Goal: Feedback & Contribution: Contribute content

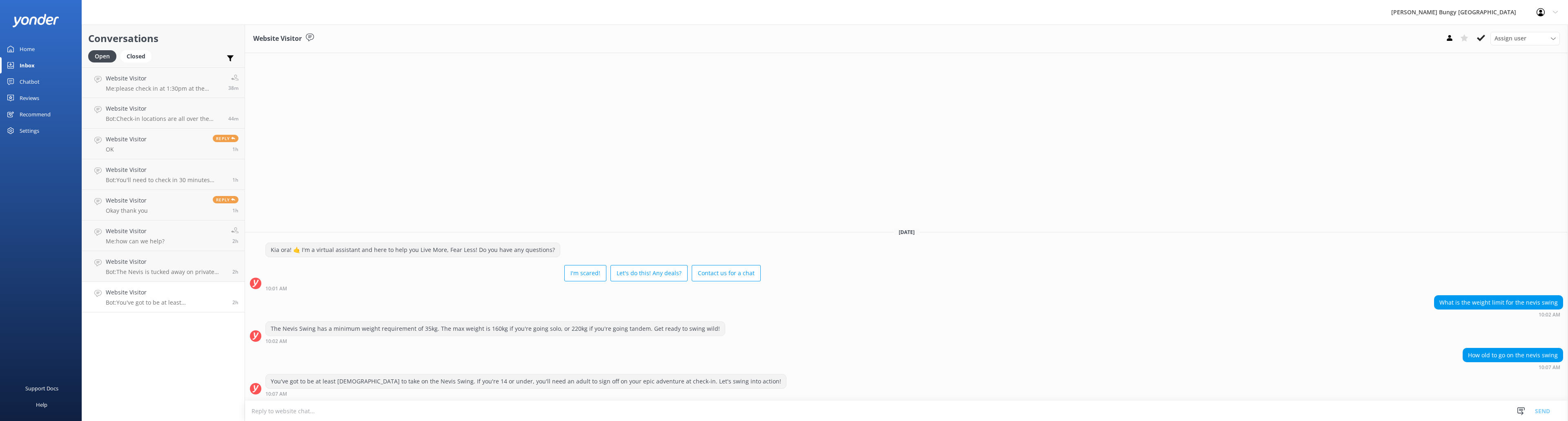
click at [168, 296] on h4 "Website Visitor" at bounding box center [166, 292] width 121 height 9
click at [1471, 38] on button at bounding box center [1465, 38] width 15 height 12
click at [1480, 37] on icon at bounding box center [1480, 38] width 8 height 8
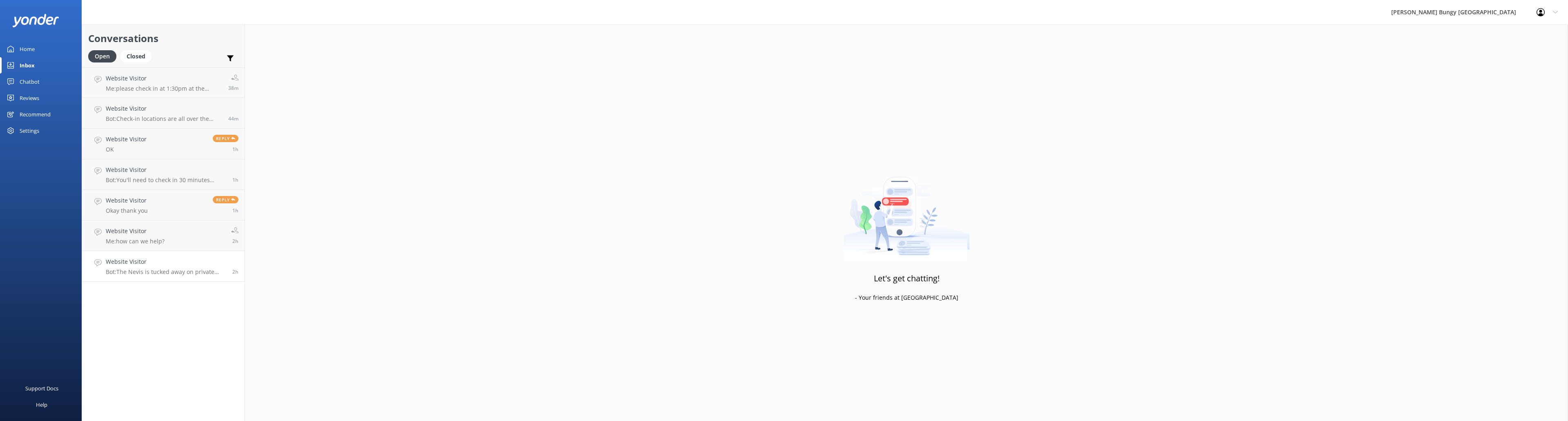
click at [168, 274] on p "Bot: The Nevis is tucked away on private property, so you can't drive there you…" at bounding box center [166, 272] width 121 height 7
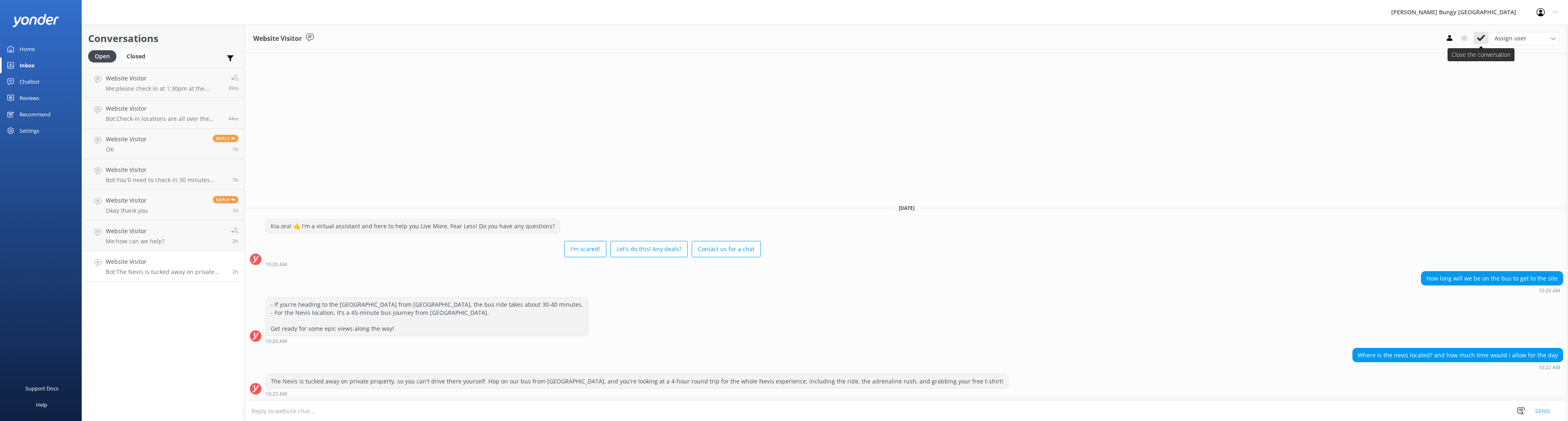
click at [1477, 38] on icon at bounding box center [1480, 38] width 8 height 8
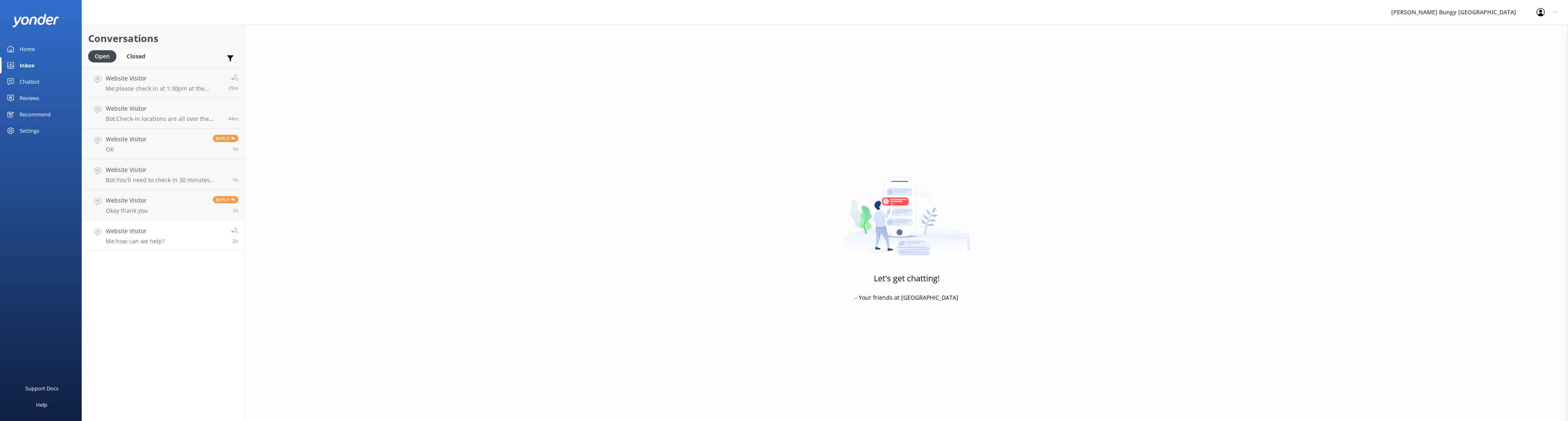
click at [205, 232] on link "Website Visitor Me: how can we help? 2h" at bounding box center [163, 235] width 163 height 30
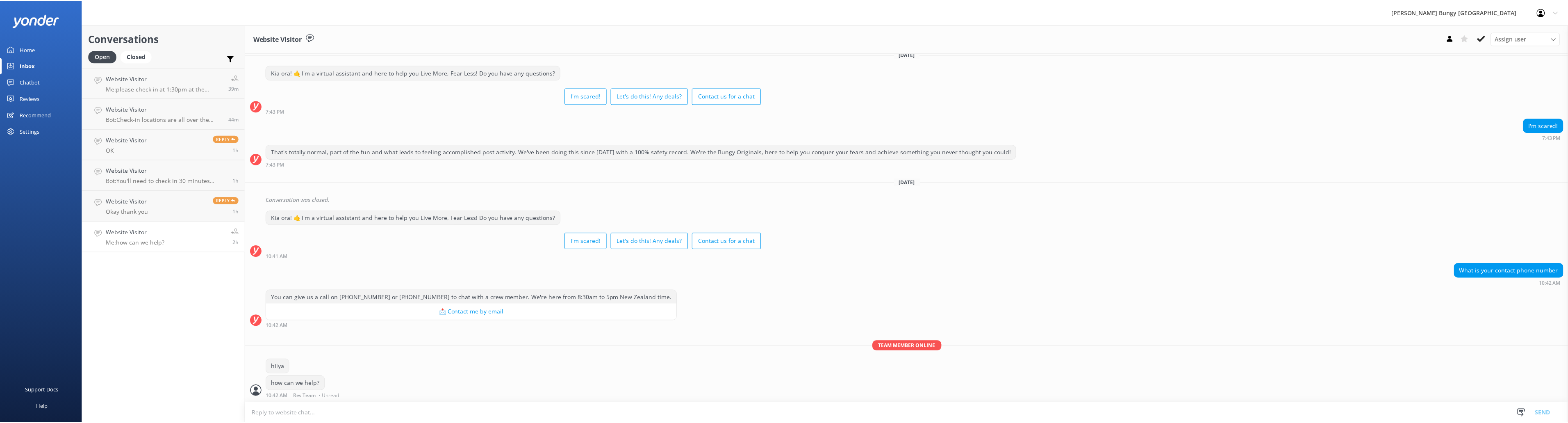
scroll to position [27, 0]
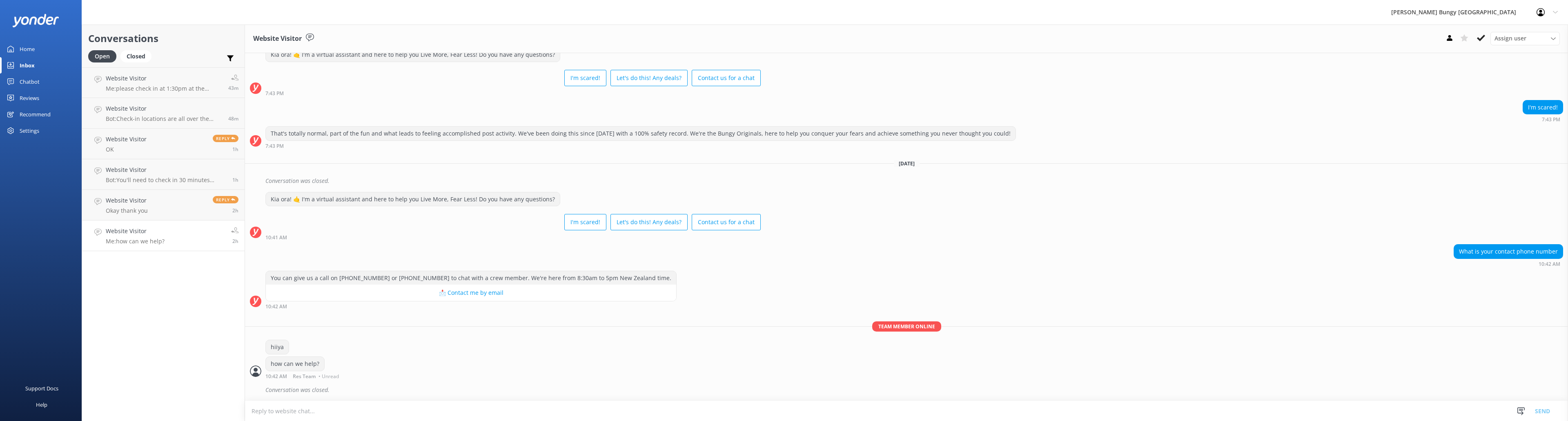
click at [36, 79] on div "Chatbot" at bounding box center [29, 82] width 20 height 16
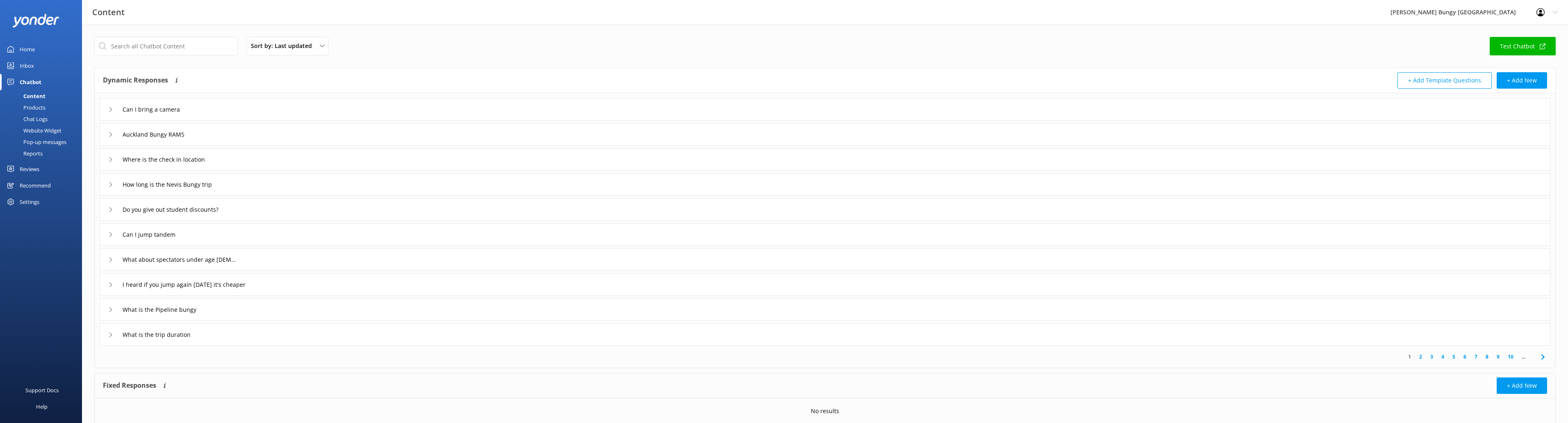
click at [42, 104] on div "Products" at bounding box center [25, 107] width 40 height 12
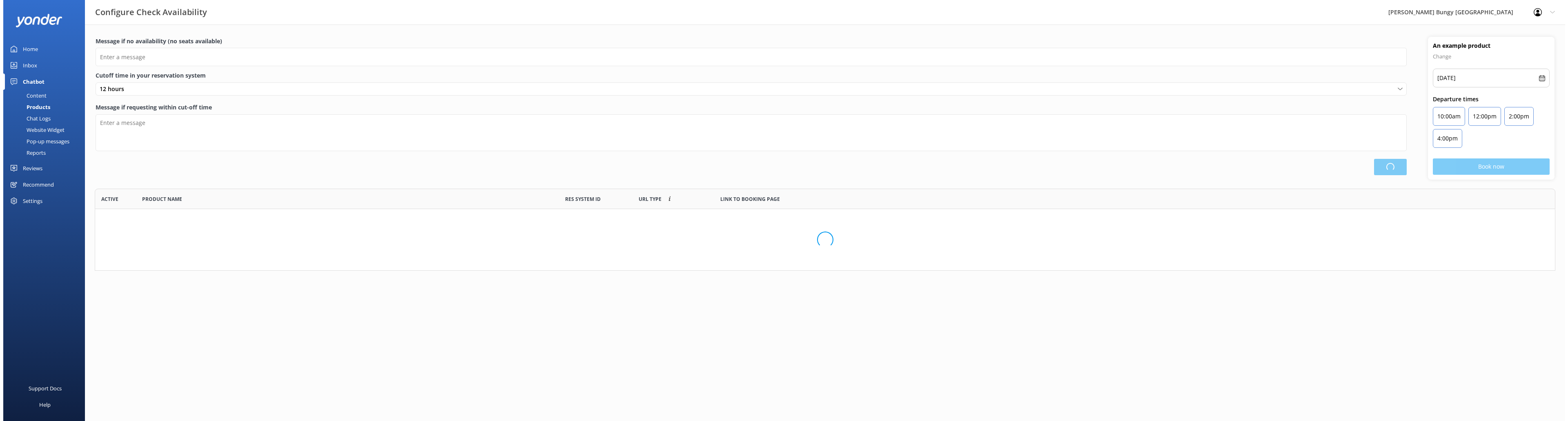
scroll to position [239, 1454]
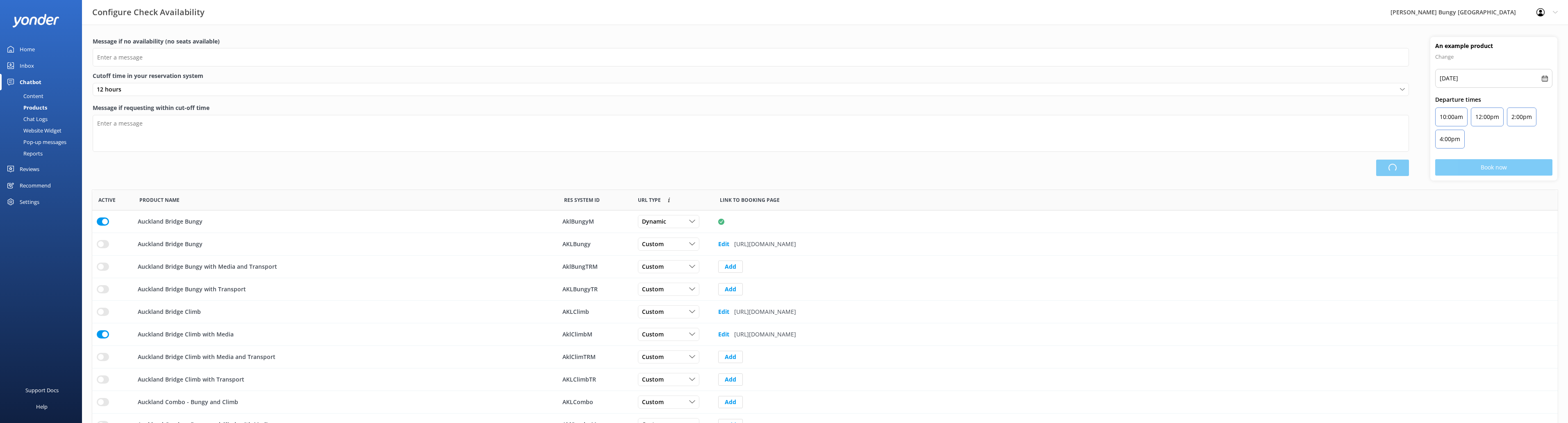
type input "There are no seats available, please check an alternative day"
type textarea "Our online booking system closes {hours} prior to departure. Please contact us …"
click at [45, 114] on div "Chat Logs" at bounding box center [26, 119] width 43 height 12
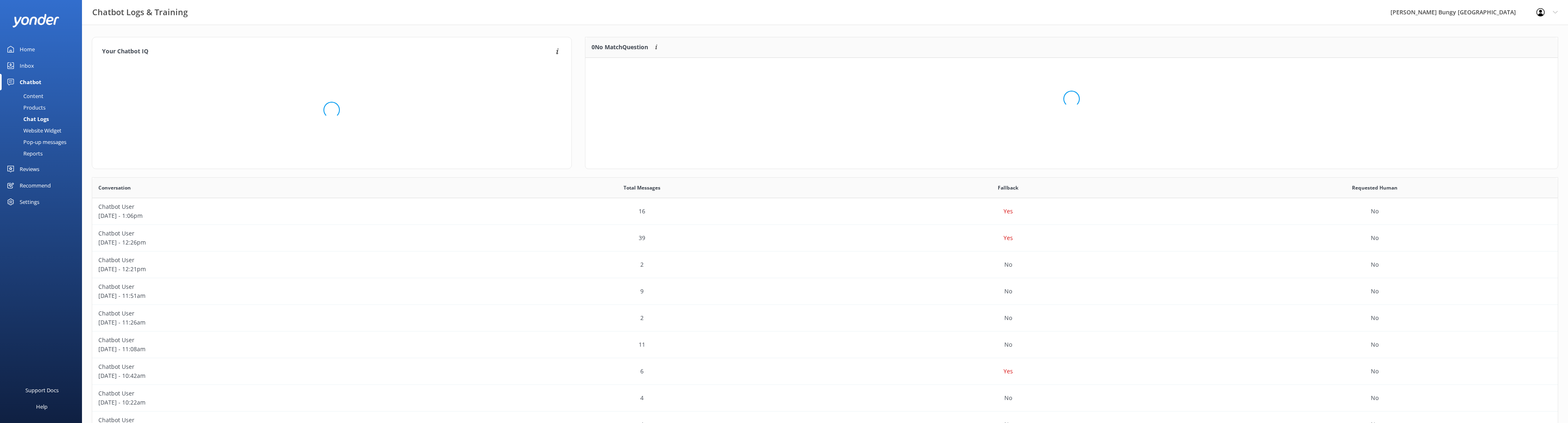
scroll to position [7, 7]
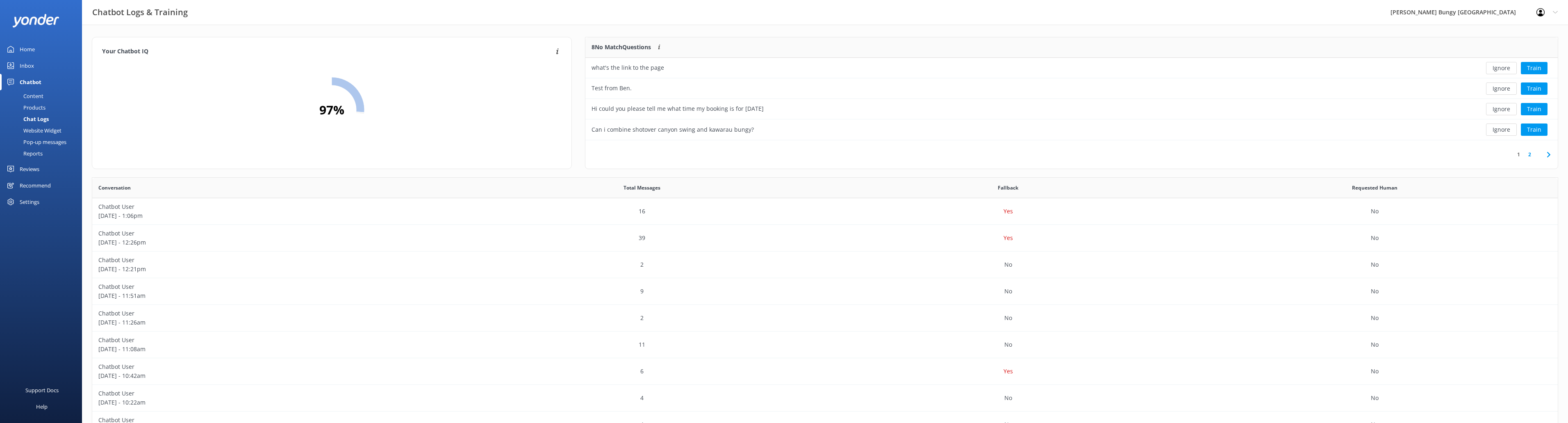
click at [32, 62] on div "Inbox" at bounding box center [26, 65] width 14 height 17
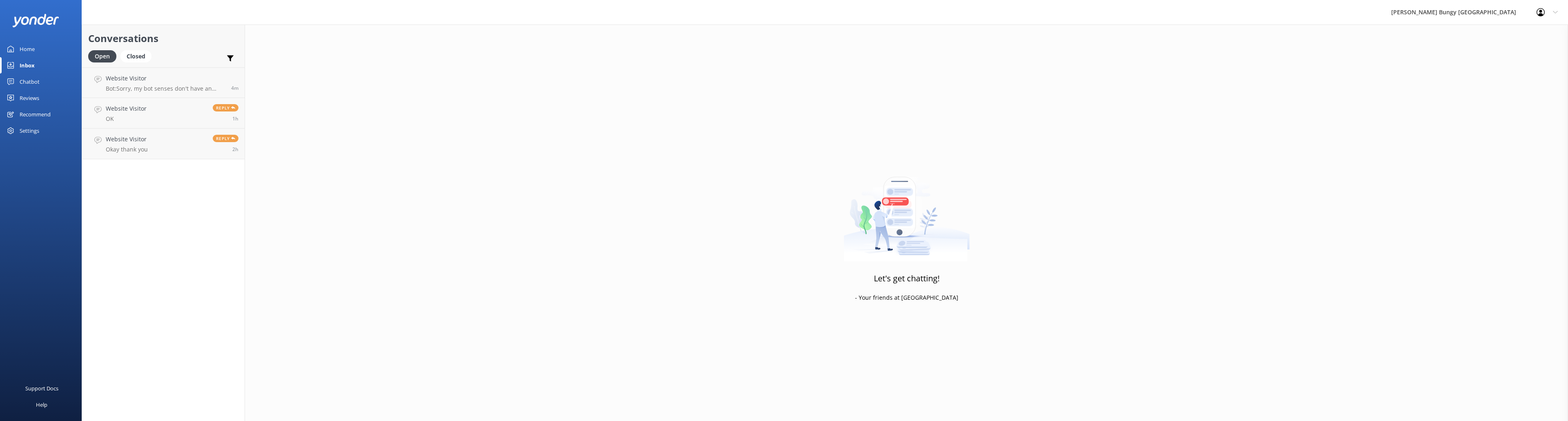
click at [36, 125] on div "Settings" at bounding box center [29, 130] width 19 height 16
click at [37, 77] on div "Chatbot" at bounding box center [29, 82] width 20 height 16
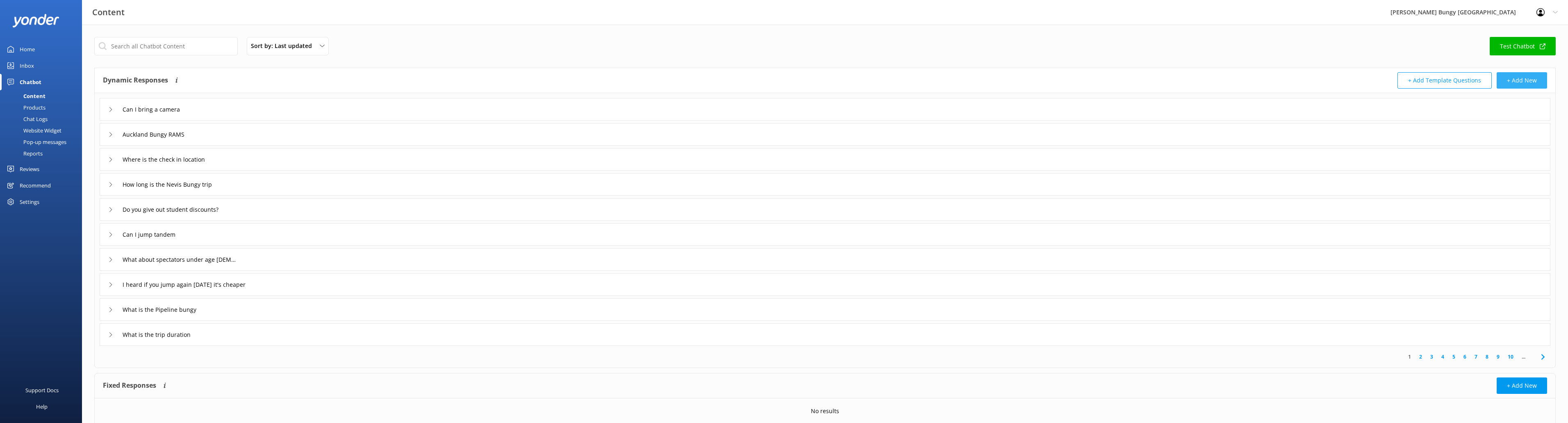
click at [1533, 79] on button "+ Add New" at bounding box center [1522, 80] width 51 height 17
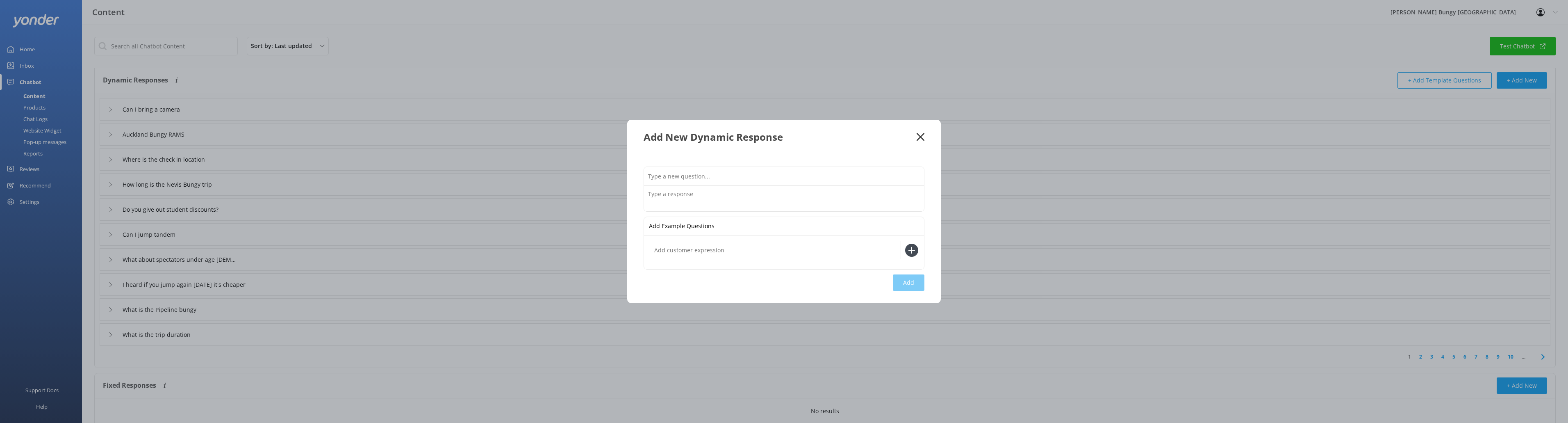
click at [743, 177] on input "text" at bounding box center [784, 176] width 280 height 18
type input "take me to photo and video page"
click at [725, 193] on textarea at bounding box center [784, 199] width 280 height 26
click at [689, 197] on textarea at bounding box center [784, 199] width 280 height 26
paste textarea "Sure thing! You can find all the info about our photo and video packages here: …"
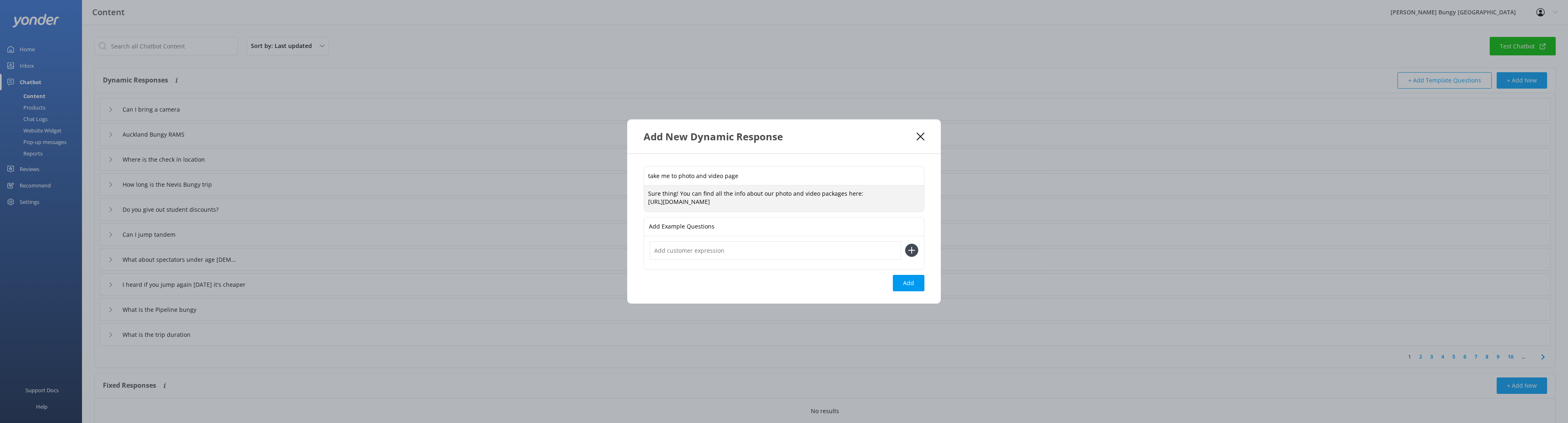
click at [774, 204] on textarea "Sure thing! You can find all the info about our photo and video packages here: …" at bounding box center [784, 198] width 280 height 26
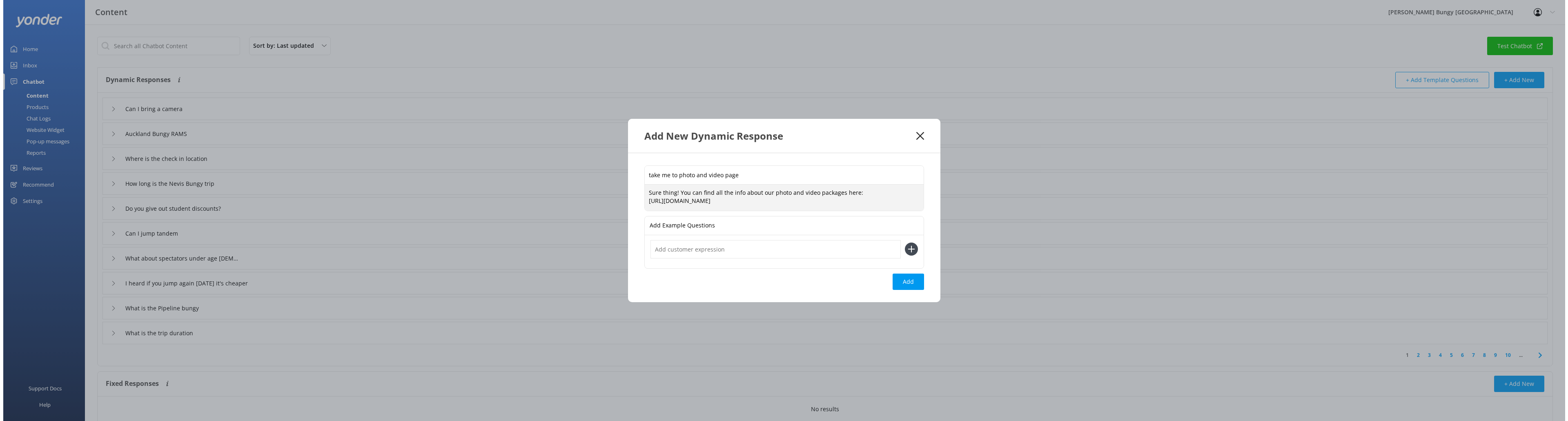
scroll to position [2, 0]
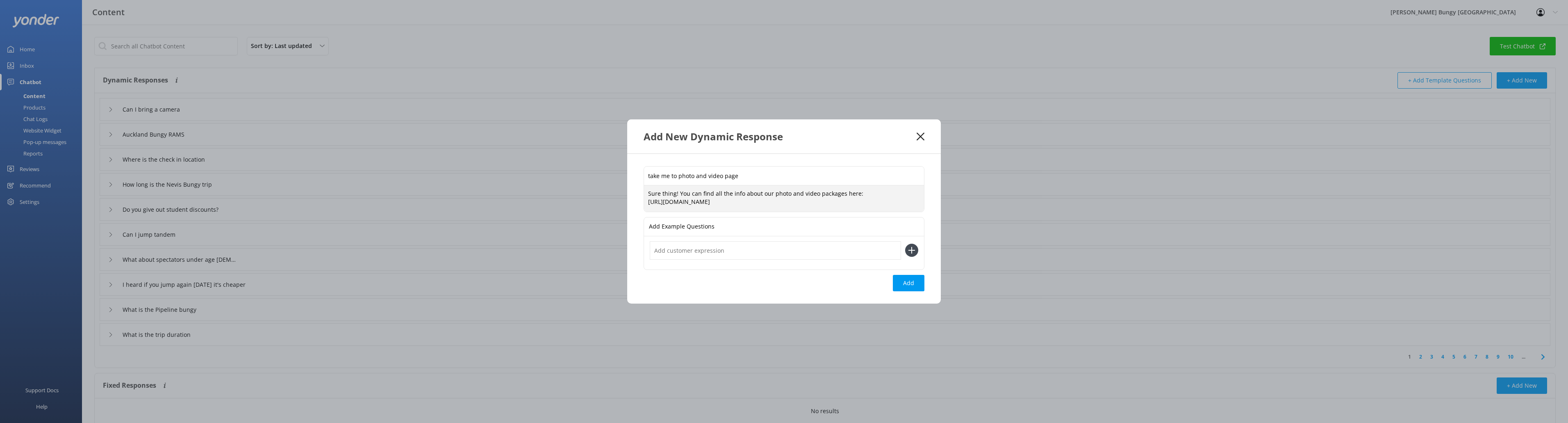
paste textarea "If you're having trouble with your photos and videos, shoot an email to [EMAIL_…"
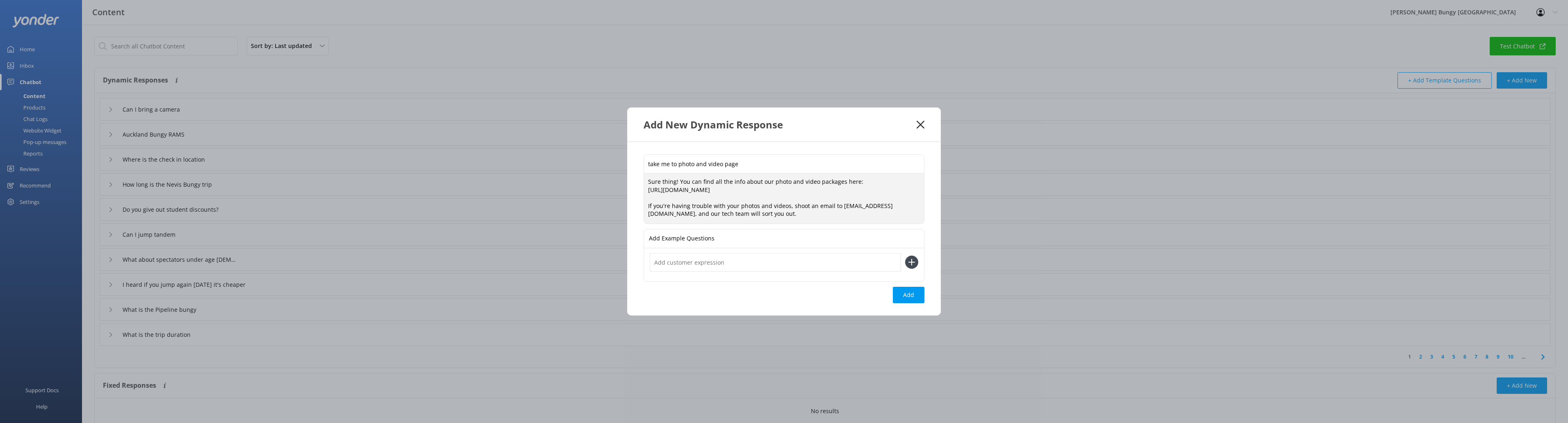
type textarea "Sure thing! You can find all the info about our photo and video packages here: …"
click at [724, 237] on div "Add Example Questions" at bounding box center [784, 238] width 280 height 19
click at [692, 231] on p "Add Example Questions" at bounding box center [681, 238] width 65 height 18
click at [688, 254] on input "text" at bounding box center [775, 262] width 251 height 18
click at [703, 240] on p "Add Example Questions" at bounding box center [681, 238] width 65 height 18
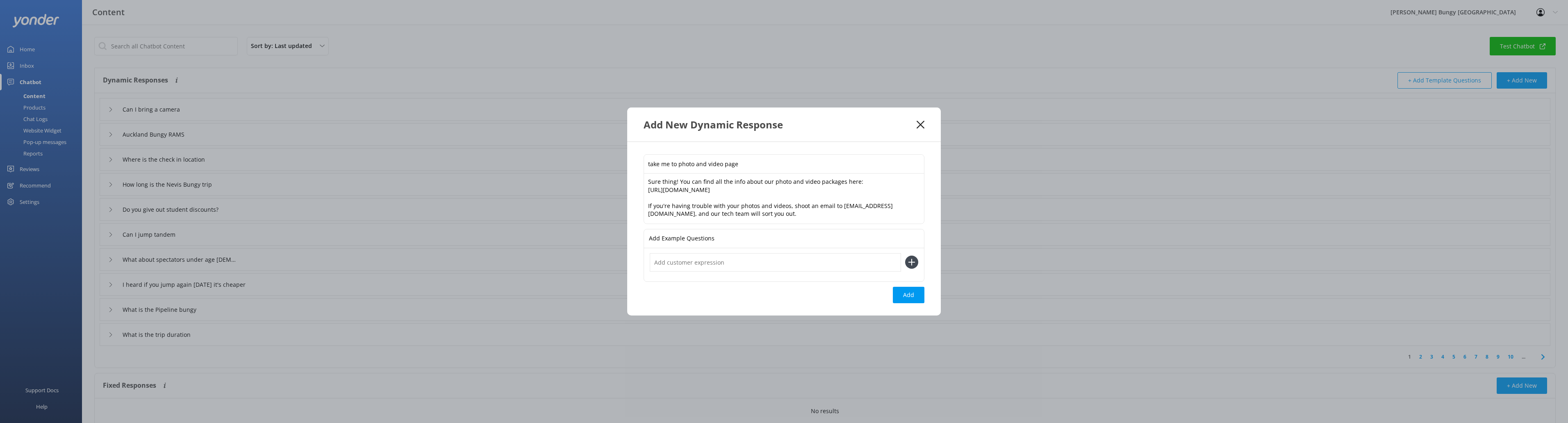
click at [738, 238] on div "Add Example Questions" at bounding box center [784, 238] width 280 height 19
click at [795, 261] on input "text" at bounding box center [775, 262] width 251 height 18
type input "photo and video page"
click at [910, 260] on icon at bounding box center [911, 262] width 13 height 13
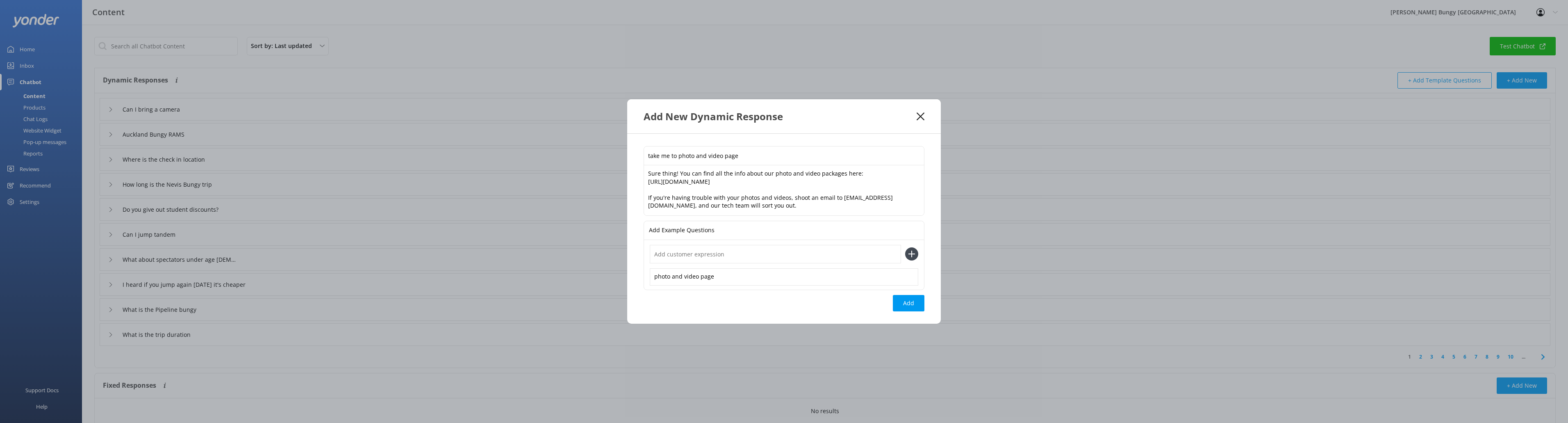
click at [715, 259] on input "text" at bounding box center [775, 254] width 251 height 18
type input "website page photo and video"
click at [910, 254] on use at bounding box center [912, 254] width 7 height 7
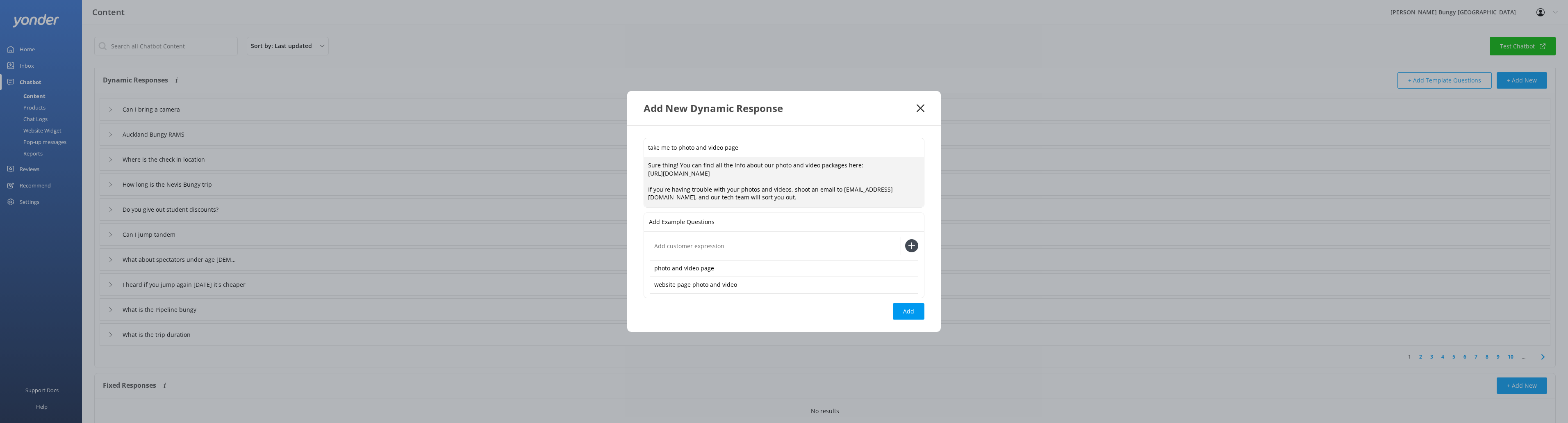
click at [781, 172] on textarea "Sure thing! You can find all the info about our photo and video packages here: …" at bounding box center [784, 182] width 280 height 50
click at [777, 199] on textarea "Sure thing! You can find all the info about our photo and video packages here: …" at bounding box center [784, 182] width 280 height 50
click at [909, 185] on textarea "Sure thing! You can find all the info about our photo and video packages here: …" at bounding box center [784, 182] width 280 height 50
type textarea "Sure thing! You can find all the info about our photo and video packages here: …"
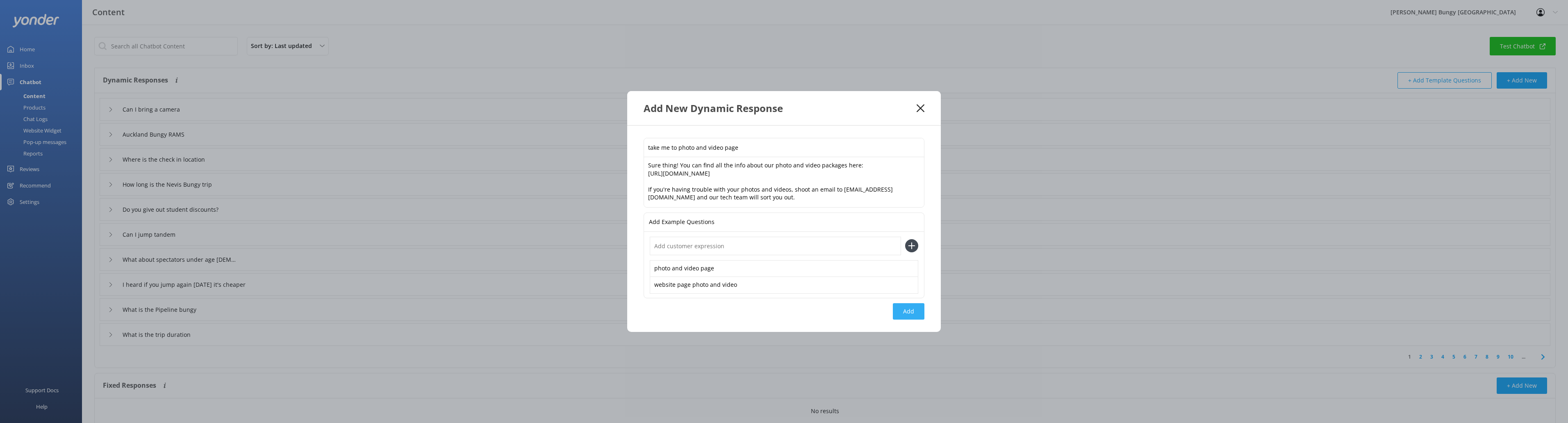
click at [899, 305] on button "Add" at bounding box center [909, 311] width 32 height 17
type input "take me to photo and video page"
type input "Can I bring a camera"
type input "Auckland Bungy RAMS"
type input "Where is the check in location"
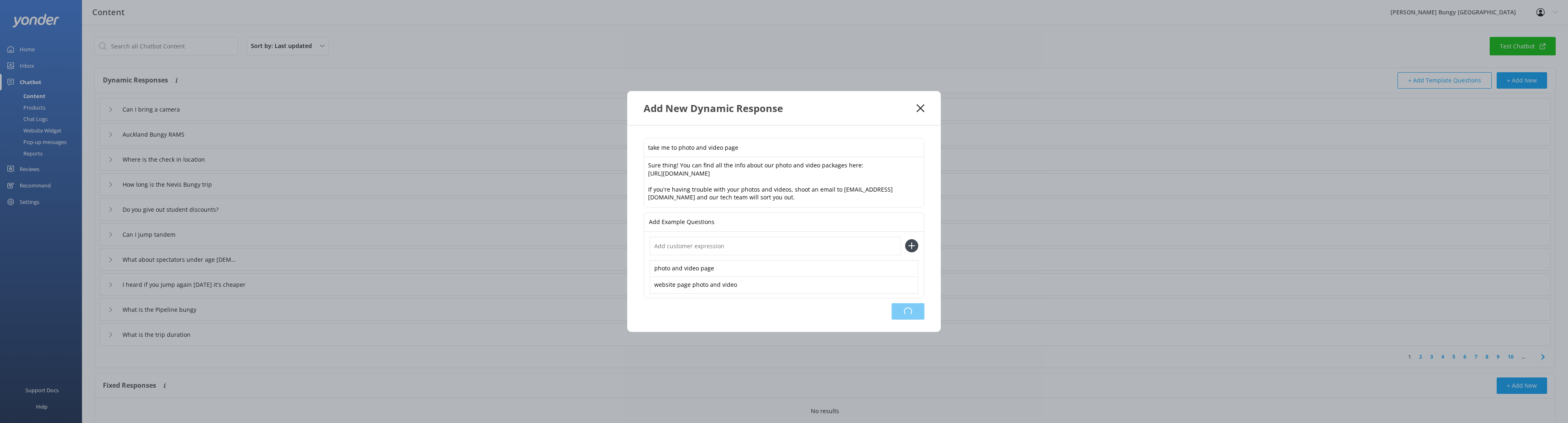
type input "How long is the Nevis Bungy trip"
type input "Do you give out student discounts?"
type input "Can I jump tandem"
type input "What about spectators under age [DEMOGRAPHIC_DATA]?"
type input "I heard if you jump again [DATE] it's cheaper"
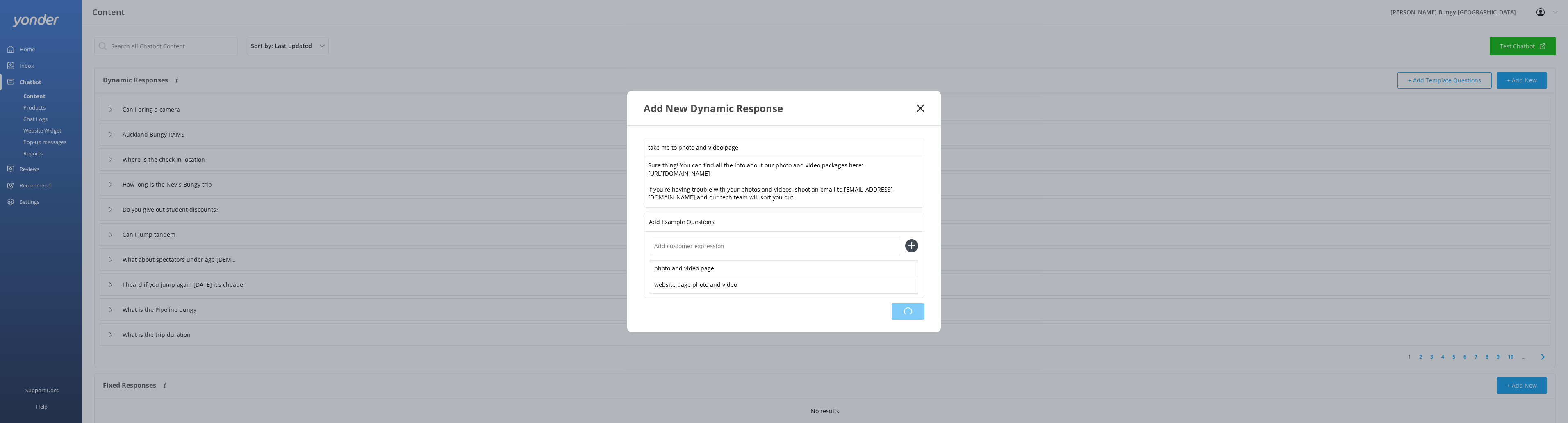
type input "What is the Pipeline bungy"
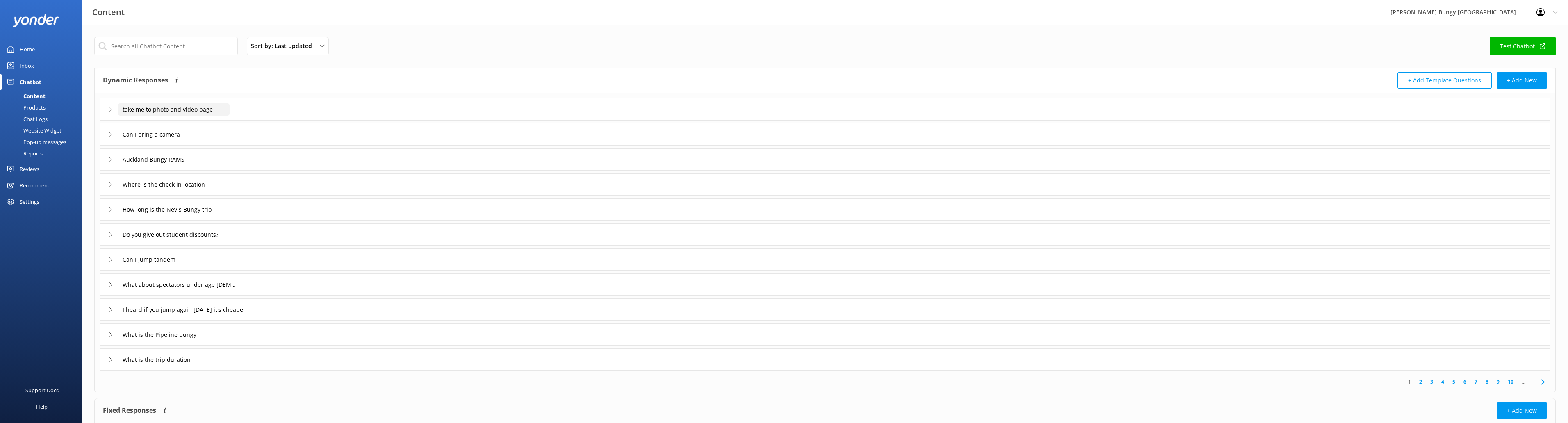
click at [189, 106] on input "take me to photo and video page" at bounding box center [174, 109] width 111 height 12
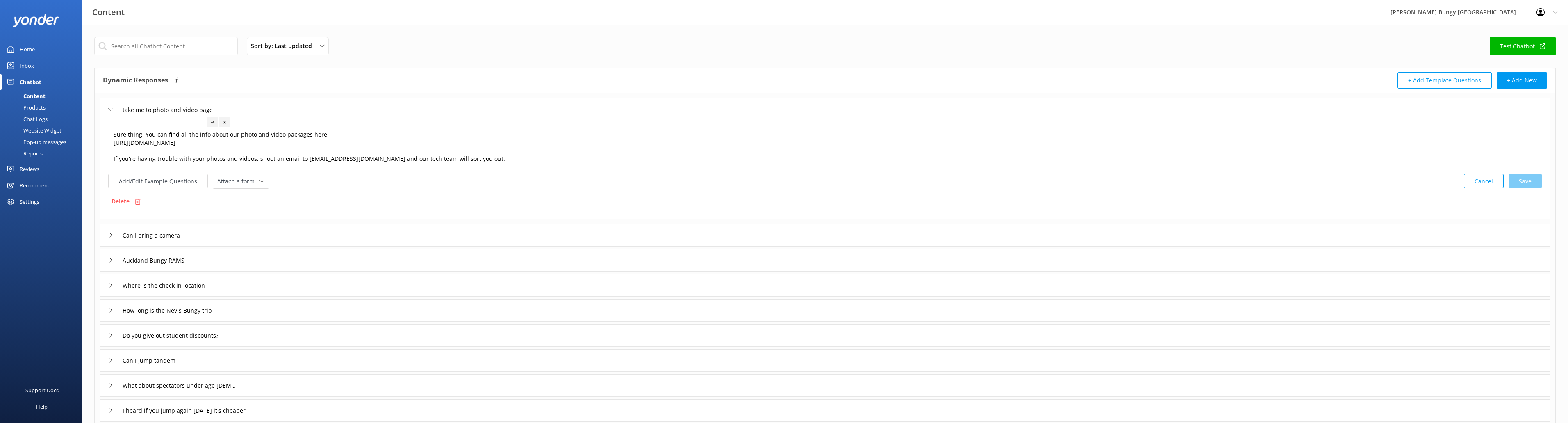
click at [340, 152] on textarea "Sure thing! You can find all the info about our photo and video packages here: …" at bounding box center [824, 147] width 1432 height 42
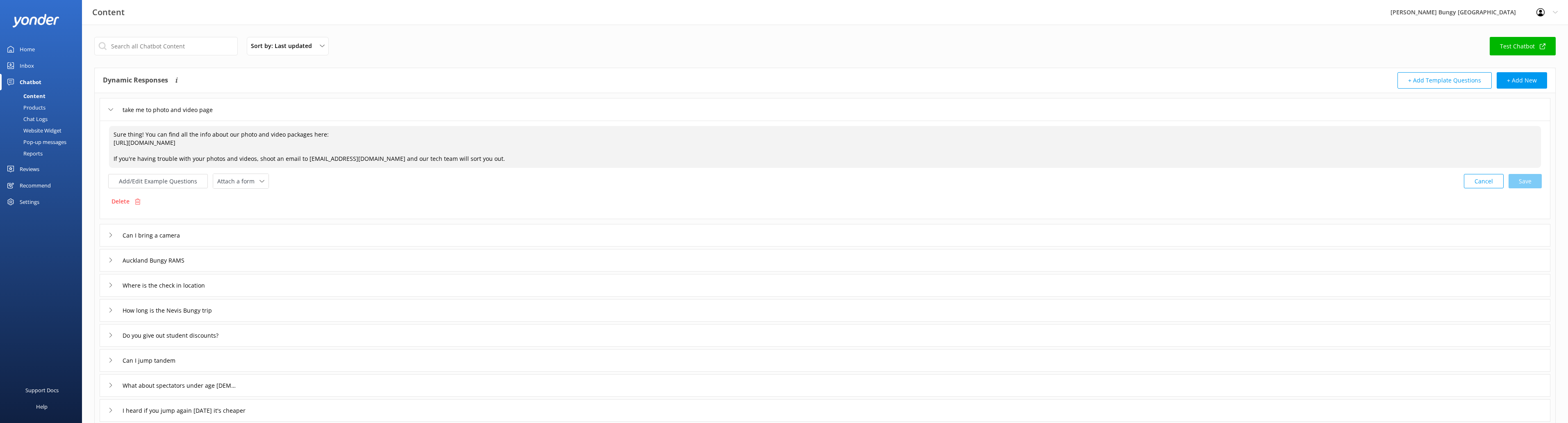
click at [119, 144] on textarea "Sure thing! You can find all the info about our photo and video packages here: …" at bounding box center [824, 147] width 1432 height 42
click at [114, 144] on textarea "Sure thing! You can find all the info about our photo and video packages here: …" at bounding box center [824, 147] width 1432 height 42
click at [1525, 166] on div "Cancel Save" at bounding box center [1503, 173] width 78 height 15
drag, startPoint x: 321, startPoint y: 134, endPoint x: 307, endPoint y: 131, distance: 14.3
click at [307, 131] on textarea "Sure thing! You can find all the info about our photo and video packages here: …" at bounding box center [825, 142] width 1433 height 34
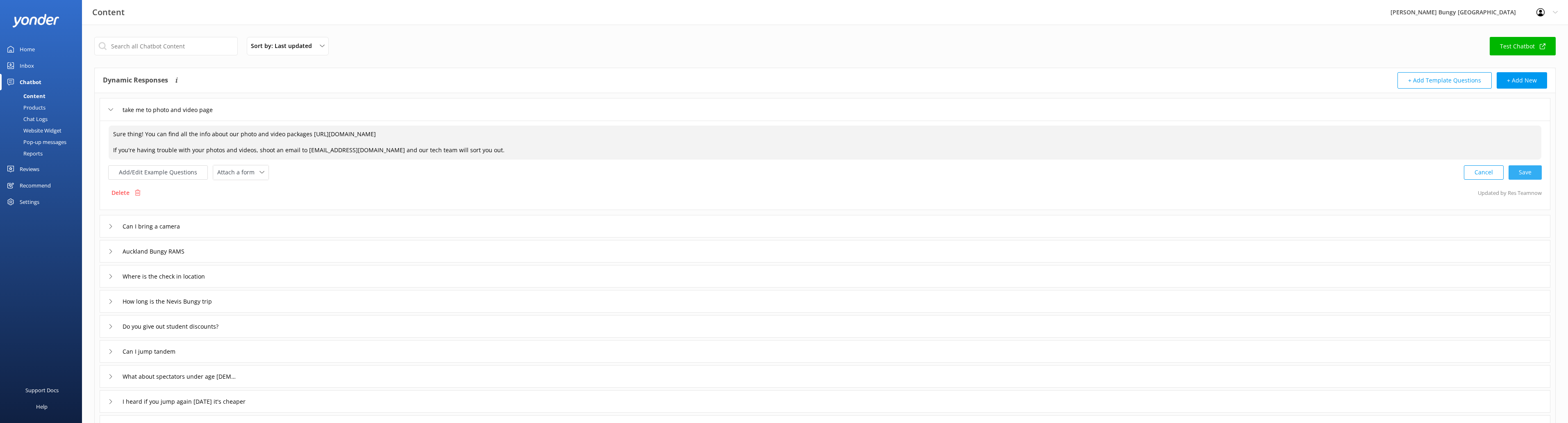
click at [1523, 170] on div "Cancel Save" at bounding box center [1503, 172] width 78 height 15
click at [427, 131] on textarea "Sure thing! You can find all the info about our photo and video packages [URL][…" at bounding box center [825, 142] width 1433 height 34
drag, startPoint x: 430, startPoint y: 130, endPoint x: 308, endPoint y: 131, distance: 122.0
click at [308, 131] on textarea "Sure thing! You can find all the info about our photo and video packages [URL][…" at bounding box center [825, 142] width 1433 height 34
click at [425, 138] on textarea "Sure thing! You can find all the info about our photo and video packages [URL][…" at bounding box center [825, 142] width 1433 height 34
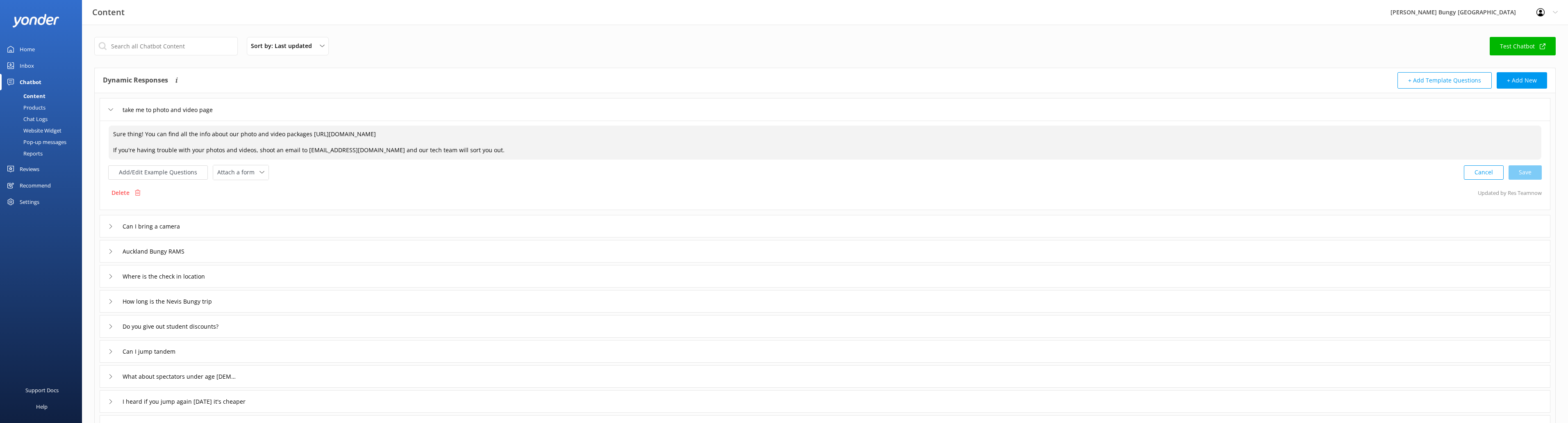
drag, startPoint x: 428, startPoint y: 133, endPoint x: 308, endPoint y: 130, distance: 120.0
click at [308, 130] on textarea "Sure thing! You can find all the info about our photo and video packages [URL][…" at bounding box center [825, 142] width 1433 height 34
paste textarea "[URL][DOMAIN_NAME]"
drag, startPoint x: 143, startPoint y: 133, endPoint x: 101, endPoint y: 131, distance: 42.0
click at [101, 131] on div "Sure thing! You can find all the info about our photo and video packages here: …" at bounding box center [825, 165] width 1451 height 89
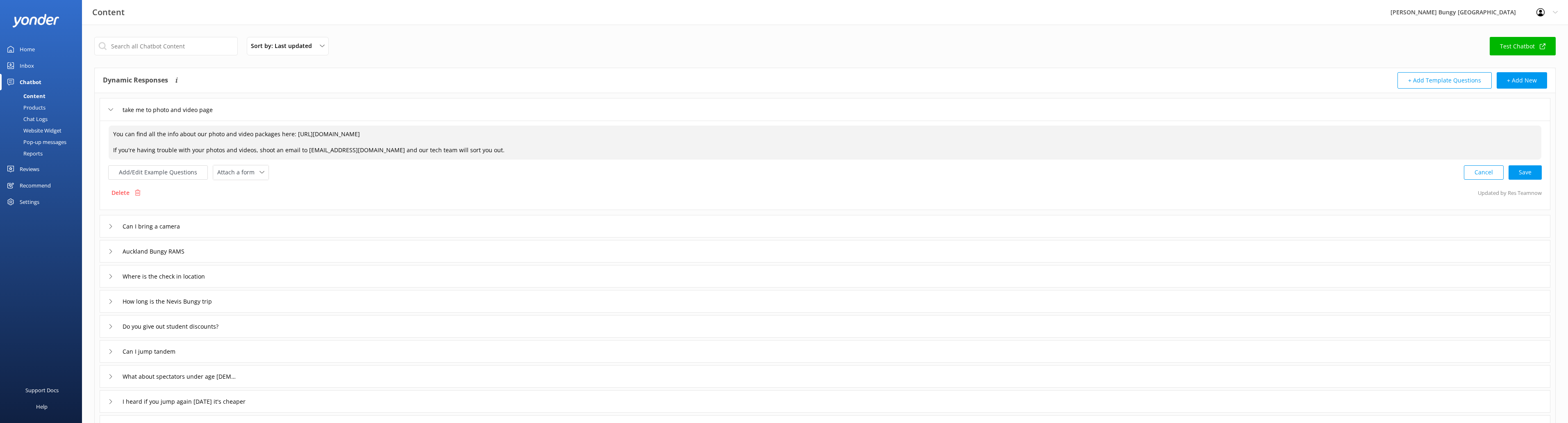
click at [424, 133] on textarea "You can find all the info about our photo and video packages here: [URL][DOMAIN…" at bounding box center [825, 142] width 1433 height 34
click at [506, 152] on textarea "You can find all the info about our photo and video packages here: [URL][DOMAIN…" at bounding box center [825, 142] width 1433 height 34
click at [1528, 167] on div "Cancel Save" at bounding box center [1503, 172] width 78 height 15
type textarea "You can find all the info about our photo and video packages here: [URL][DOMAIN…"
click at [188, 147] on textarea "You can find all the info about our photo and video packages here: [URL][DOMAIN…" at bounding box center [825, 142] width 1433 height 34
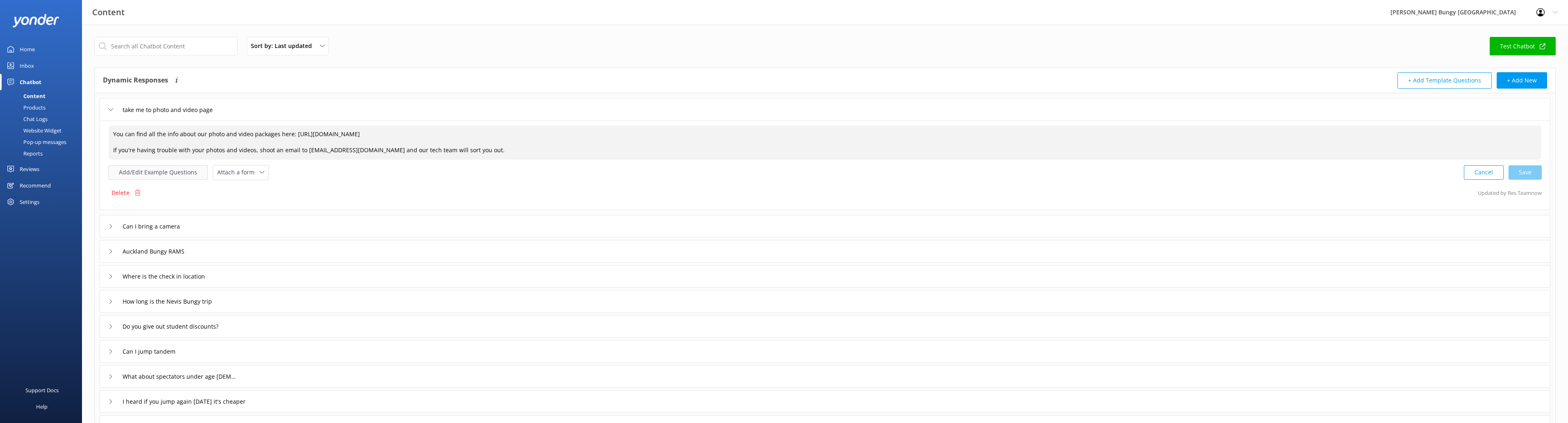
click at [179, 167] on button "Add/Edit Example Questions" at bounding box center [158, 172] width 100 height 14
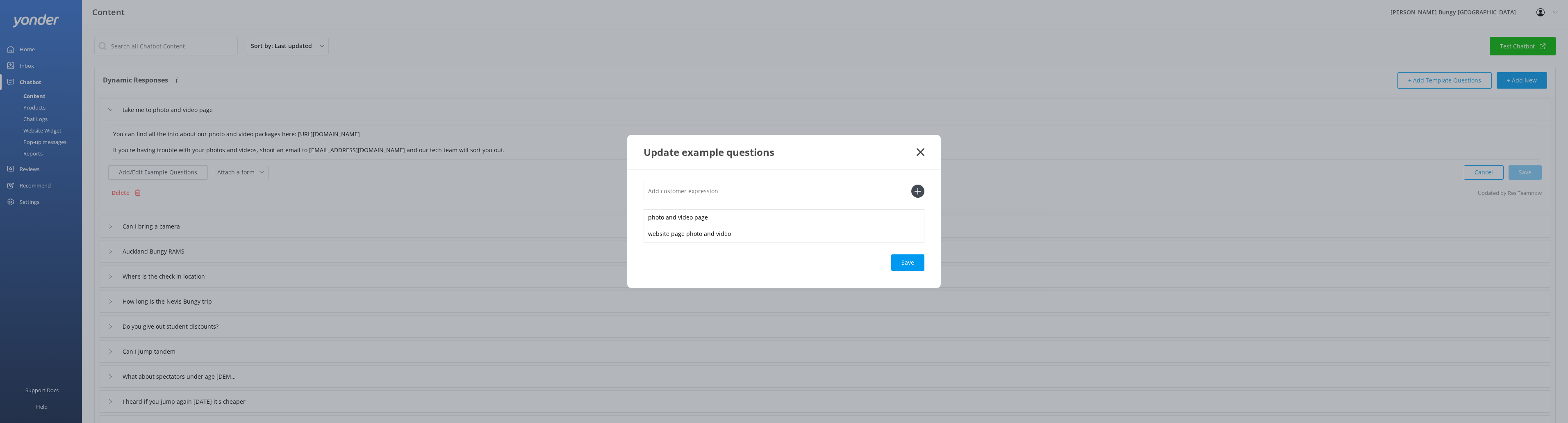
click at [703, 194] on input "text" at bounding box center [775, 191] width 263 height 18
click at [673, 196] on input "text" at bounding box center [775, 191] width 263 height 18
paste input "where is your photo and video page"
type input "where is your photo and video page"
click at [903, 259] on div "Save" at bounding box center [907, 262] width 33 height 17
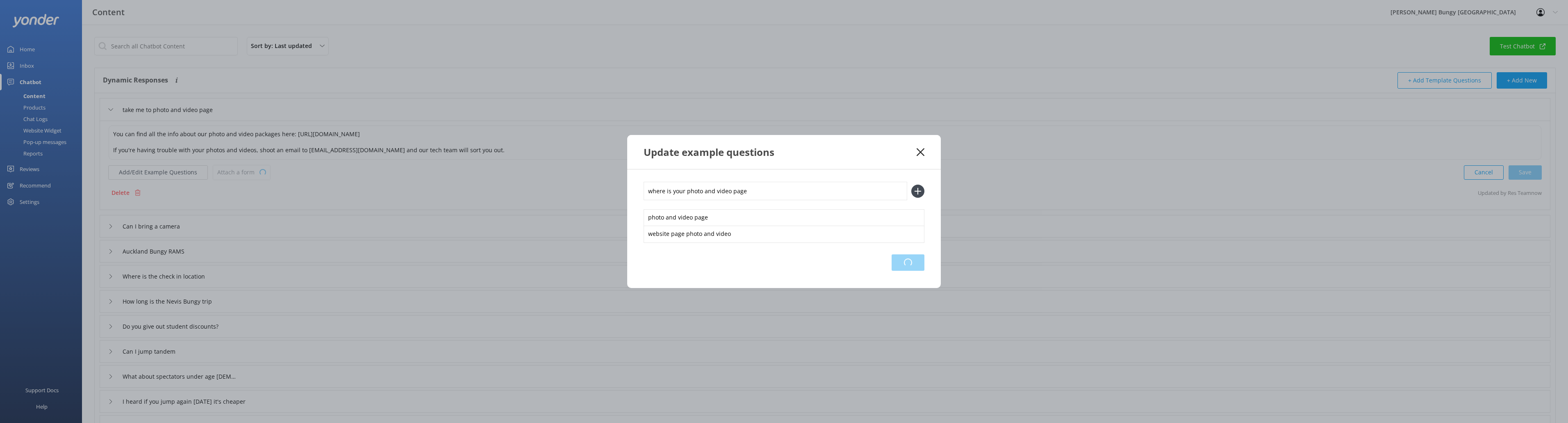
click at [914, 265] on div "Loading.." at bounding box center [908, 262] width 33 height 17
click at [921, 149] on icon at bounding box center [920, 152] width 8 height 8
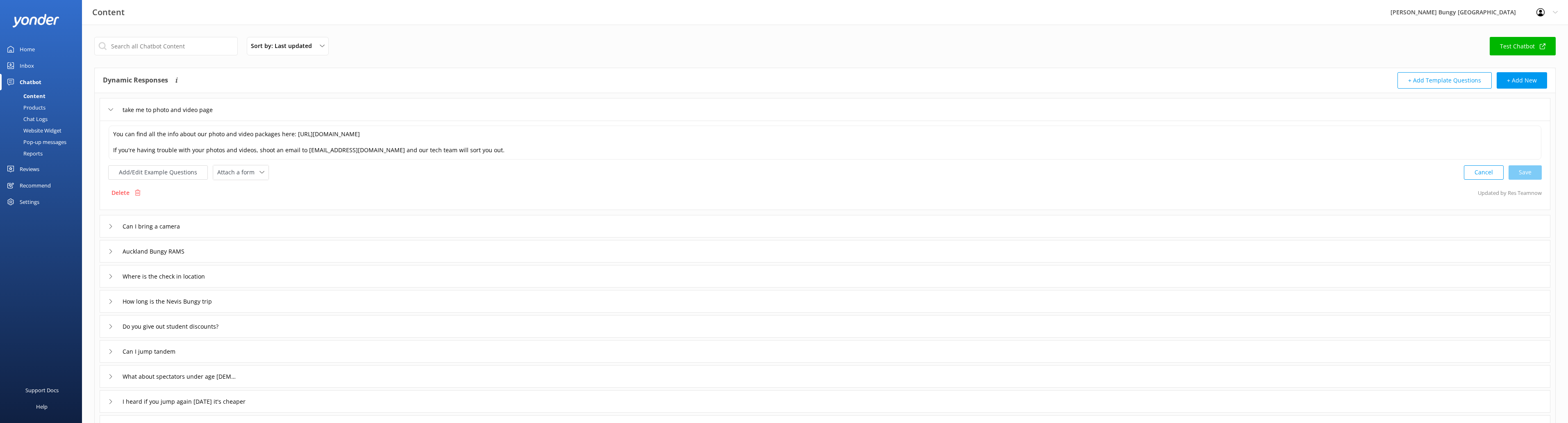
click at [1529, 51] on link "Test Chatbot" at bounding box center [1523, 46] width 66 height 18
click at [238, 170] on span "Attach a form" at bounding box center [238, 172] width 42 height 9
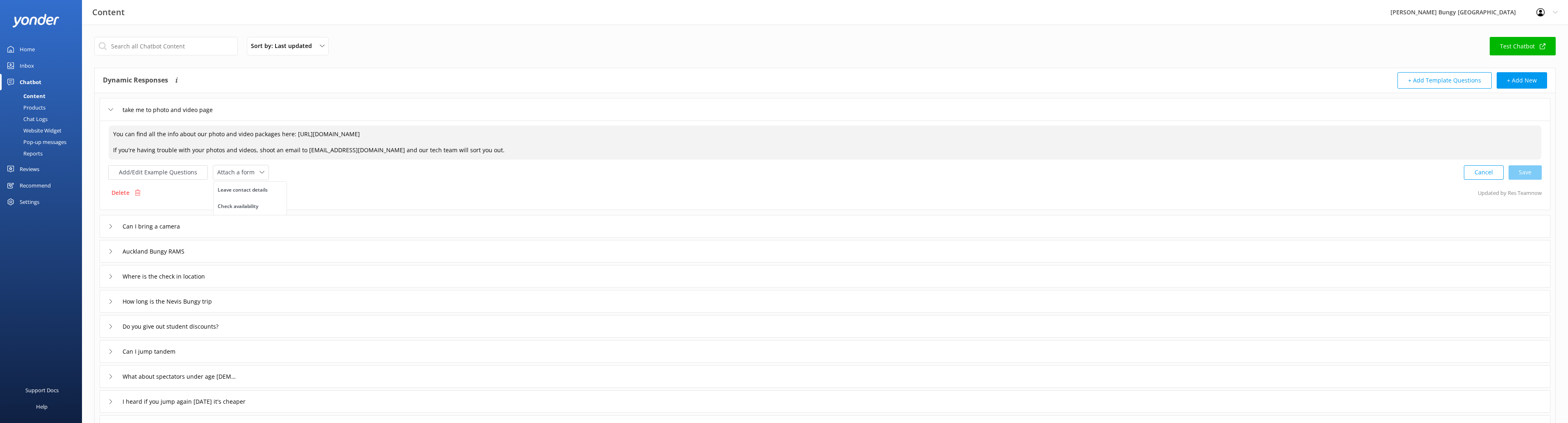
click at [282, 145] on textarea "You can find all the info about our photo and video packages here: [URL][DOMAIN…" at bounding box center [825, 142] width 1433 height 34
click at [249, 142] on textarea "You can find all the info about our photo and video packages here: [URL][DOMAIN…" at bounding box center [825, 142] width 1433 height 34
click at [208, 128] on textarea "You can find all the info about our photo and video packages here: [URL][DOMAIN…" at bounding box center [825, 142] width 1433 height 34
click at [260, 170] on icon at bounding box center [262, 172] width 5 height 5
click at [416, 134] on textarea "You can find all the info about our photo and video packages here: [URL][DOMAIN…" at bounding box center [825, 142] width 1433 height 34
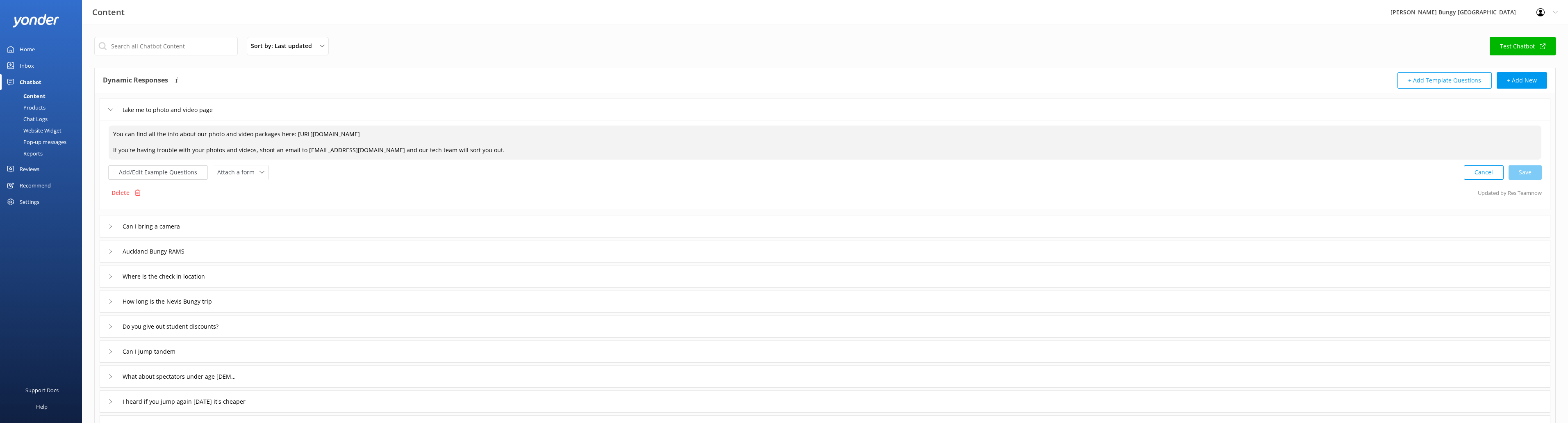
click at [293, 137] on textarea "You can find all the info about our photo and video packages here: [URL][DOMAIN…" at bounding box center [825, 142] width 1433 height 34
click at [270, 139] on textarea "You can find all the info about our photo and video packages here: [URL][DOMAIN…" at bounding box center [825, 142] width 1433 height 34
click at [125, 150] on textarea "You can find all the info about our photo and video packages here: [URL][DOMAIN…" at bounding box center [825, 142] width 1433 height 34
click at [123, 150] on textarea "You can find all the info about our photo and video packages here: [URL][DOMAIN…" at bounding box center [825, 142] width 1433 height 34
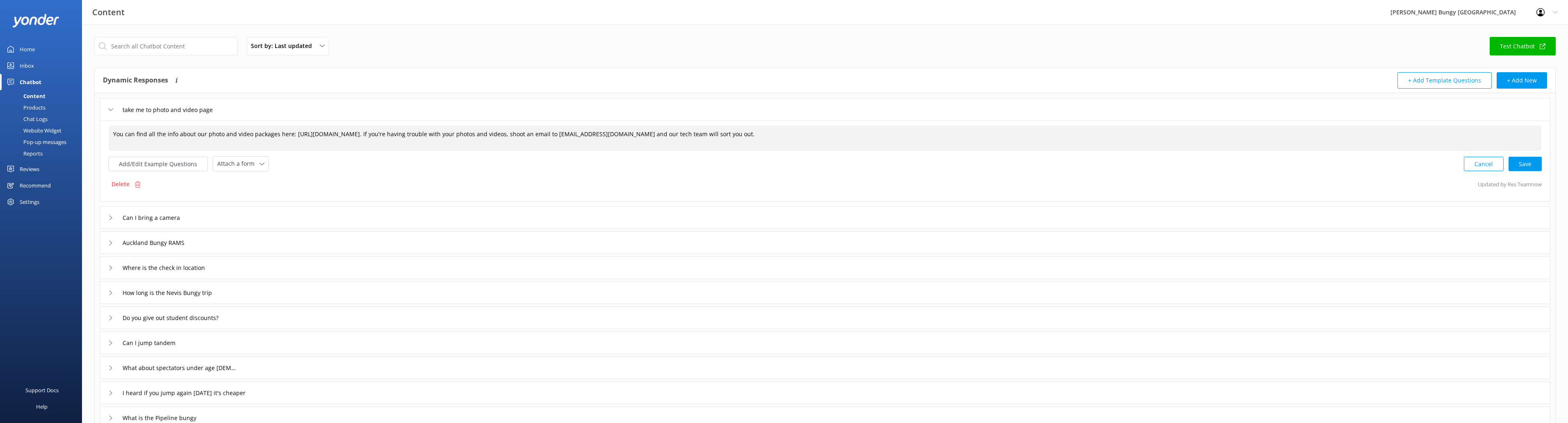
click at [1525, 156] on div "Cancel Save" at bounding box center [1503, 164] width 78 height 15
type textarea "You can find all the info about our photo and video packages here: [URL][DOMAIN…"
click at [1512, 46] on link "Test Chatbot" at bounding box center [1523, 46] width 66 height 18
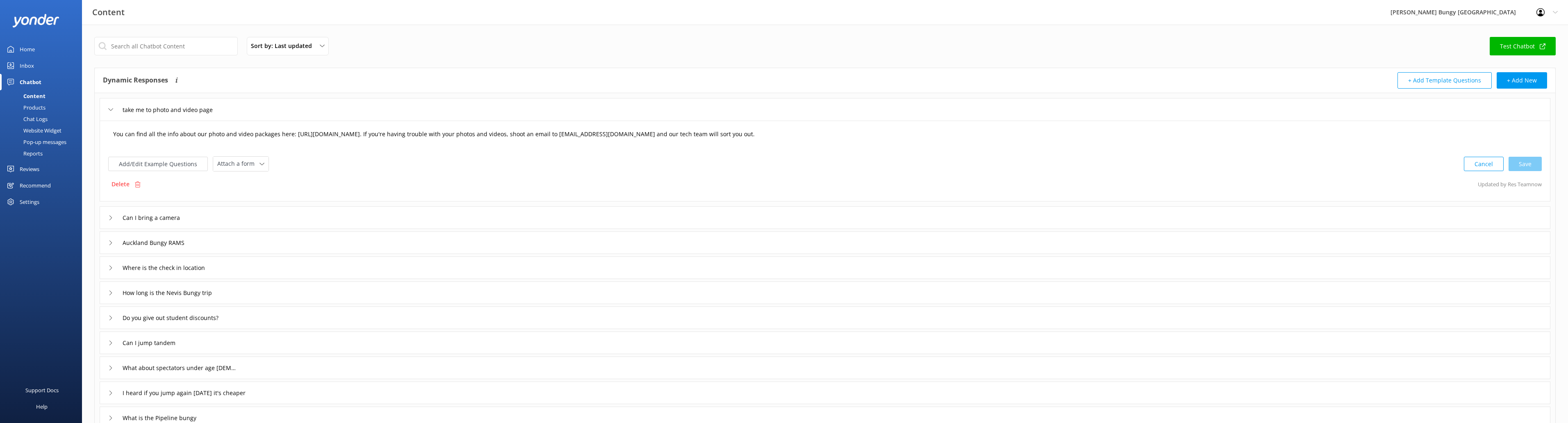
click at [180, 141] on textarea "You can find all the info about our photo and video packages here: [URL][DOMAIN…" at bounding box center [825, 138] width 1433 height 26
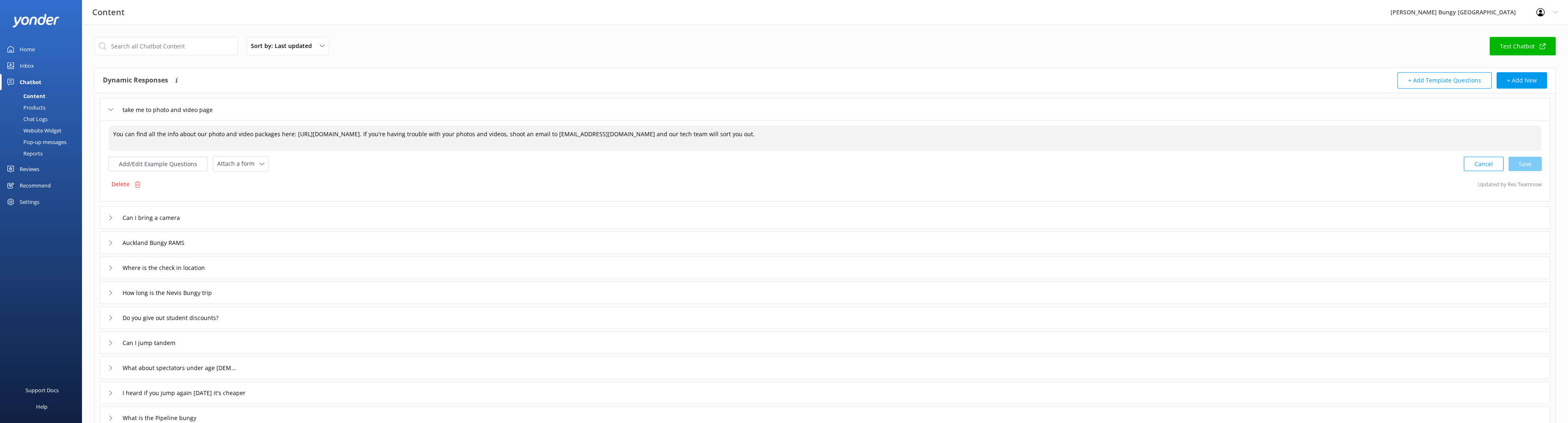
click at [183, 133] on textarea "You can find all the info about our photo and video packages here: [URL][DOMAIN…" at bounding box center [825, 138] width 1433 height 26
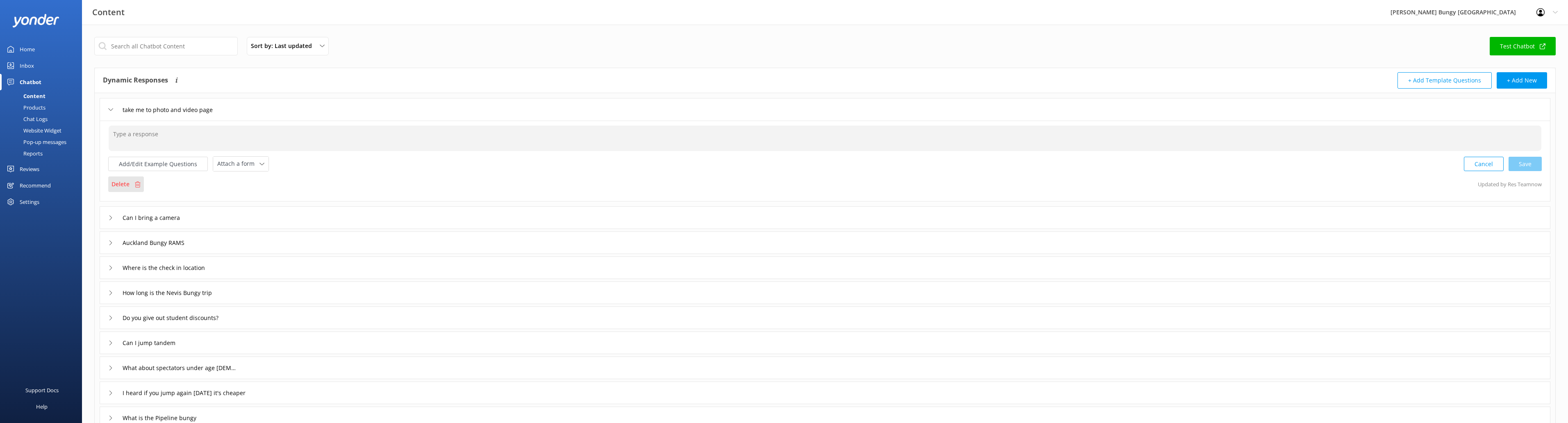
click at [124, 180] on p "Delete" at bounding box center [120, 184] width 18 height 9
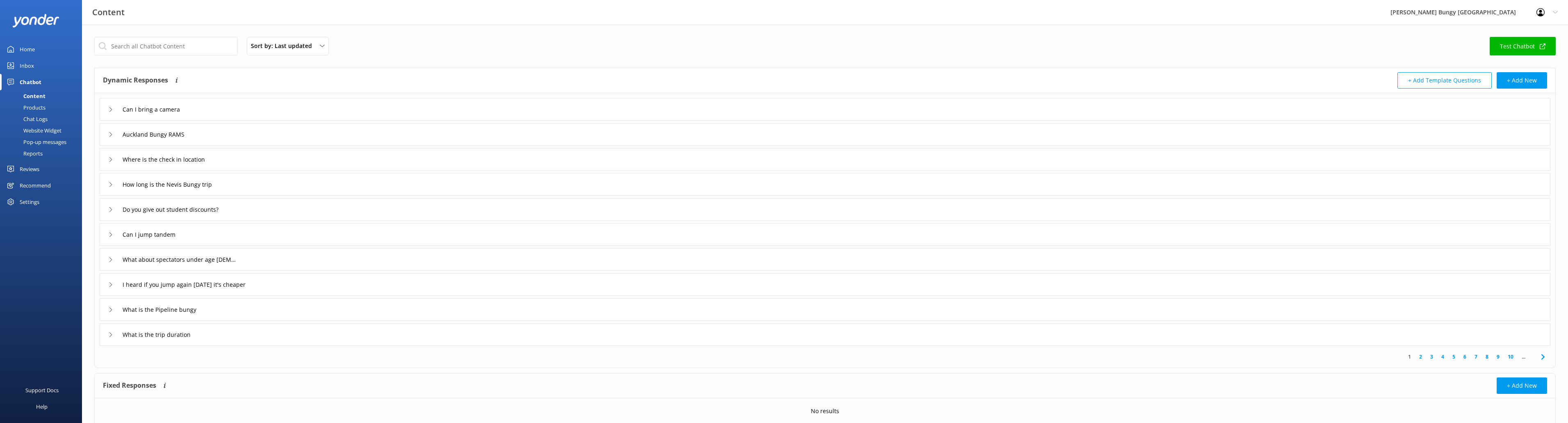
click at [32, 61] on div "Inbox" at bounding box center [26, 65] width 14 height 17
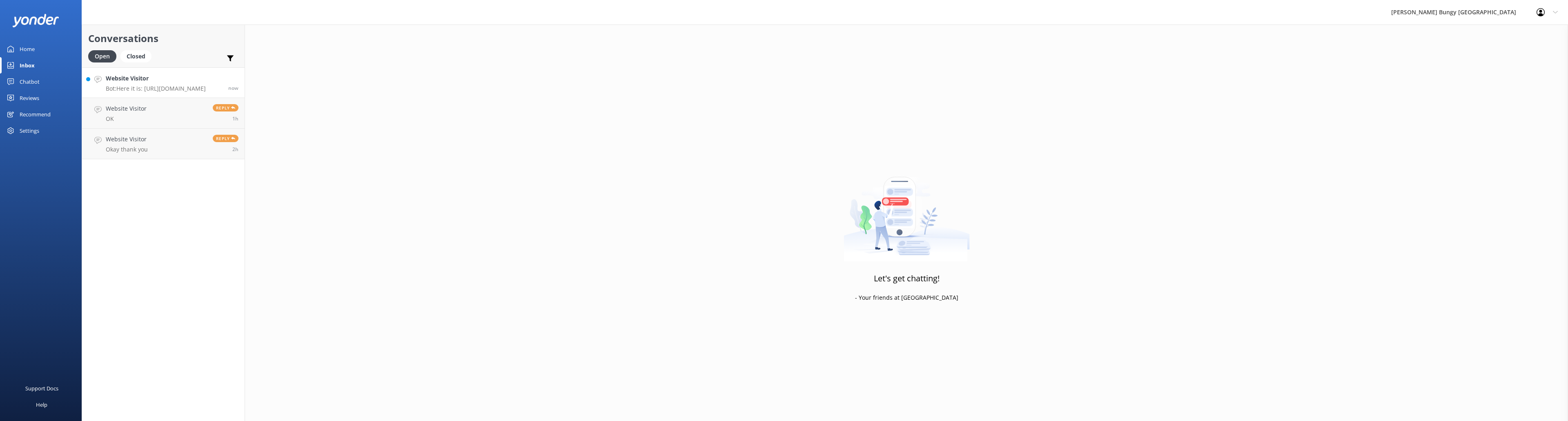
click at [163, 77] on h4 "Website Visitor" at bounding box center [156, 78] width 100 height 9
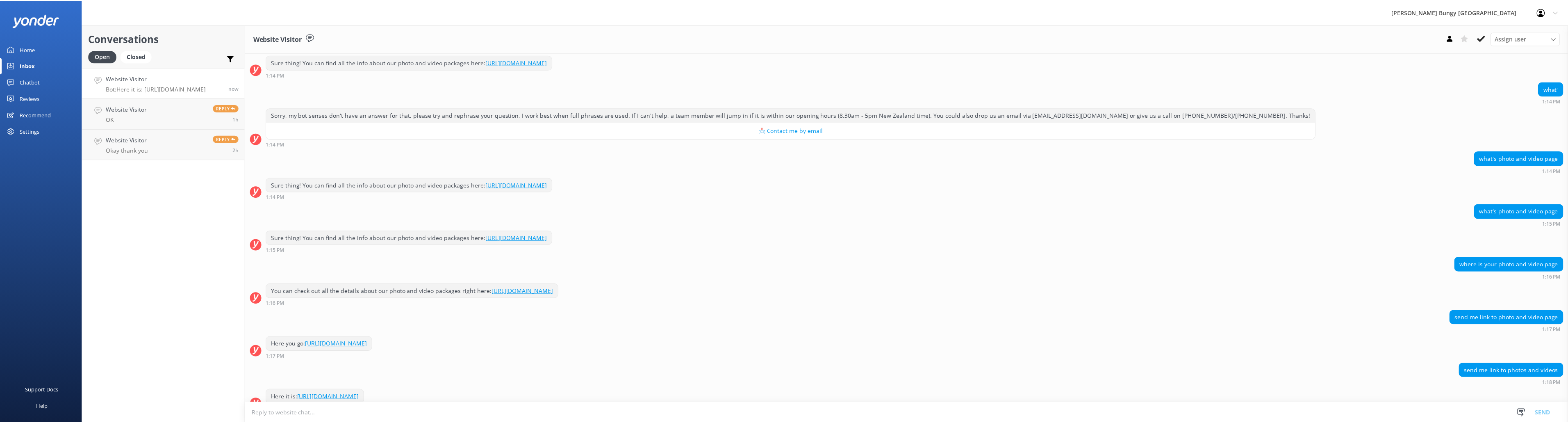
scroll to position [1077, 0]
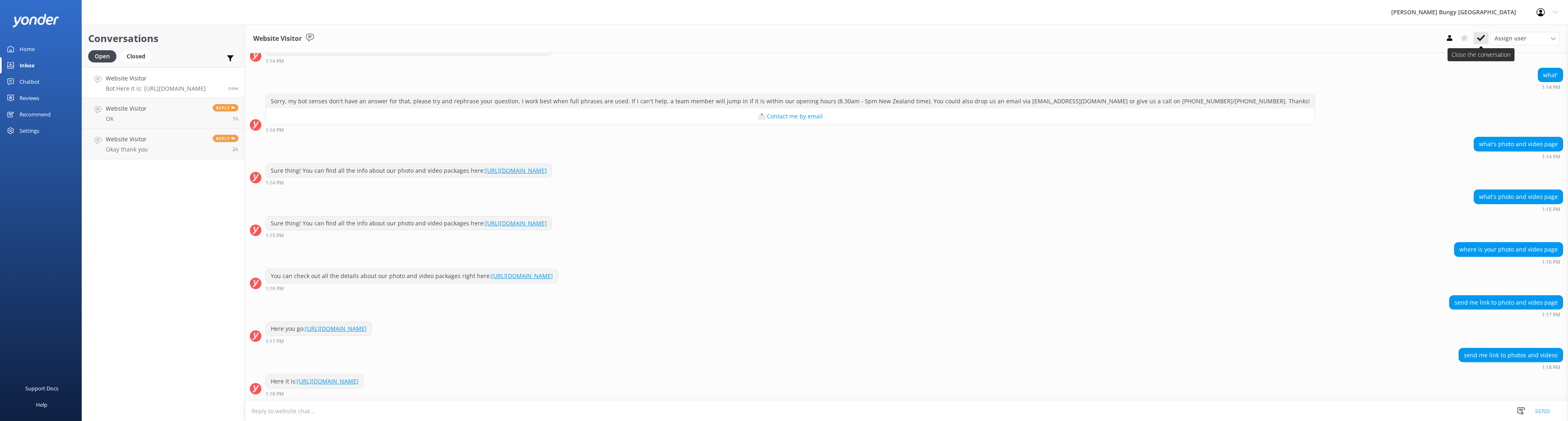
click at [1483, 35] on icon at bounding box center [1480, 38] width 8 height 8
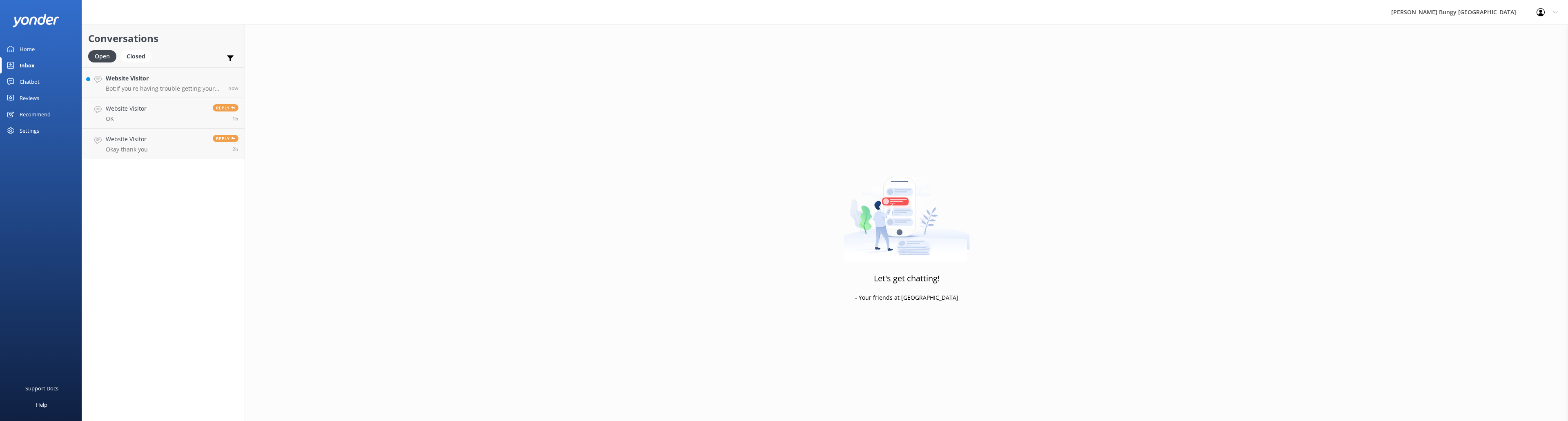
click at [39, 81] on div "Chatbot" at bounding box center [29, 82] width 20 height 16
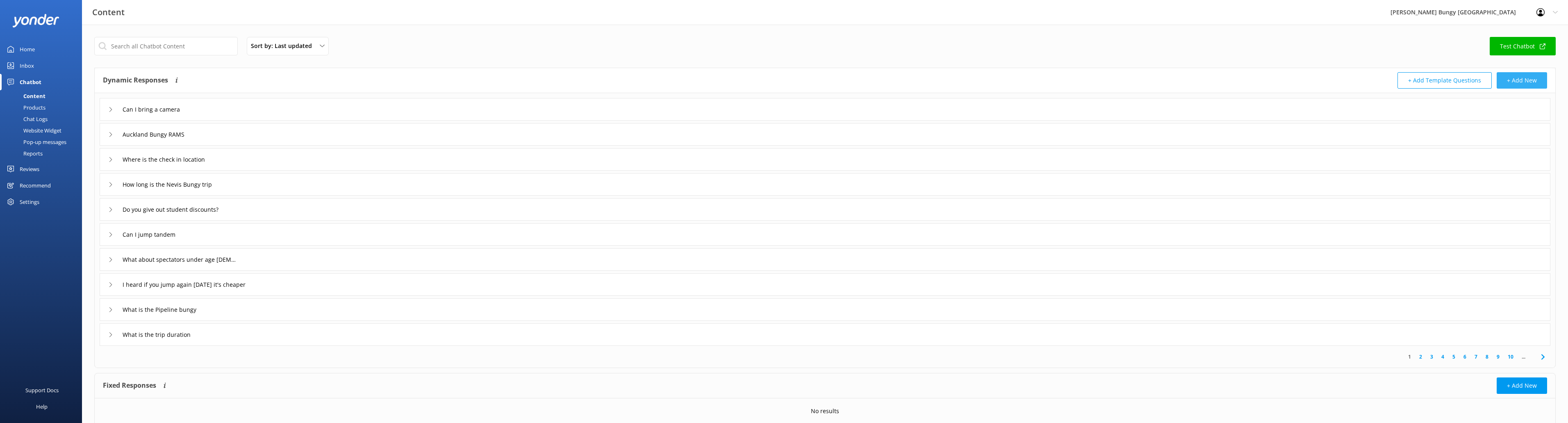
click at [1507, 74] on button "+ Add New" at bounding box center [1522, 80] width 51 height 17
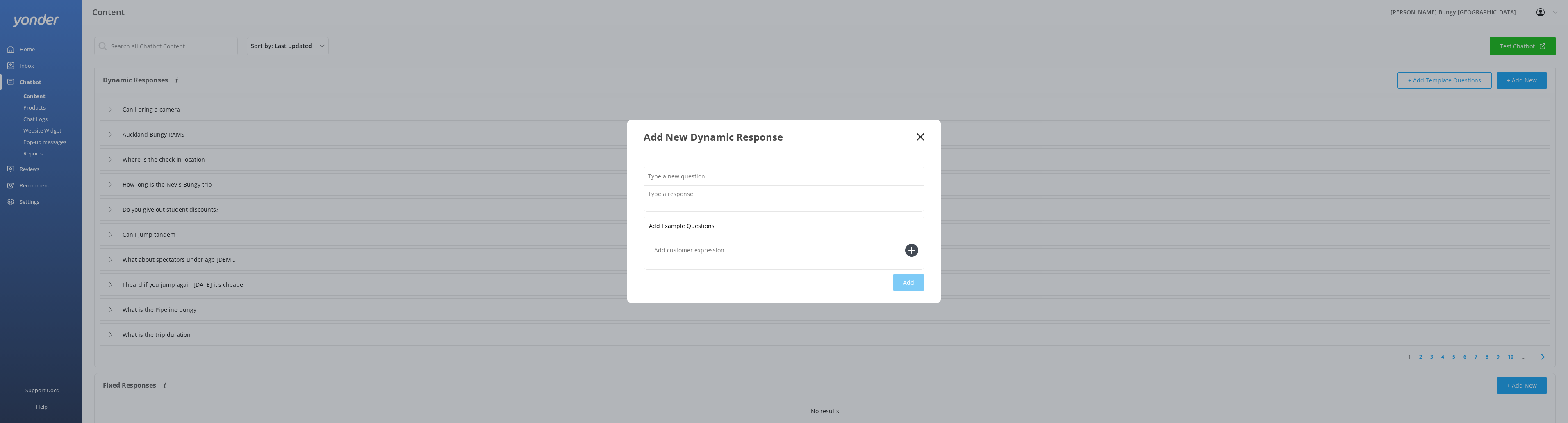
click at [703, 184] on input "text" at bounding box center [784, 176] width 280 height 18
type input "Where is your photo and video page?"
paste textarea "You can find all the info about our photo and video packages here: [URL][DOMAIN…"
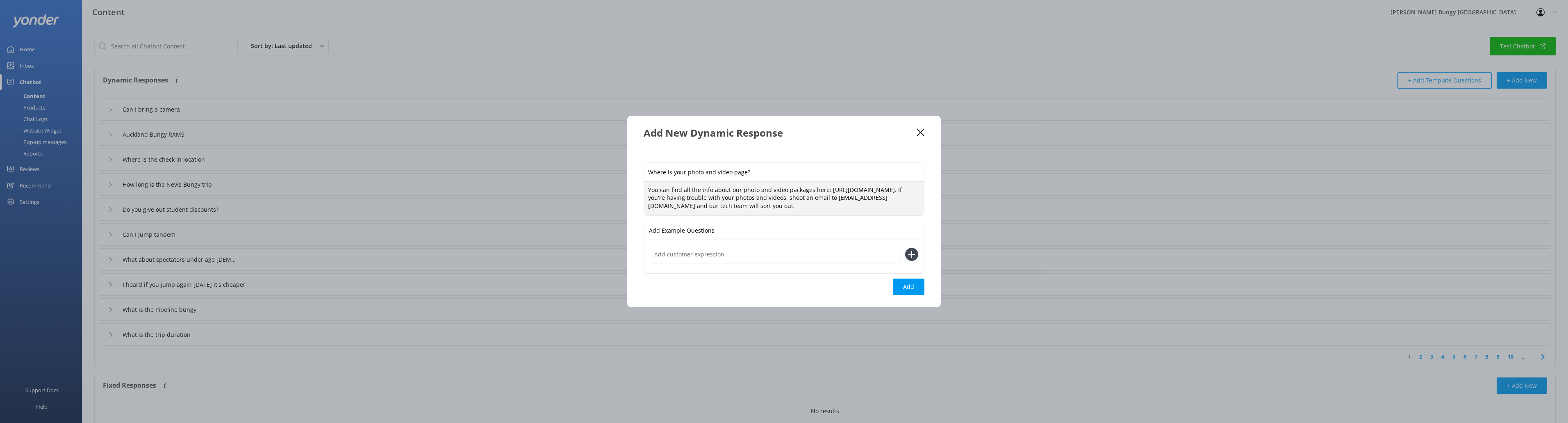
click at [838, 206] on textarea "You can find all the info about our photo and video packages here: [URL][DOMAIN…" at bounding box center [784, 199] width 280 height 34
click at [839, 204] on textarea "You can find all the info about our photo and video packages here: [URL][DOMAIN…" at bounding box center [784, 199] width 280 height 34
type textarea "You can find all the info about our photo and video packages here: [URL][DOMAIN…"
click at [718, 234] on div "Add Example Questions" at bounding box center [784, 230] width 280 height 19
click at [707, 230] on p "Add Example Questions" at bounding box center [681, 230] width 65 height 18
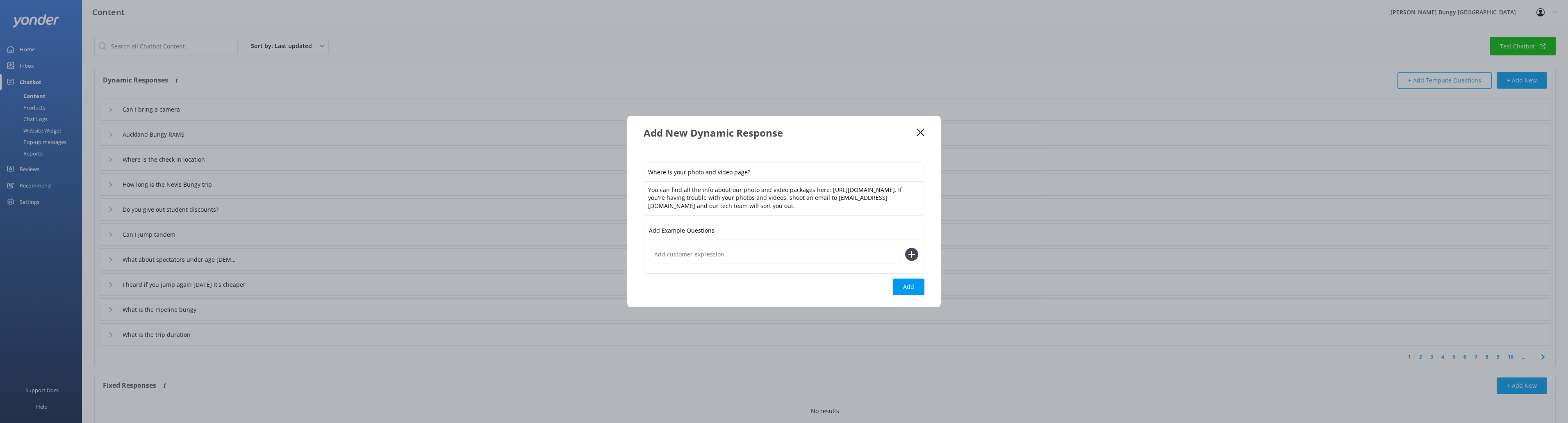
click at [704, 256] on input "text" at bounding box center [775, 254] width 251 height 18
click at [699, 259] on input "text" at bounding box center [775, 254] width 251 height 18
click at [824, 204] on textarea "You can find all the info about our photo and video packages here: [URL][DOMAIN…" at bounding box center [784, 199] width 280 height 34
click at [821, 205] on textarea "You can find all the info about our photo and video packages here: [URL][DOMAIN…" at bounding box center [784, 199] width 280 height 34
click at [821, 205] on textarea "You can find all the info about our photo and video packages here: [URL][DOMAIN…" at bounding box center [784, 199] width 280 height 34
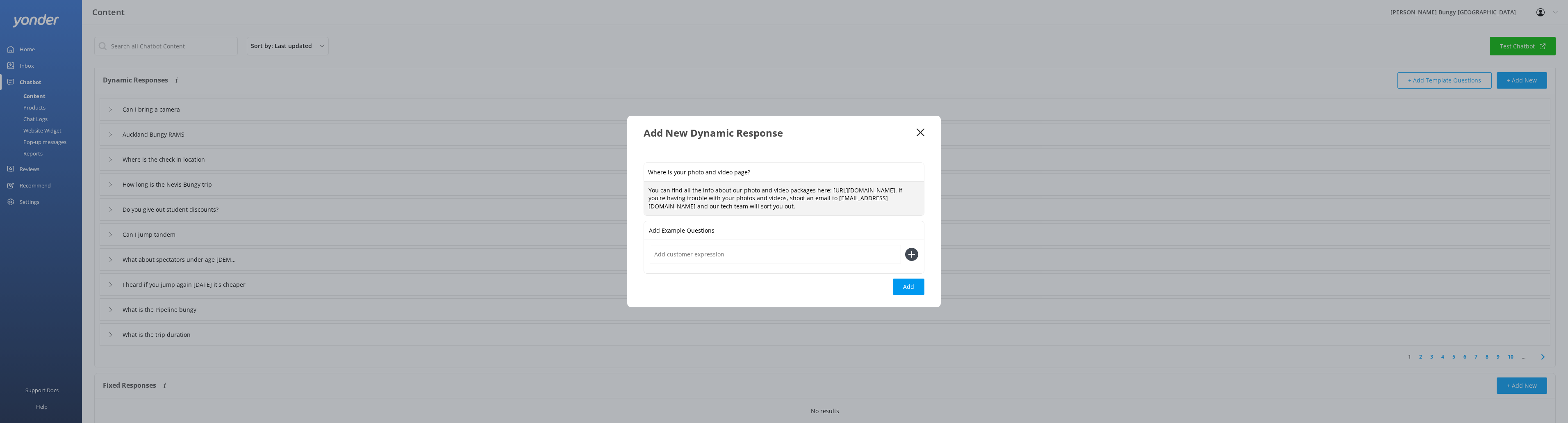
click at [721, 259] on input "text" at bounding box center [775, 254] width 251 height 18
click at [721, 255] on input "text" at bounding box center [775, 254] width 251 height 18
type input "send me the website link to photos and videos"
click at [911, 243] on div "send me the website link to photos and videos" at bounding box center [784, 256] width 280 height 33
click at [911, 246] on div "send me the website link to photos and videos" at bounding box center [783, 254] width 268 height 18
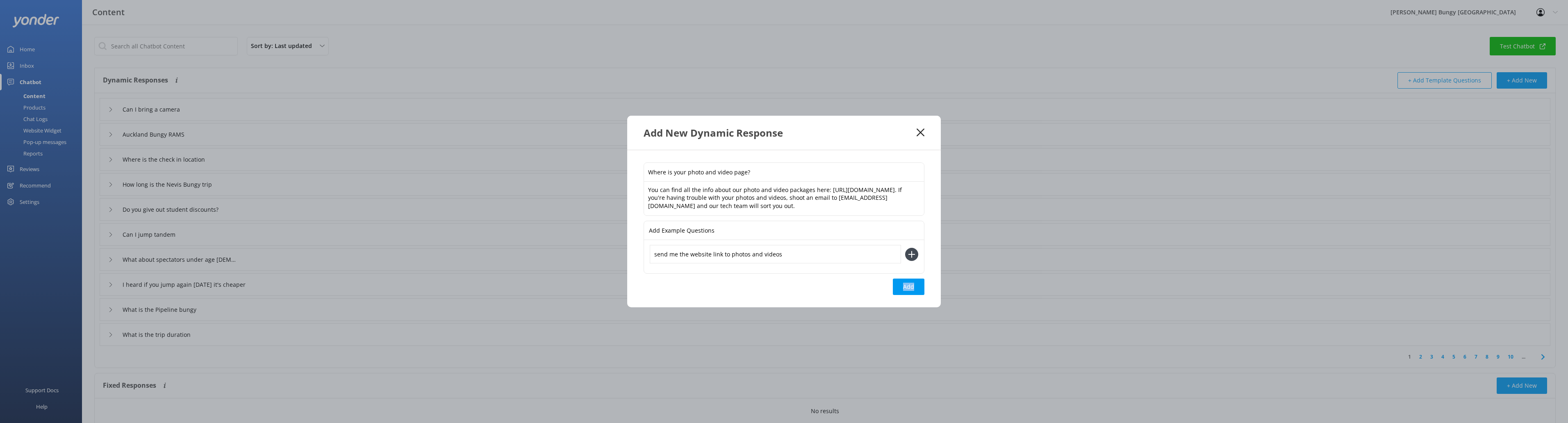
click at [911, 247] on div "send me the website link to photos and videos" at bounding box center [783, 254] width 268 height 18
click at [911, 248] on icon at bounding box center [911, 254] width 13 height 13
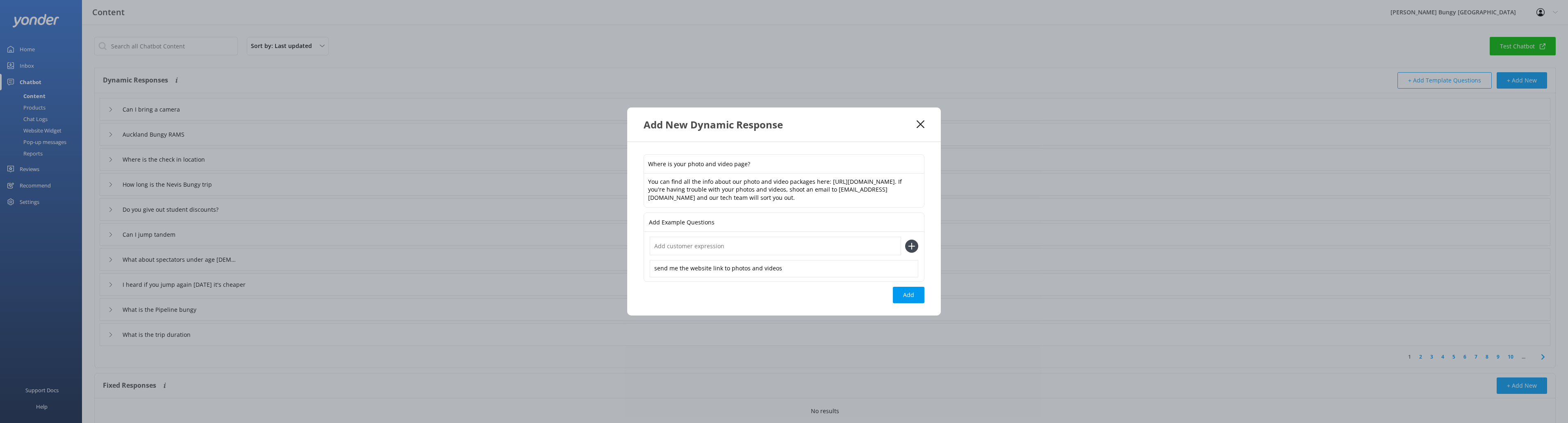
click at [717, 251] on input "text" at bounding box center [775, 246] width 251 height 18
type input "photo and video page"
click at [909, 245] on icon at bounding box center [911, 246] width 13 height 13
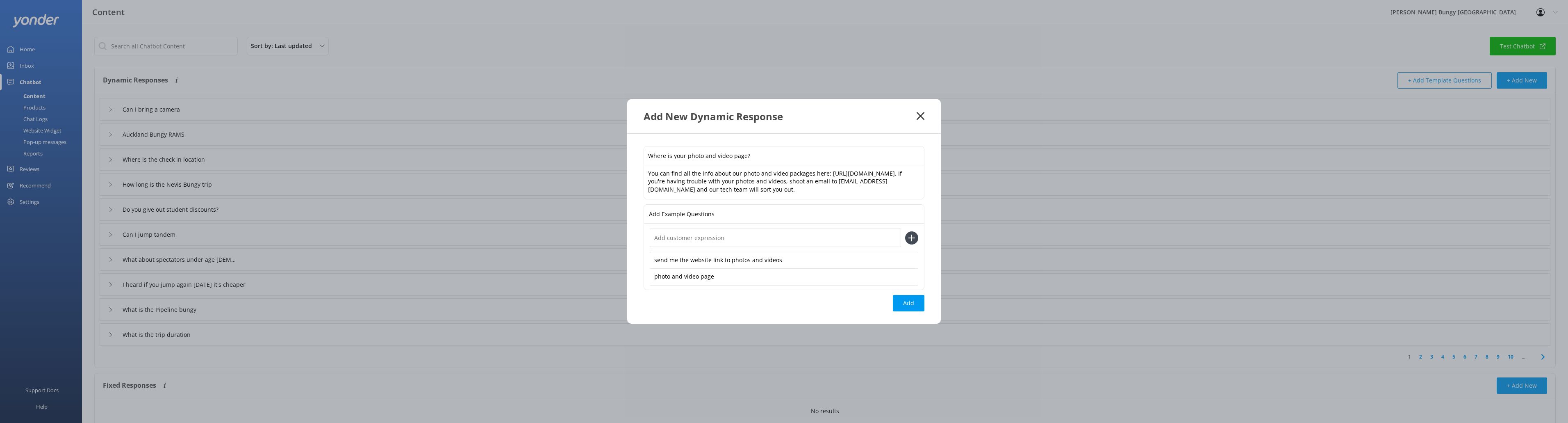
click at [725, 235] on input "text" at bounding box center [775, 238] width 251 height 18
click at [780, 245] on input "text" at bounding box center [775, 238] width 251 height 18
type input "photo and video link"
click at [897, 305] on button "Add" at bounding box center [909, 303] width 32 height 17
type input "Where is your photo and video page?"
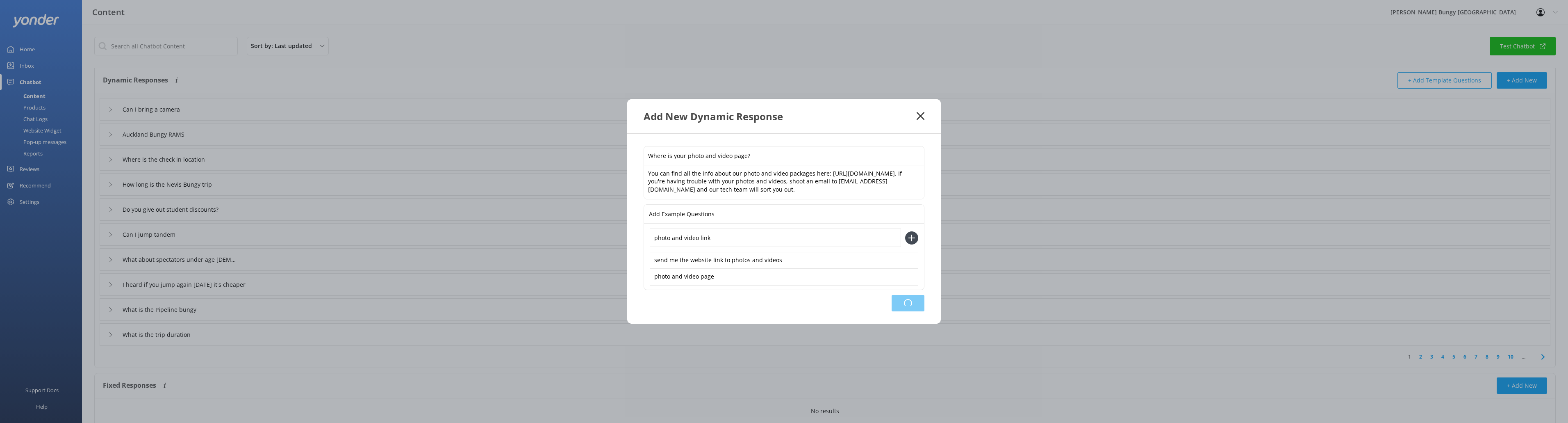
type input "Can I bring a camera"
type input "Auckland Bungy RAMS"
type input "Where is the check in location"
type input "How long is the Nevis Bungy trip"
type input "Do you give out student discounts?"
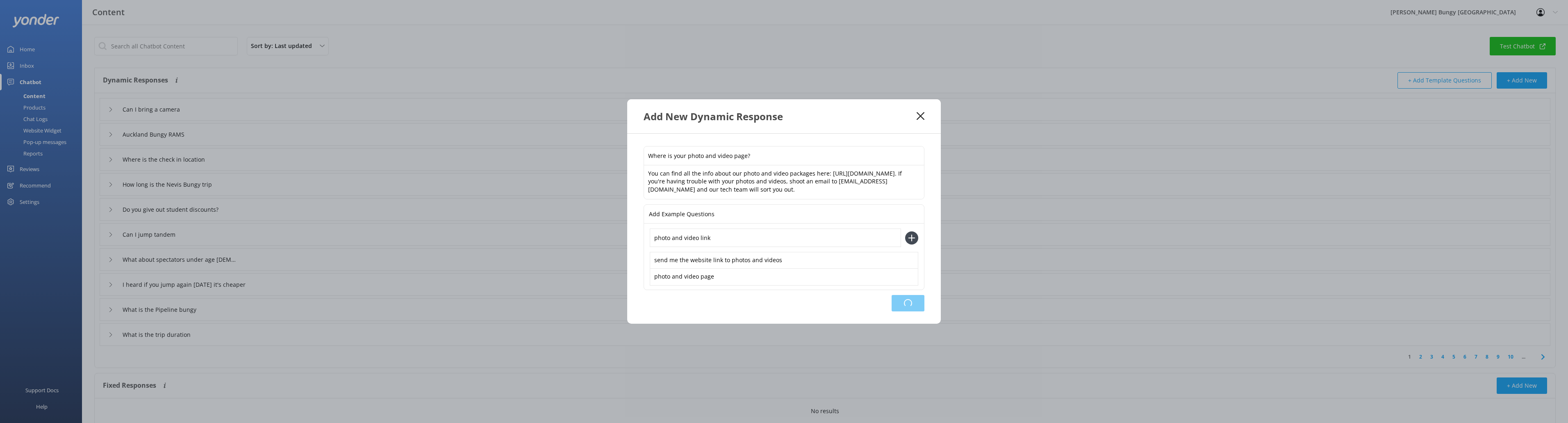
type input "Can I jump tandem"
type input "What about spectators under age [DEMOGRAPHIC_DATA]?"
type input "I heard if you jump again [DATE] it's cheaper"
type input "What is the Pipeline bungy"
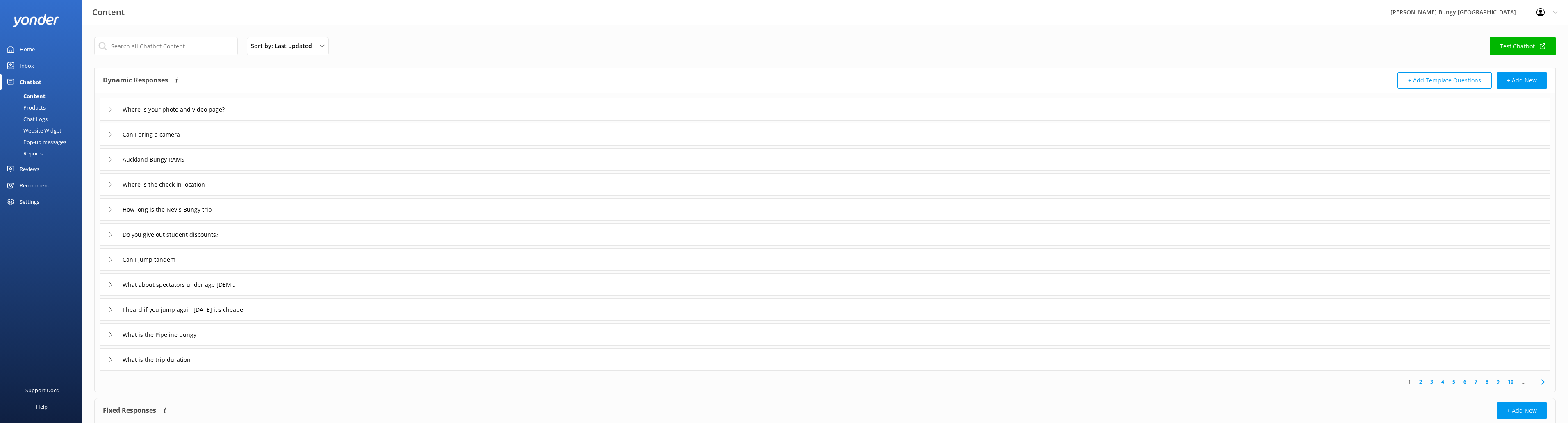
click at [37, 64] on link "Inbox" at bounding box center [41, 65] width 82 height 17
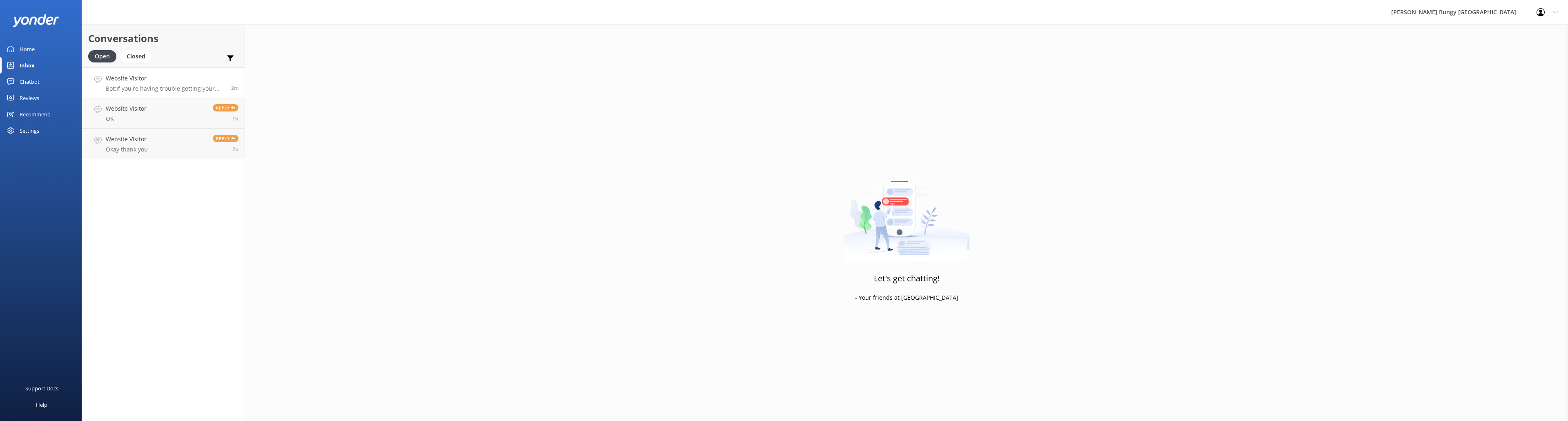
click at [151, 83] on div "Website Visitor Bot: If you're having trouble getting your photos or videos, sh…" at bounding box center [166, 82] width 119 height 18
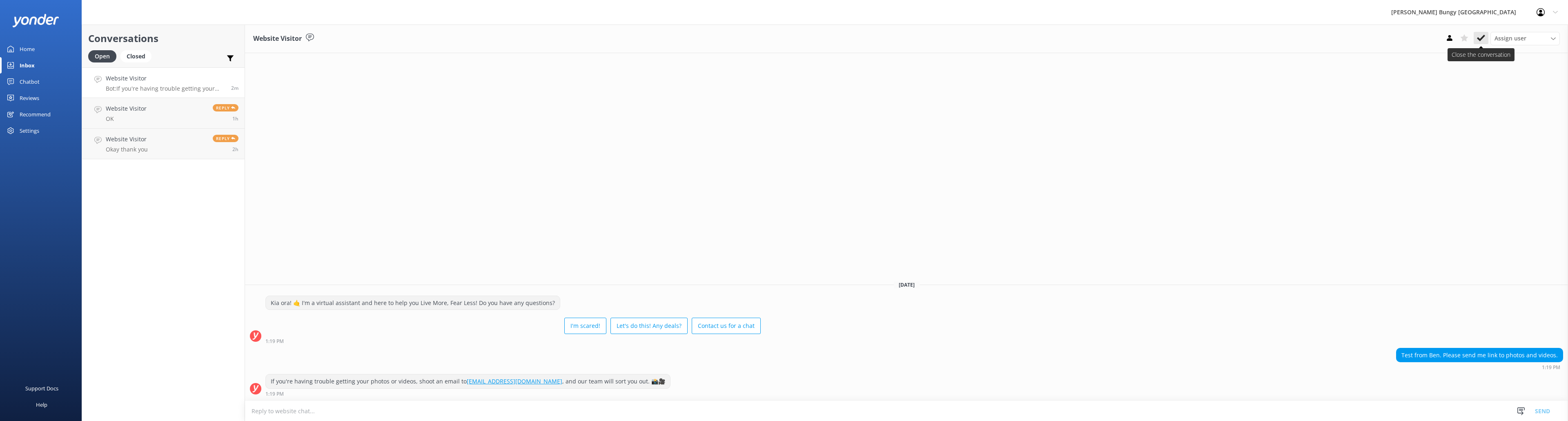
click at [1479, 35] on icon at bounding box center [1480, 38] width 8 height 8
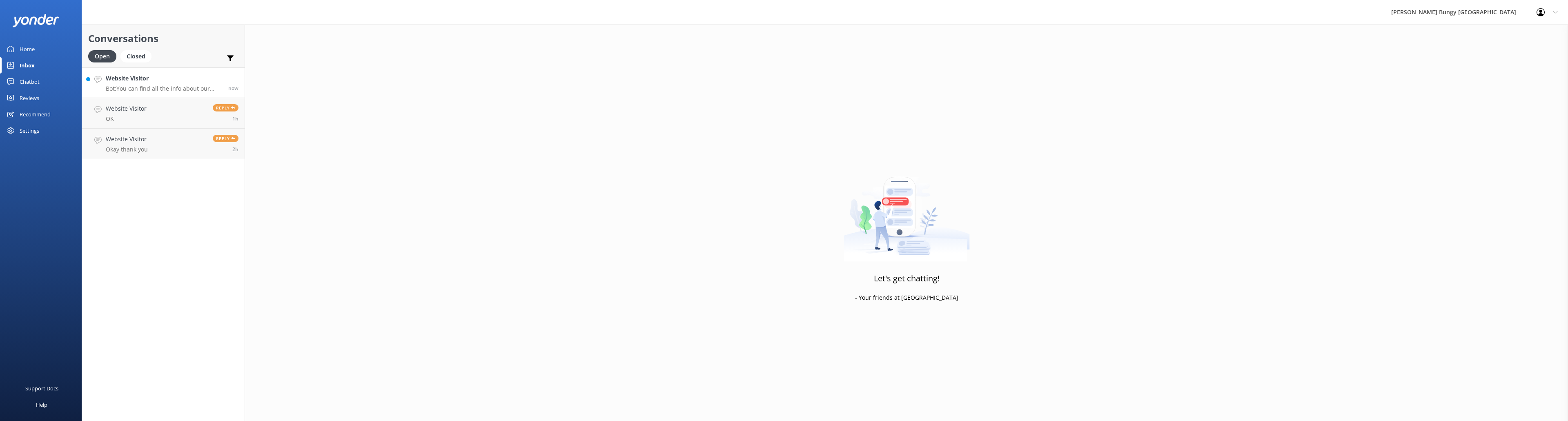
click at [169, 79] on h4 "Website Visitor" at bounding box center [164, 78] width 116 height 9
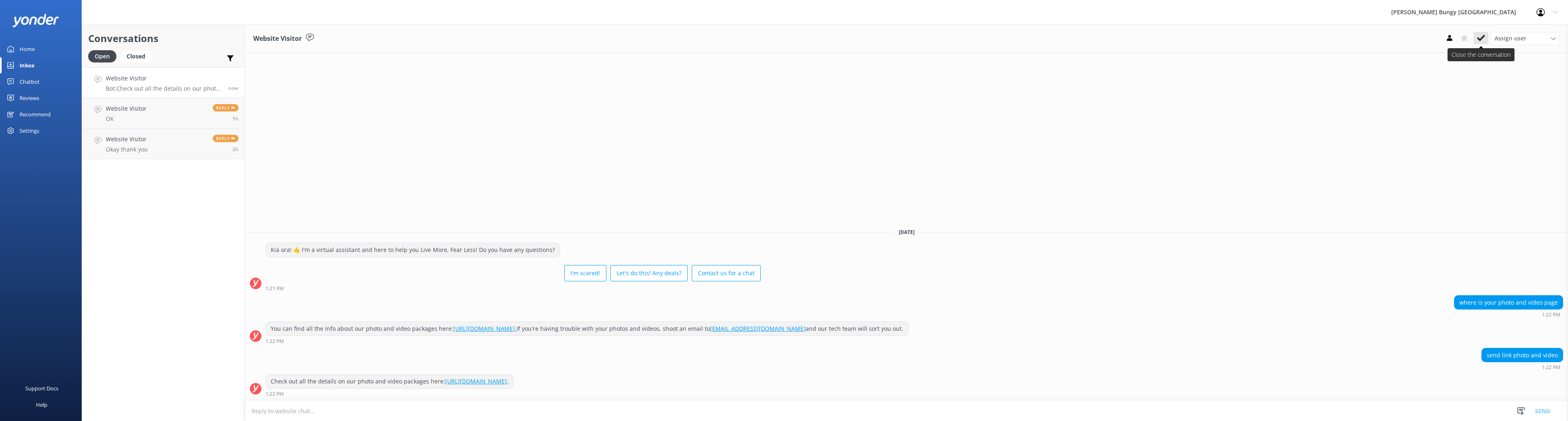
click at [1484, 35] on icon at bounding box center [1480, 38] width 8 height 8
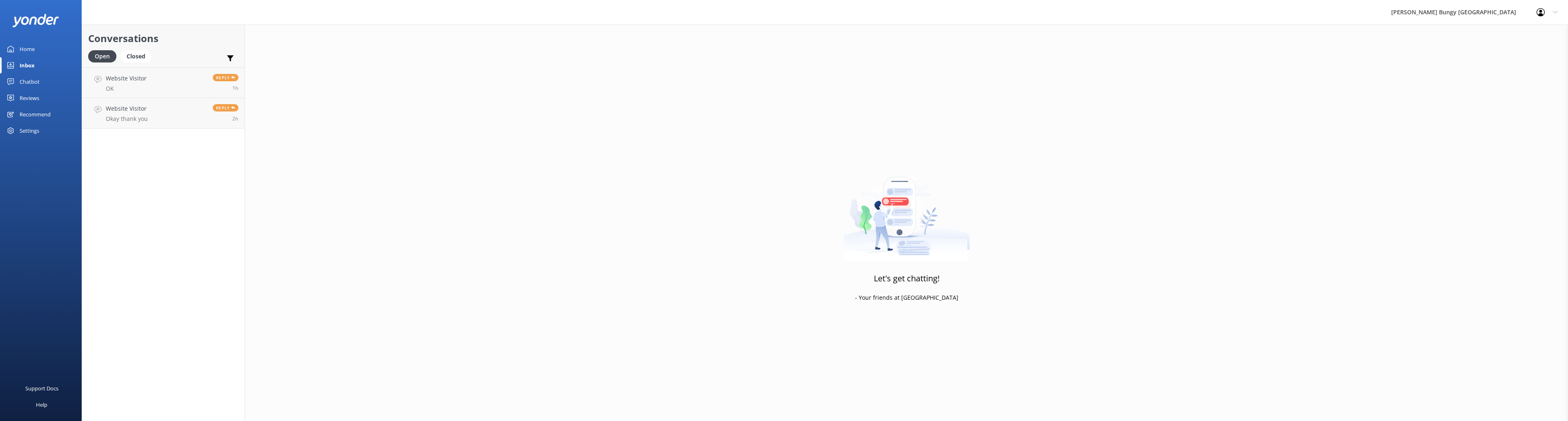
click at [24, 75] on div "Chatbot" at bounding box center [29, 82] width 20 height 16
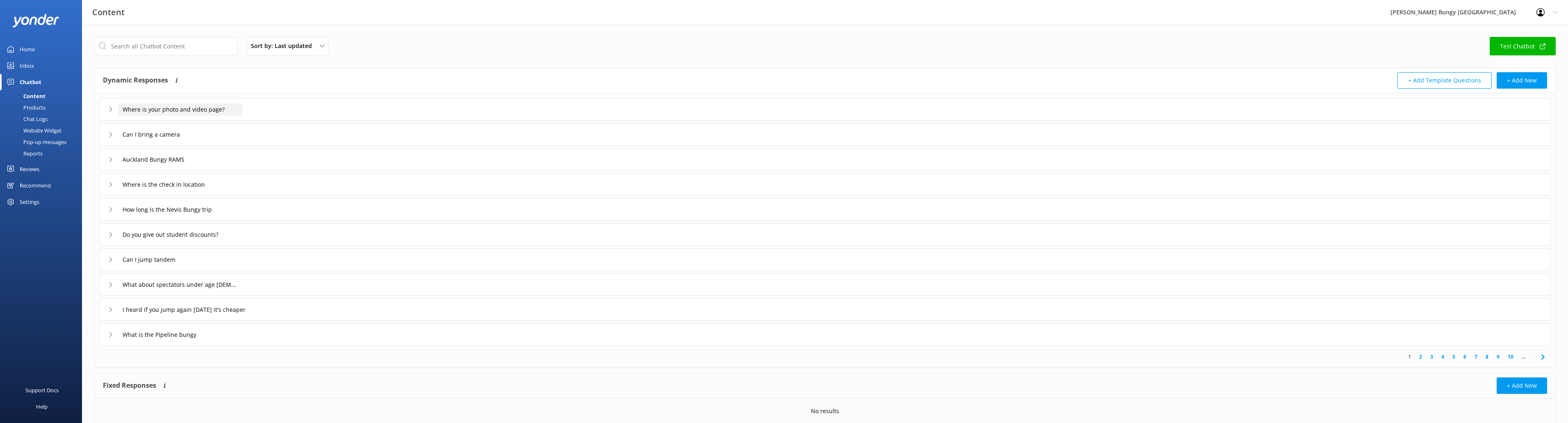
click at [182, 106] on input "Where is your photo and video page?" at bounding box center [180, 109] width 125 height 12
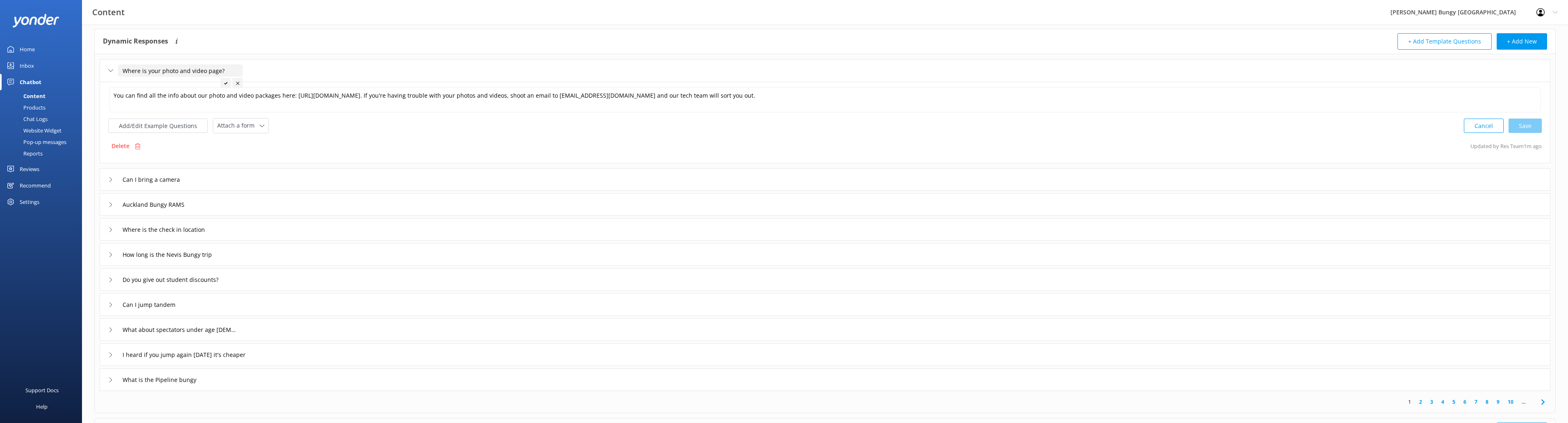
scroll to position [41, 0]
click at [256, 119] on div "Attach a form" at bounding box center [241, 123] width 51 height 10
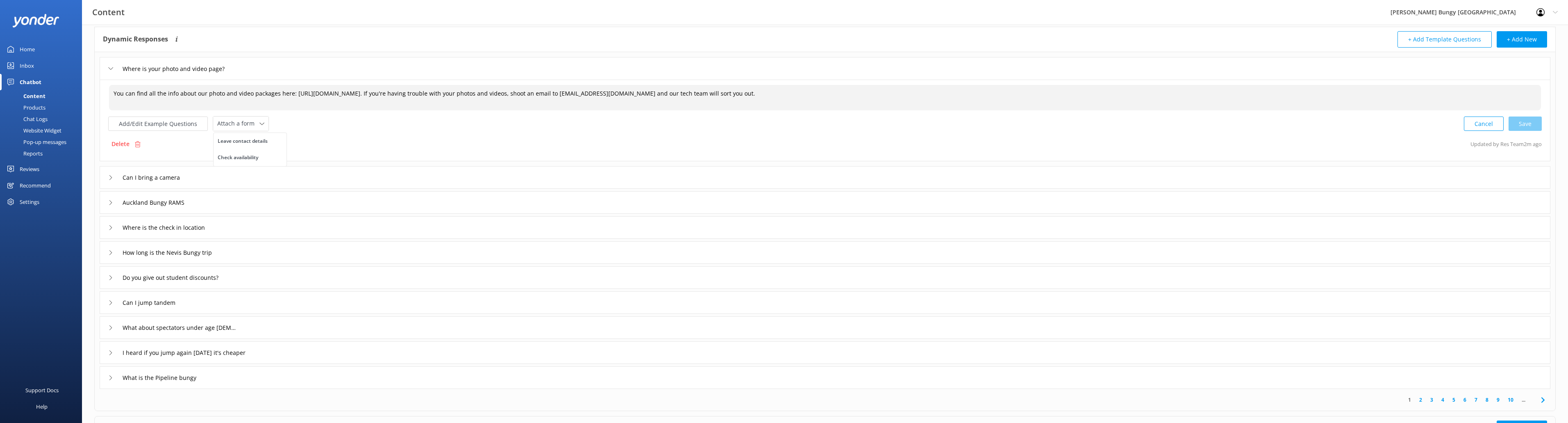
click at [304, 100] on textarea "You can find all the info about our photo and video packages here: [URL][DOMAIN…" at bounding box center [824, 98] width 1432 height 26
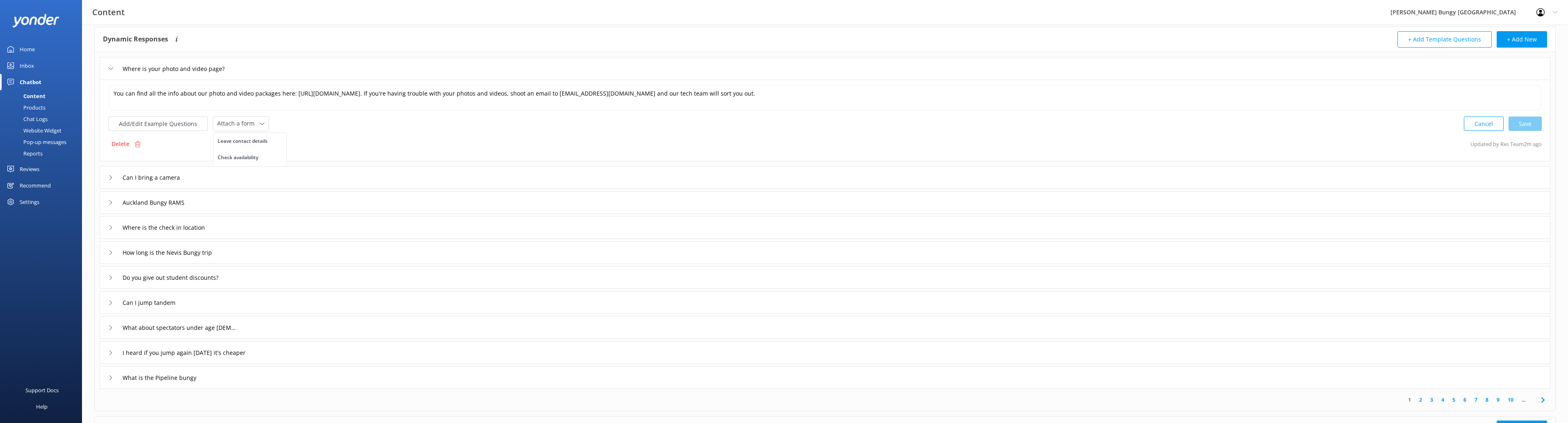
click at [46, 99] on link "Content" at bounding box center [43, 96] width 77 height 12
click at [40, 101] on div "Content Products Chat Logs Website Widget Pop-up messages Reports" at bounding box center [43, 125] width 77 height 70
click at [33, 101] on div "Content" at bounding box center [25, 96] width 40 height 12
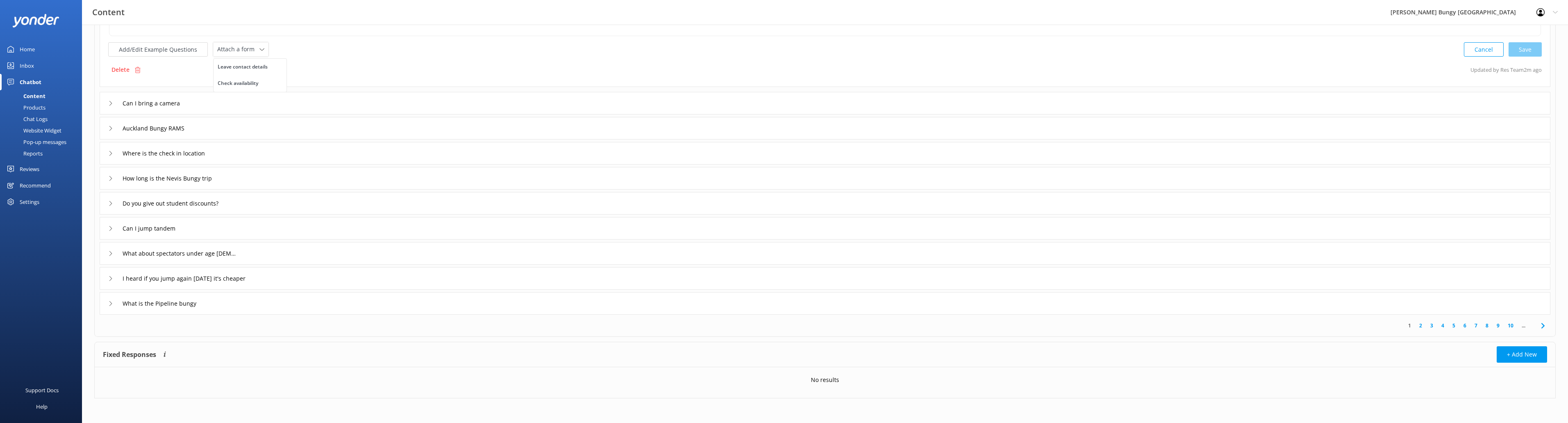
click at [34, 100] on div "Content" at bounding box center [25, 96] width 40 height 12
click at [35, 115] on div "Chat Logs" at bounding box center [26, 119] width 43 height 12
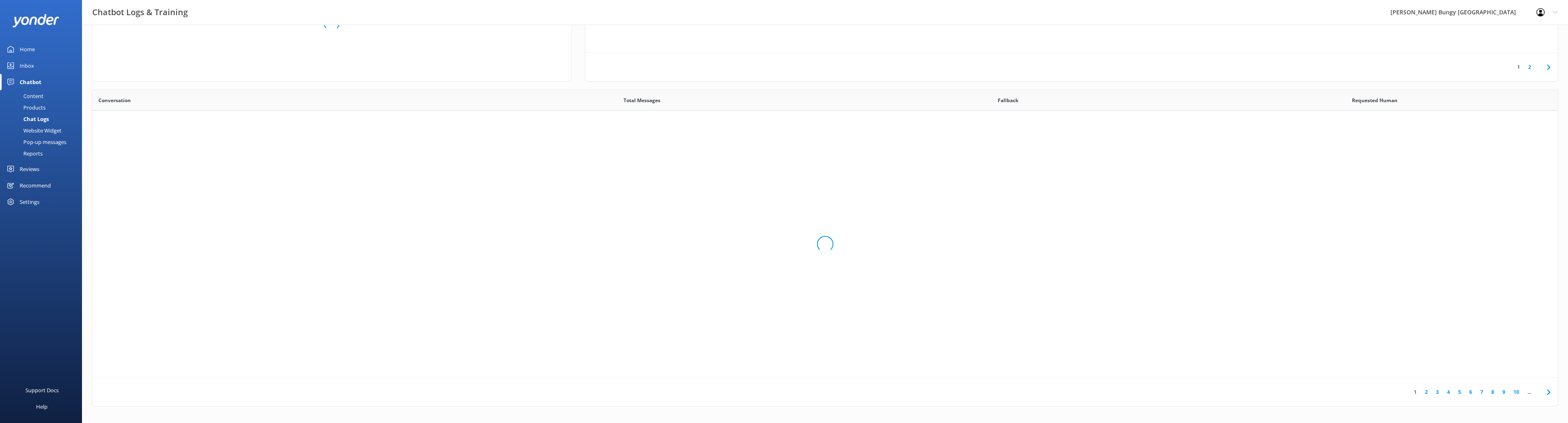
scroll to position [281, 1459]
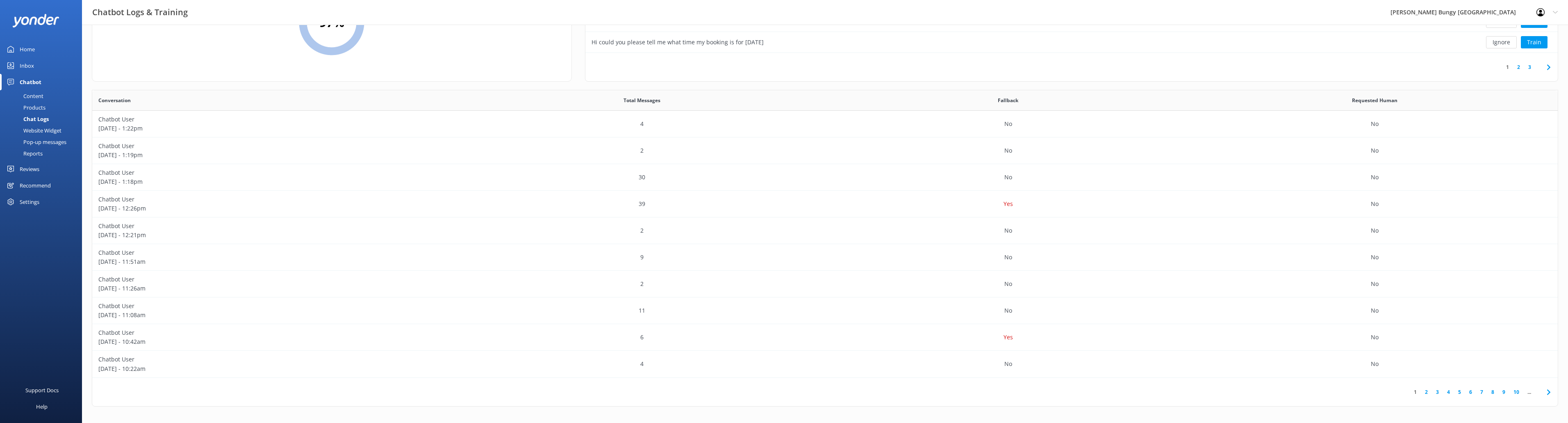
click at [38, 127] on div "Website Widget" at bounding box center [33, 130] width 57 height 12
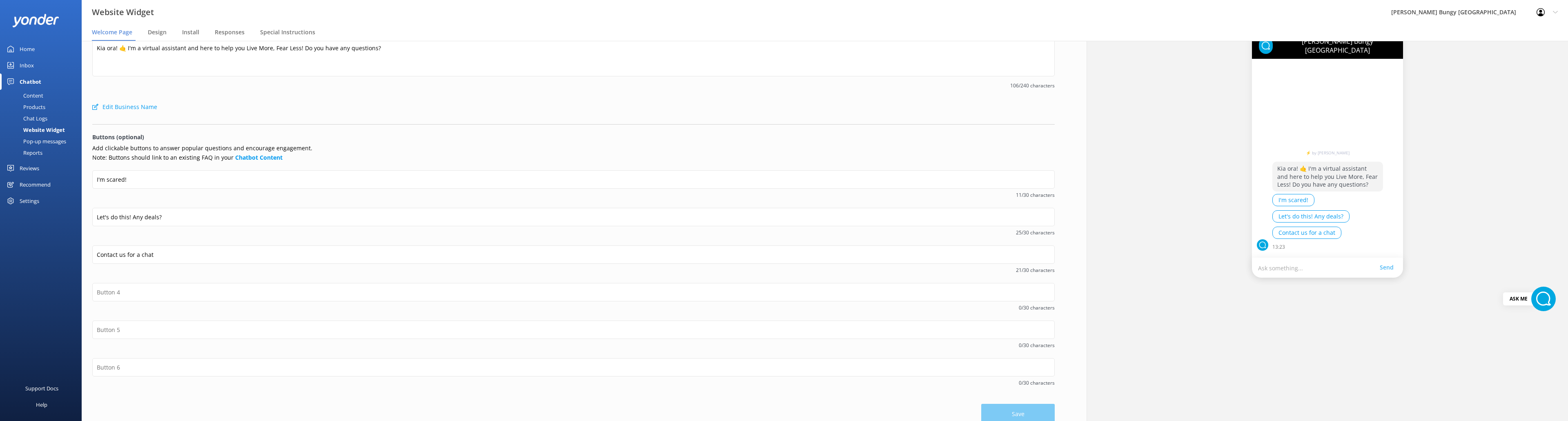
scroll to position [32, 0]
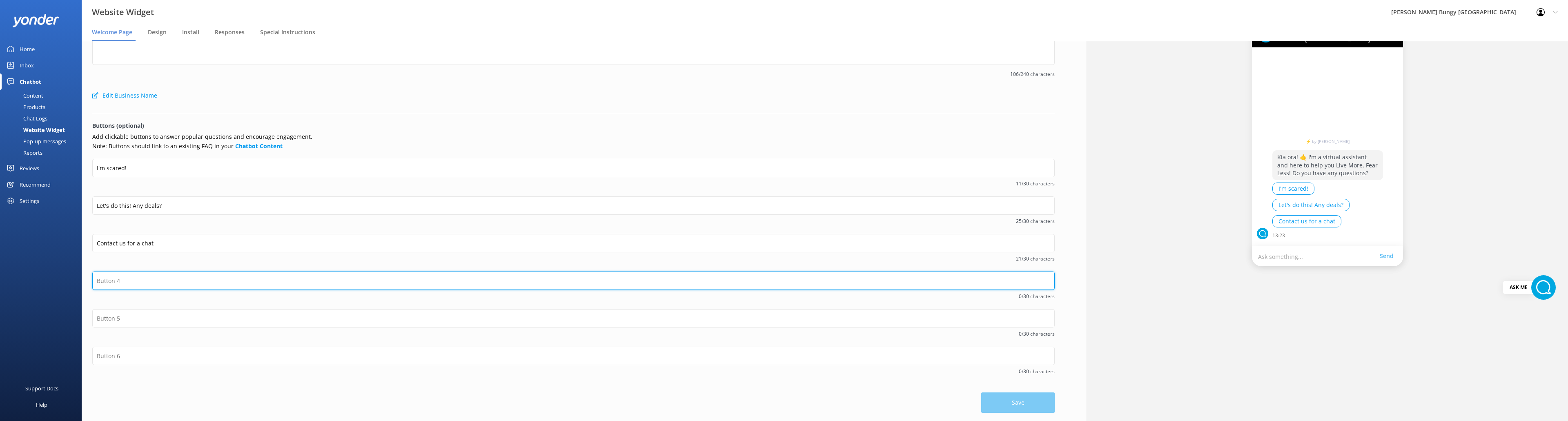
click at [158, 279] on input "text" at bounding box center [573, 280] width 962 height 18
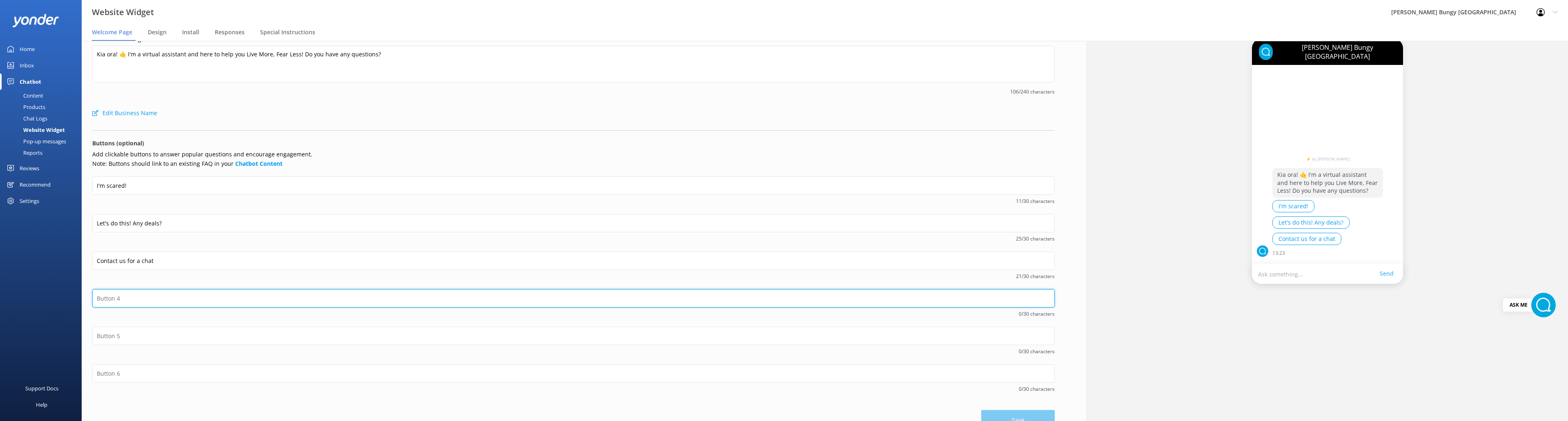
scroll to position [0, 0]
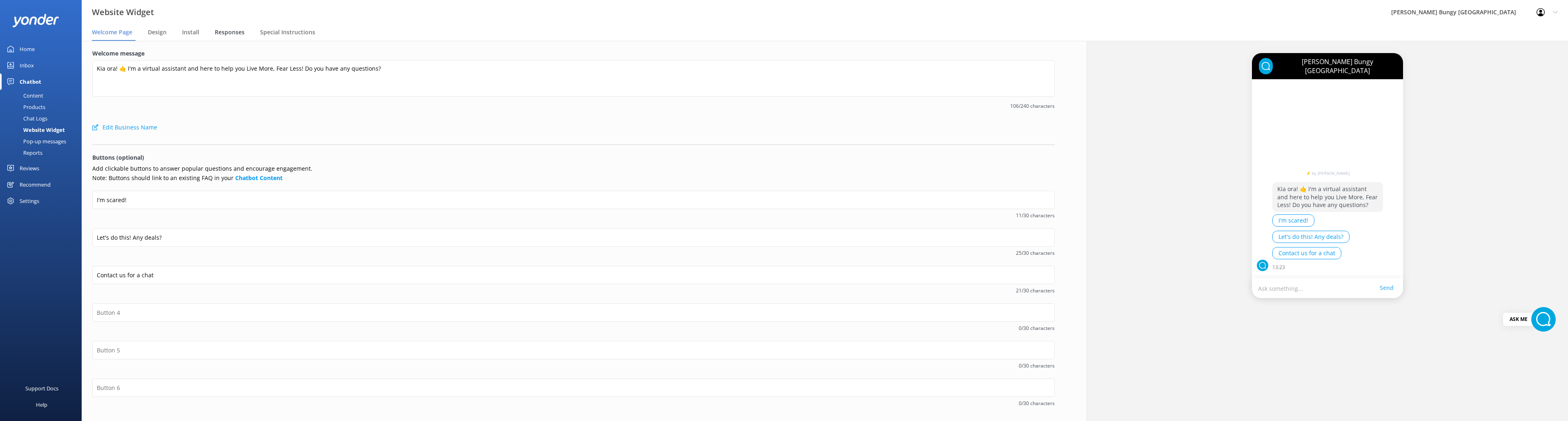
click at [222, 32] on span "Responses" at bounding box center [229, 32] width 30 height 8
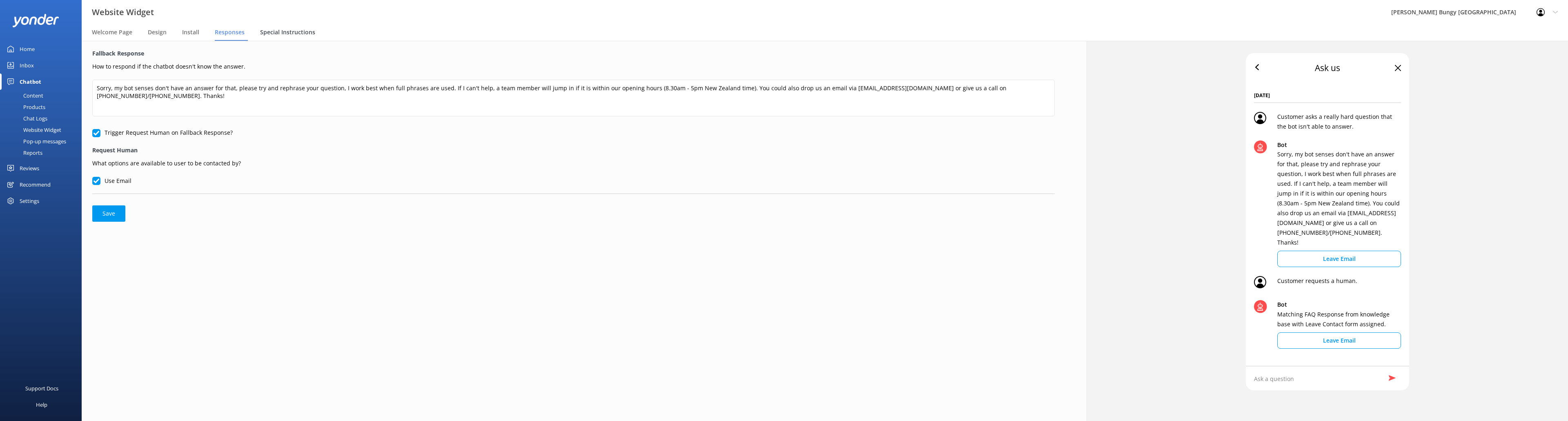
click at [279, 32] on span "Special Instructions" at bounding box center [287, 32] width 55 height 8
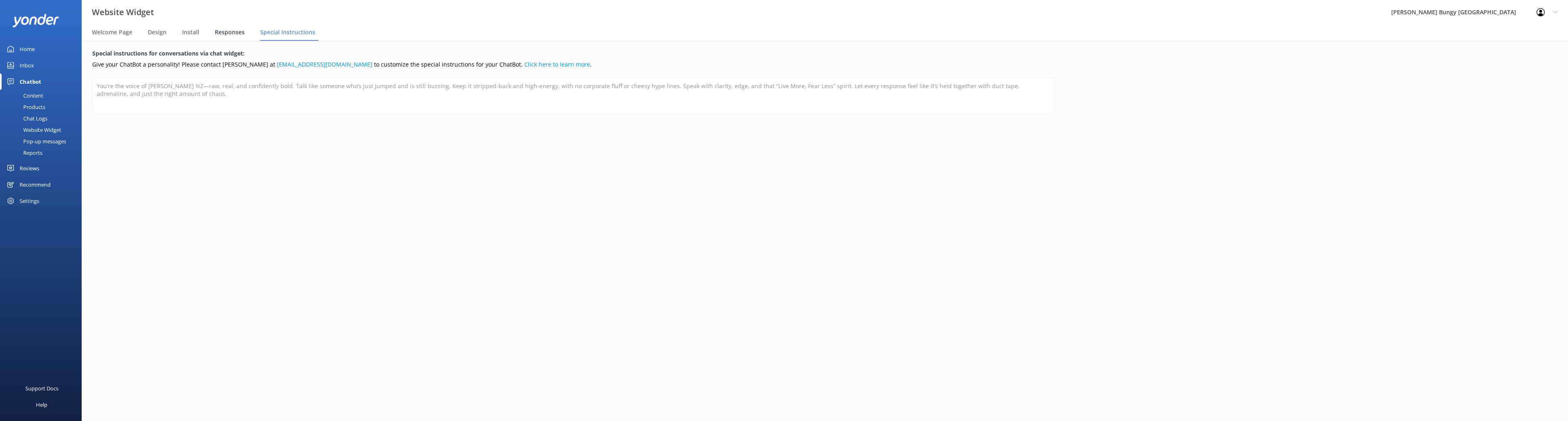
click at [223, 29] on span "Responses" at bounding box center [229, 32] width 30 height 8
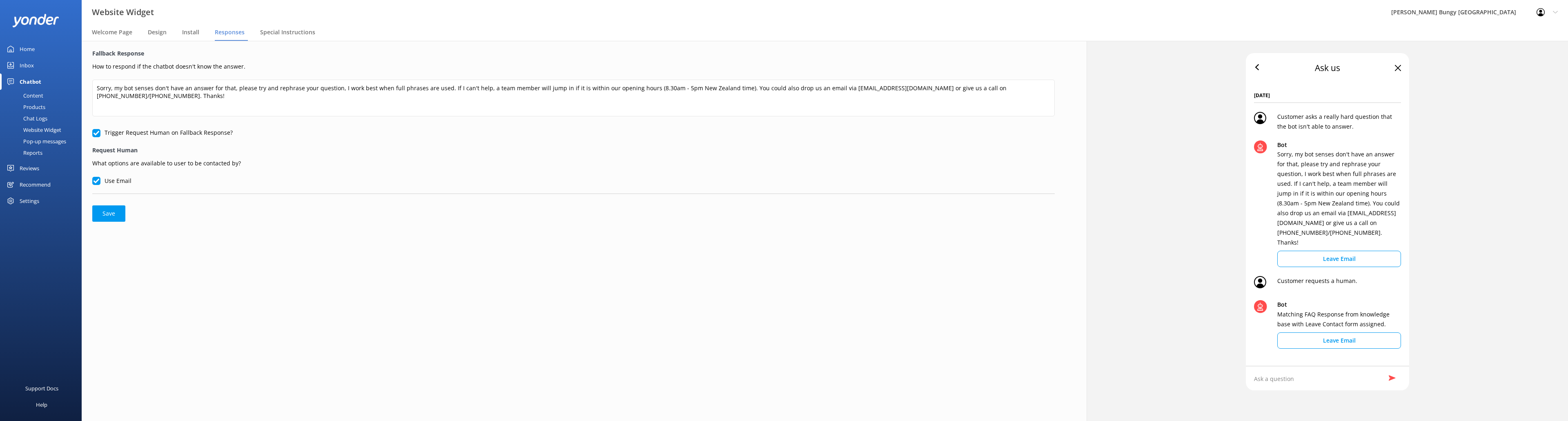
click at [1395, 60] on div "Ask us" at bounding box center [1328, 68] width 163 height 30
click at [1396, 64] on div "Ask us" at bounding box center [1328, 68] width 163 height 30
click at [1398, 67] on use at bounding box center [1398, 68] width 6 height 6
click at [1259, 62] on div "Ask us" at bounding box center [1328, 68] width 163 height 30
click at [1258, 64] on icon at bounding box center [1257, 67] width 6 height 6
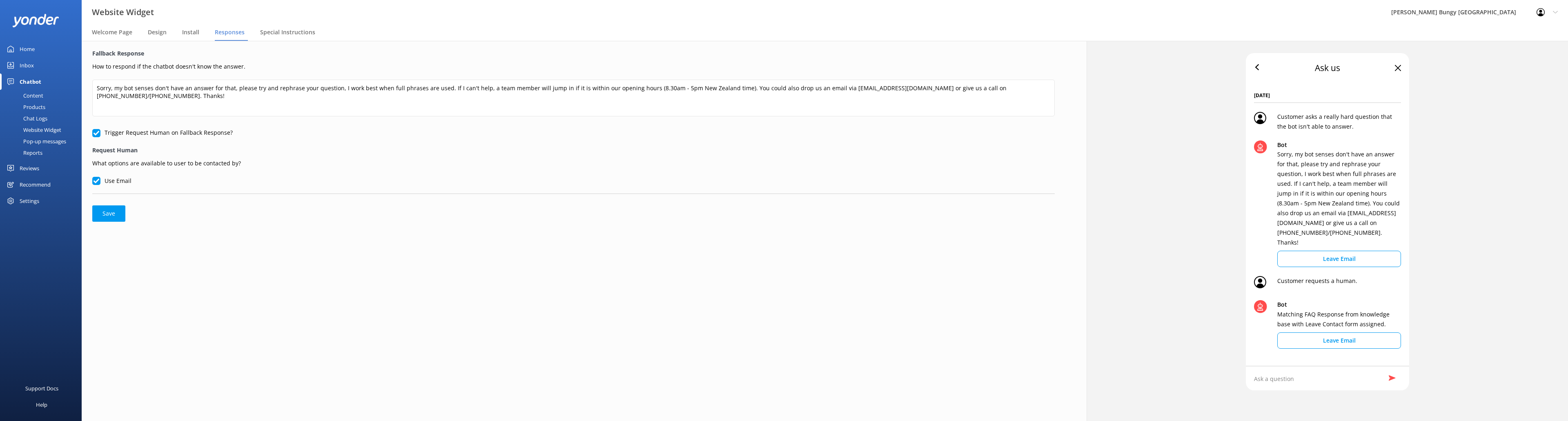
click at [41, 92] on div "Content" at bounding box center [24, 96] width 38 height 12
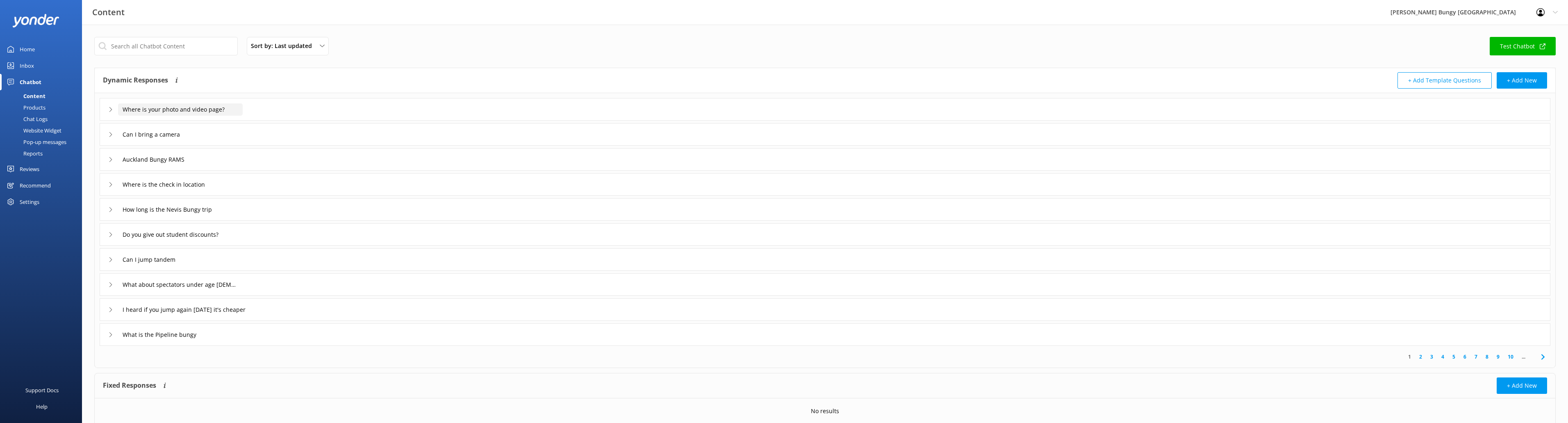
click at [229, 110] on input "Where is your photo and video page?" at bounding box center [180, 109] width 125 height 12
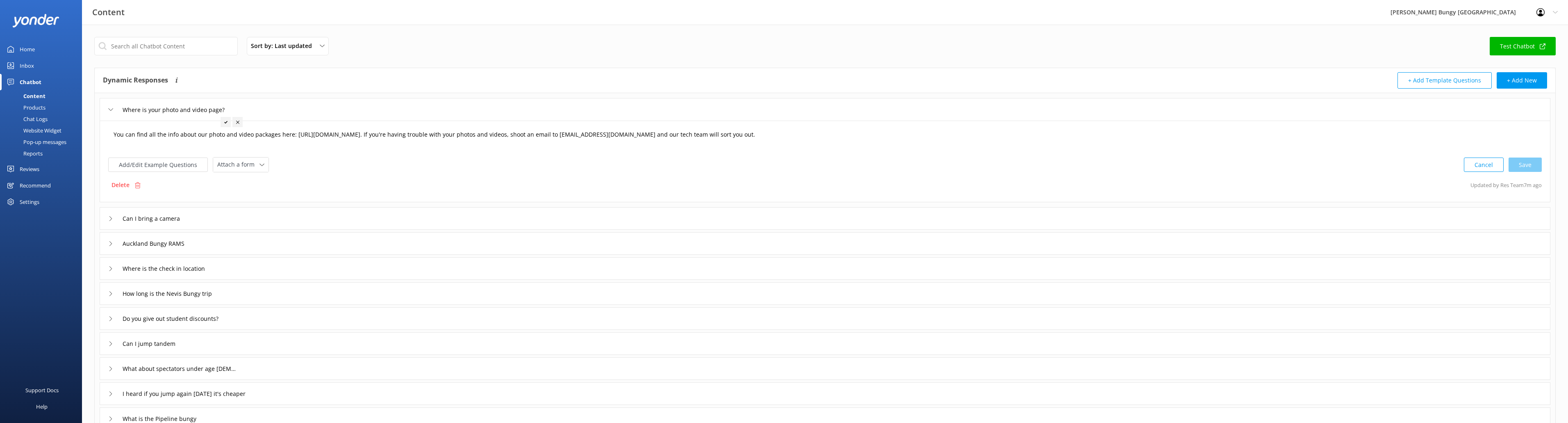
click at [293, 134] on textarea "You can find all the info about our photo and video packages here: [URL][DOMAIN…" at bounding box center [824, 139] width 1432 height 26
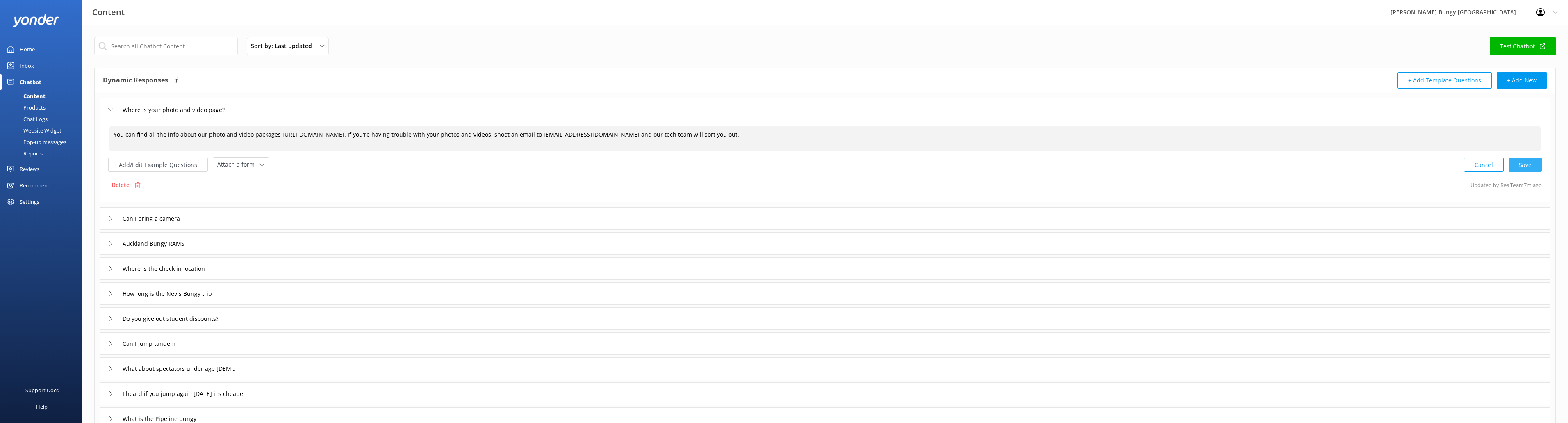
click at [1522, 164] on div "Cancel Save" at bounding box center [1503, 164] width 78 height 15
type textarea "You can find all the info about our photo and video packages [URL][DOMAIN_NAME]…"
click at [358, 138] on textarea "You can find all the info about our photo and video packages [URL][DOMAIN_NAME]…" at bounding box center [825, 138] width 1433 height 26
drag, startPoint x: 241, startPoint y: 136, endPoint x: 379, endPoint y: 135, distance: 138.0
click at [379, 135] on textarea "You can find all the info about our photo and video packages [URL][DOMAIN_NAME]…" at bounding box center [825, 138] width 1433 height 26
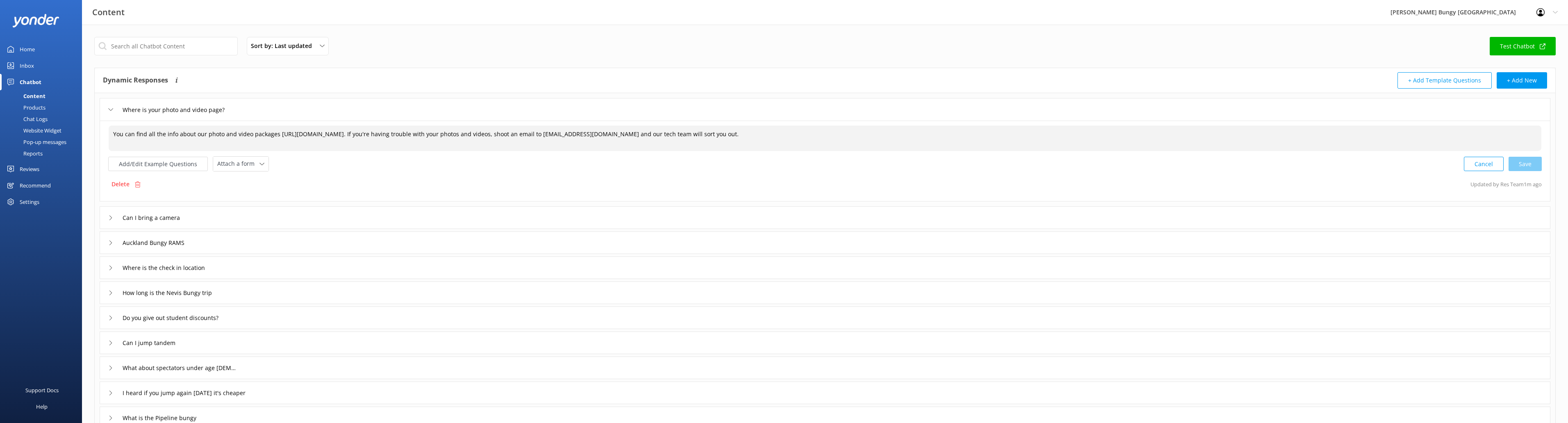
click at [379, 135] on textarea "You can find all the info about our photo and video packages [URL][DOMAIN_NAME]…" at bounding box center [825, 138] width 1433 height 26
click at [304, 127] on textarea "You can find all the info about our photo and video packages [URL][DOMAIN_NAME]…" at bounding box center [825, 138] width 1433 height 26
click at [310, 128] on textarea "You can find all the info about our photo and video packages [URL][DOMAIN_NAME]…" at bounding box center [825, 138] width 1433 height 26
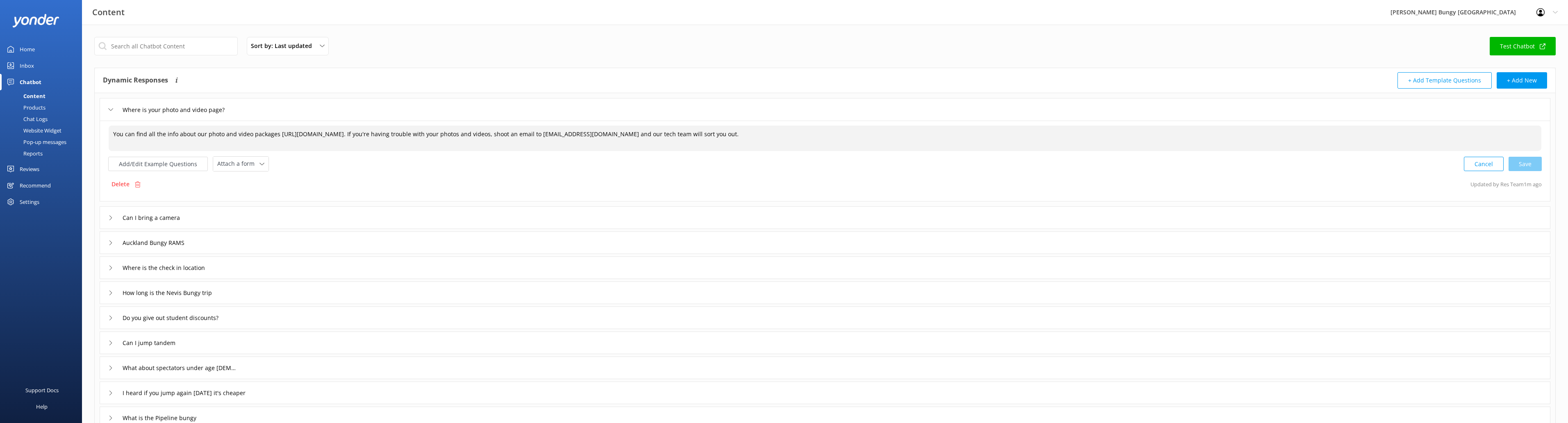
click at [58, 62] on link "Inbox" at bounding box center [41, 65] width 82 height 17
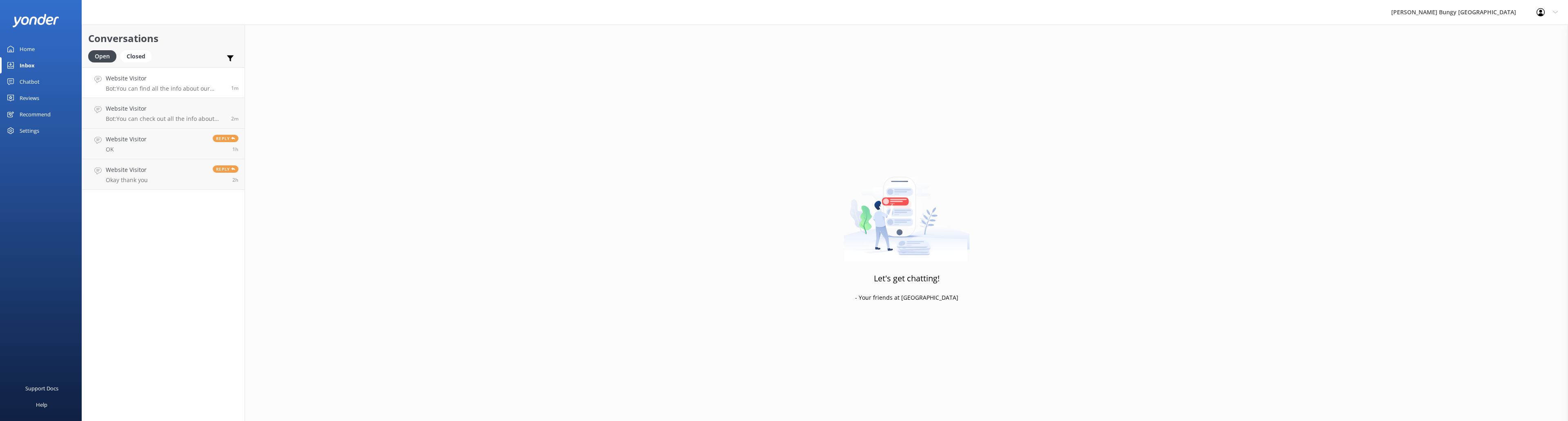
click at [153, 95] on link "Website Visitor Bot: You can find all the info about our photo and video packag…" at bounding box center [163, 83] width 163 height 30
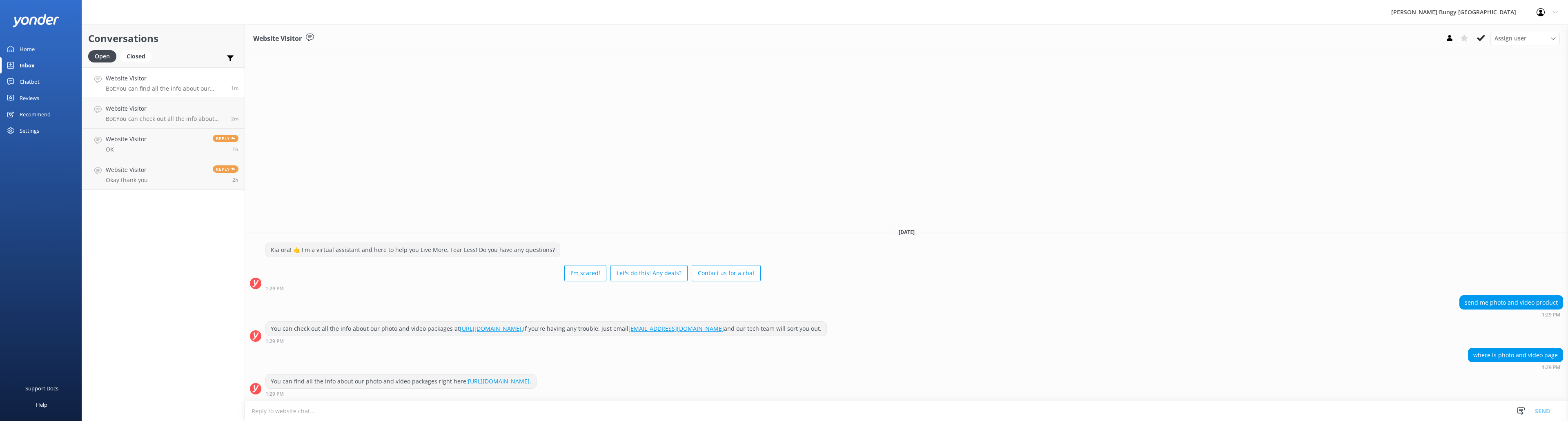
click at [387, 407] on textarea at bounding box center [906, 411] width 1323 height 20
click at [415, 380] on div "You can find all the info about our photo and video packages right here: [URL][…" at bounding box center [401, 381] width 270 height 14
copy div "You can find all the info about our photo and video packages right here: [URL][…"
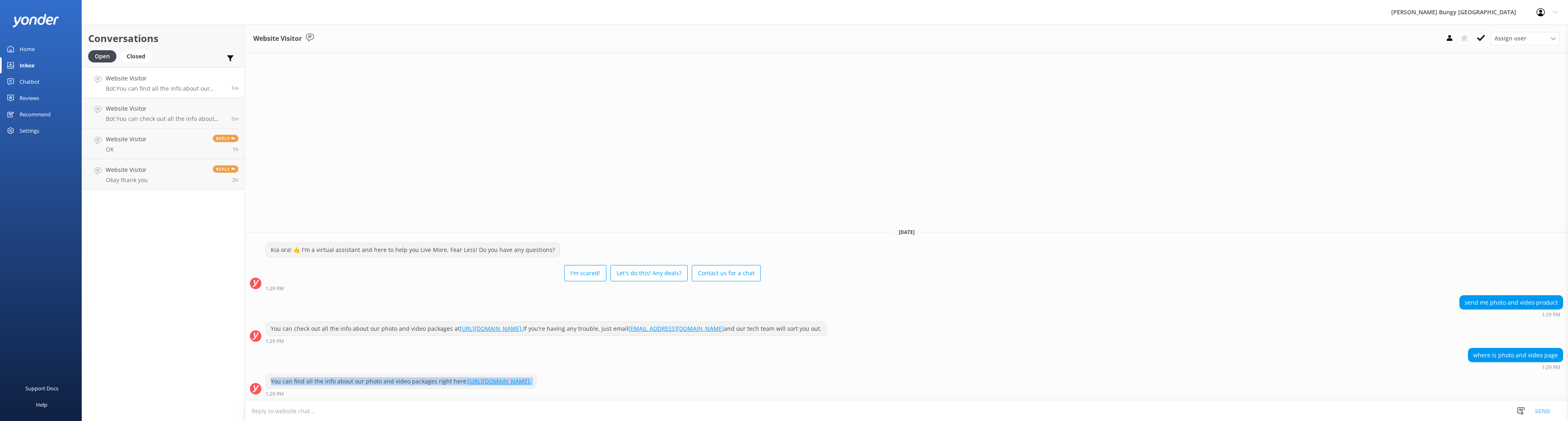
click at [418, 380] on div "You can find all the info about our photo and video packages right here: [URL][…" at bounding box center [401, 381] width 270 height 14
click at [475, 414] on textarea at bounding box center [906, 411] width 1323 height 20
click at [473, 412] on textarea at bounding box center [906, 411] width 1323 height 20
click at [475, 411] on textarea at bounding box center [906, 411] width 1323 height 20
click at [154, 83] on div "Website Visitor Bot: You can find all the info about our photo and video packag…" at bounding box center [166, 82] width 119 height 18
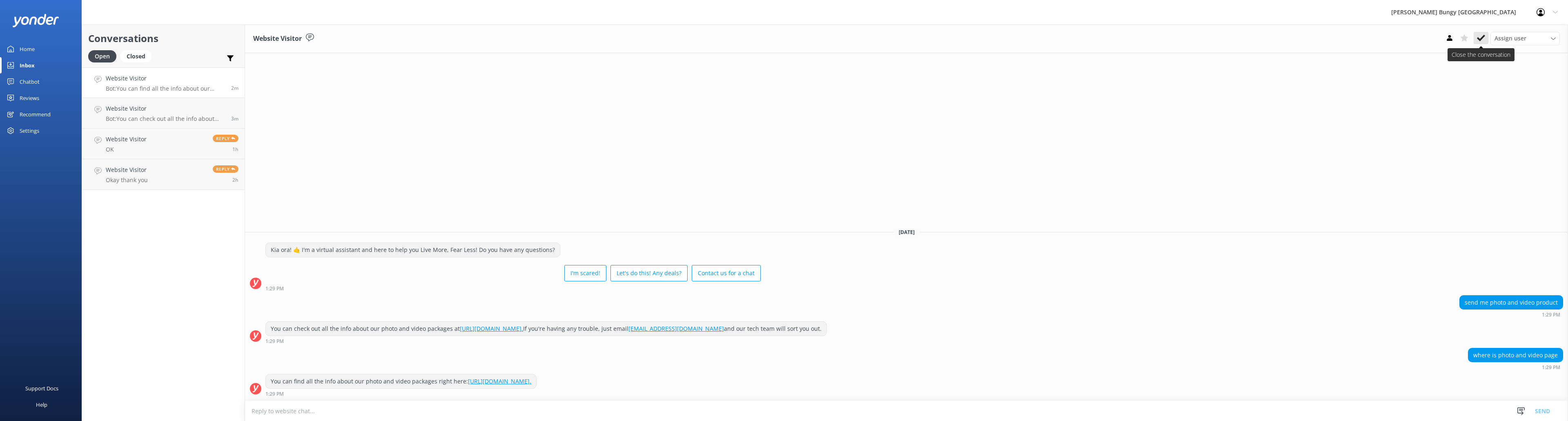
click at [1484, 35] on icon at bounding box center [1480, 38] width 8 height 8
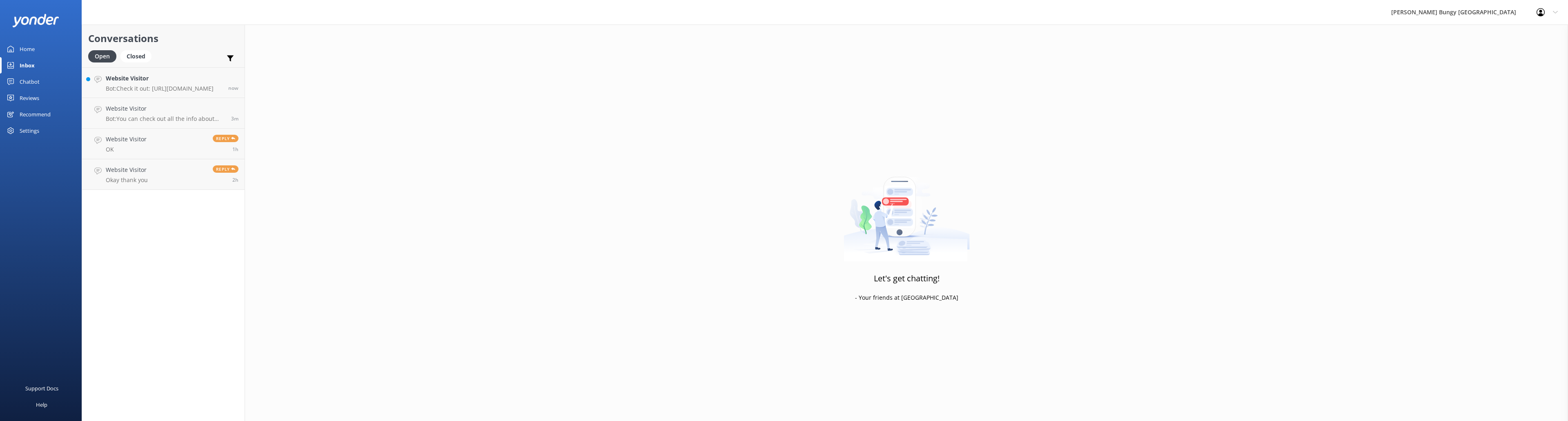
drag, startPoint x: 149, startPoint y: 60, endPoint x: 149, endPoint y: 65, distance: 5.0
click at [149, 60] on div "Closed" at bounding box center [136, 57] width 31 height 12
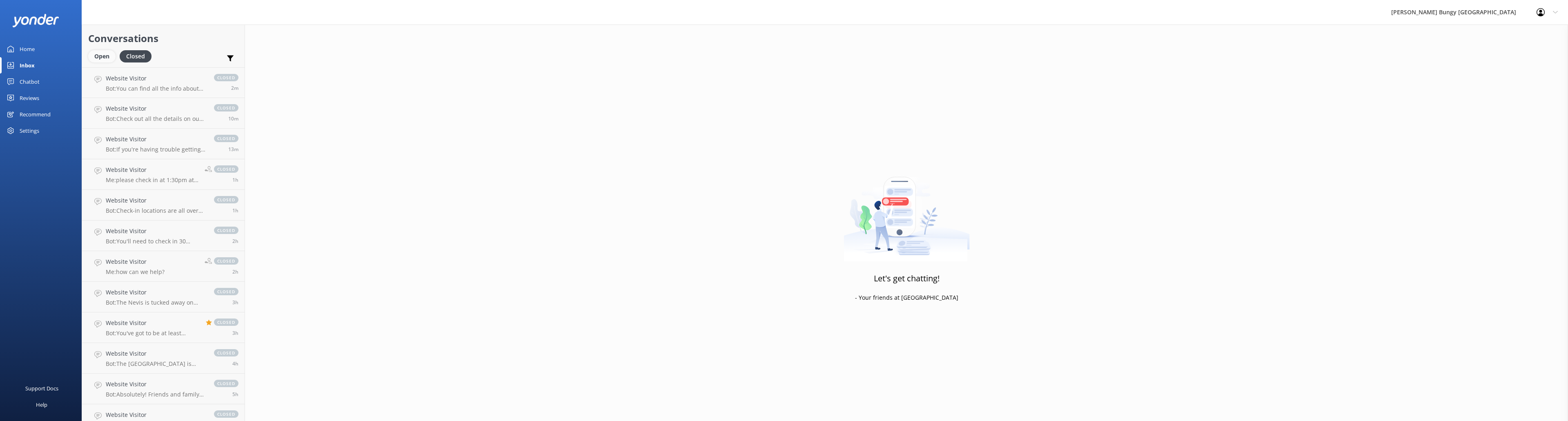
click at [108, 55] on div "Open" at bounding box center [102, 57] width 27 height 12
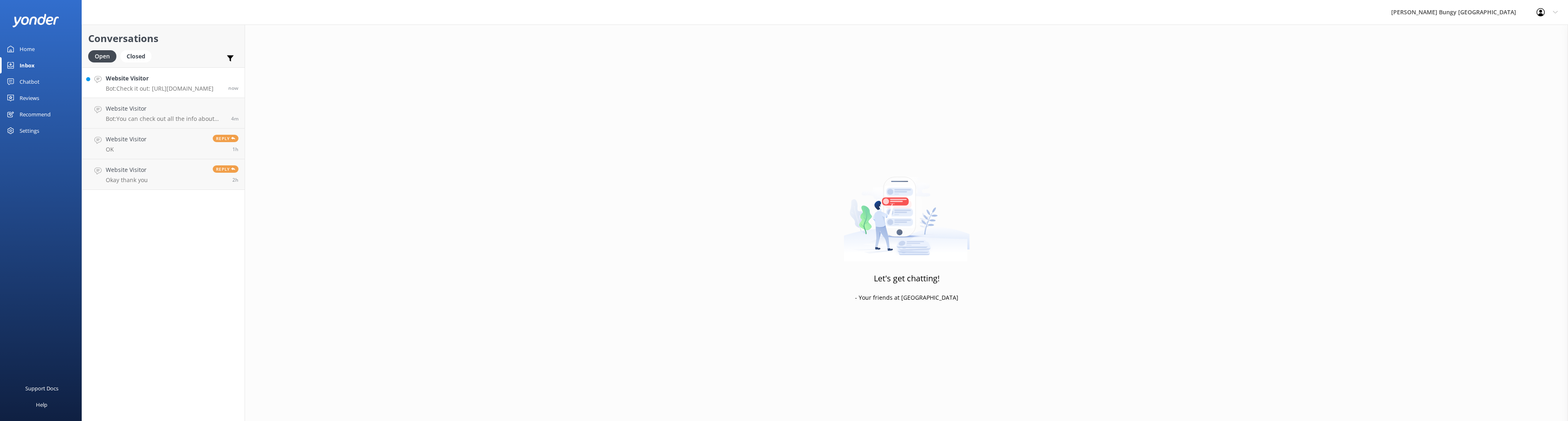
click at [138, 75] on h4 "Website Visitor" at bounding box center [159, 78] width 108 height 9
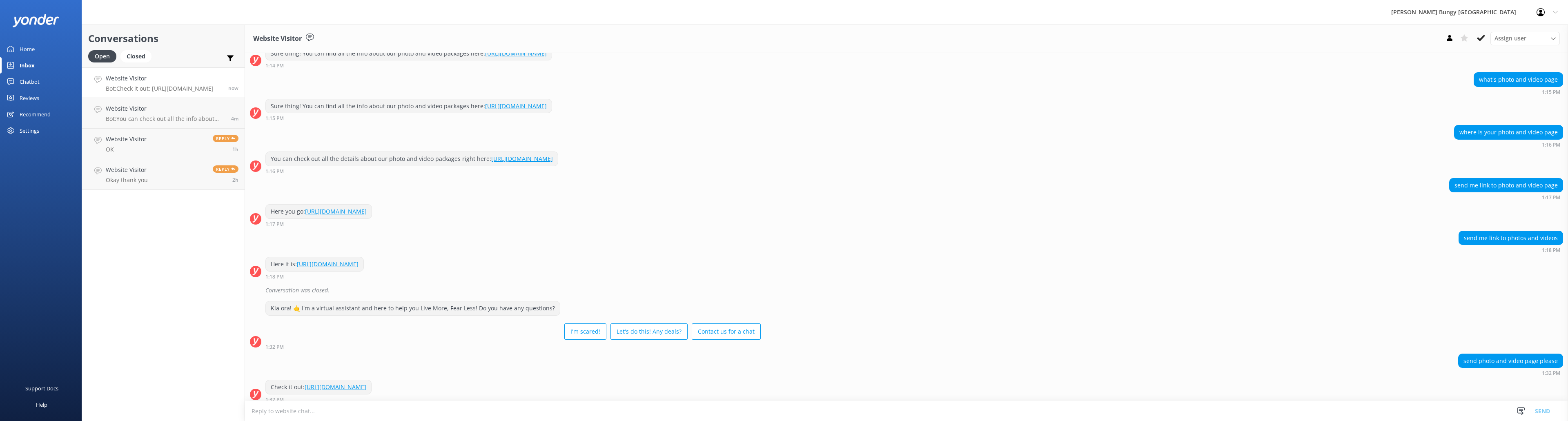
scroll to position [1195, 0]
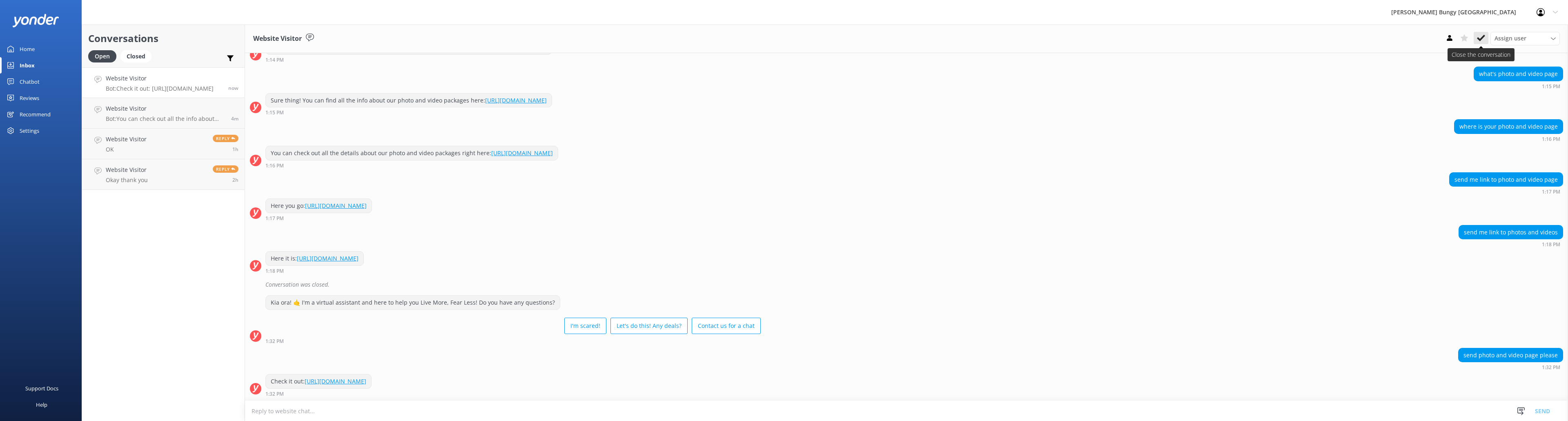
click at [1483, 35] on icon at bounding box center [1480, 38] width 8 height 8
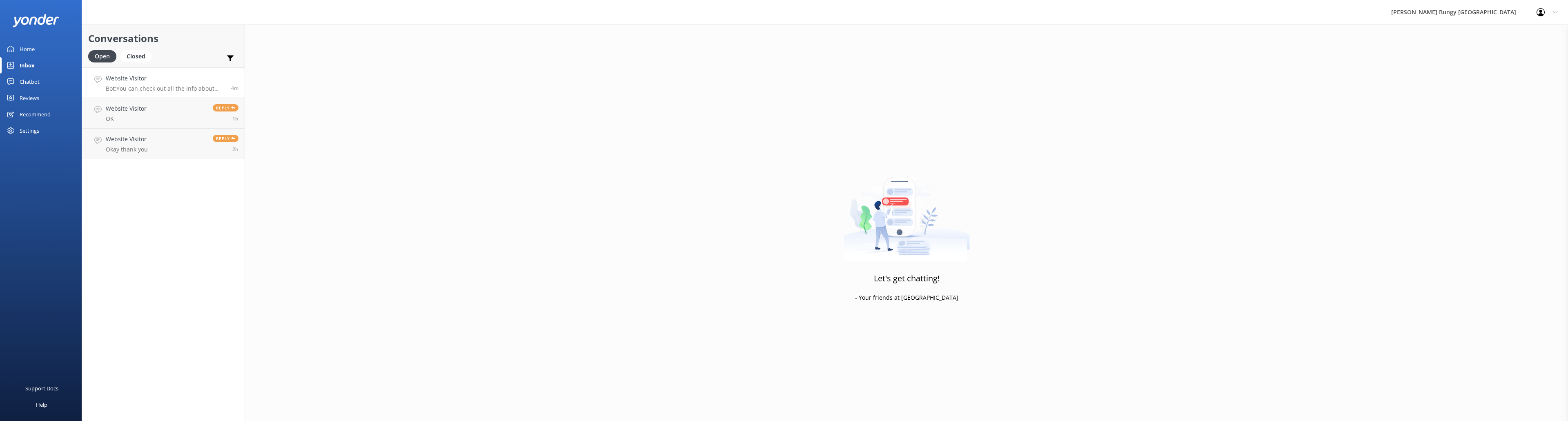
click at [146, 76] on h4 "Website Visitor" at bounding box center [166, 78] width 119 height 9
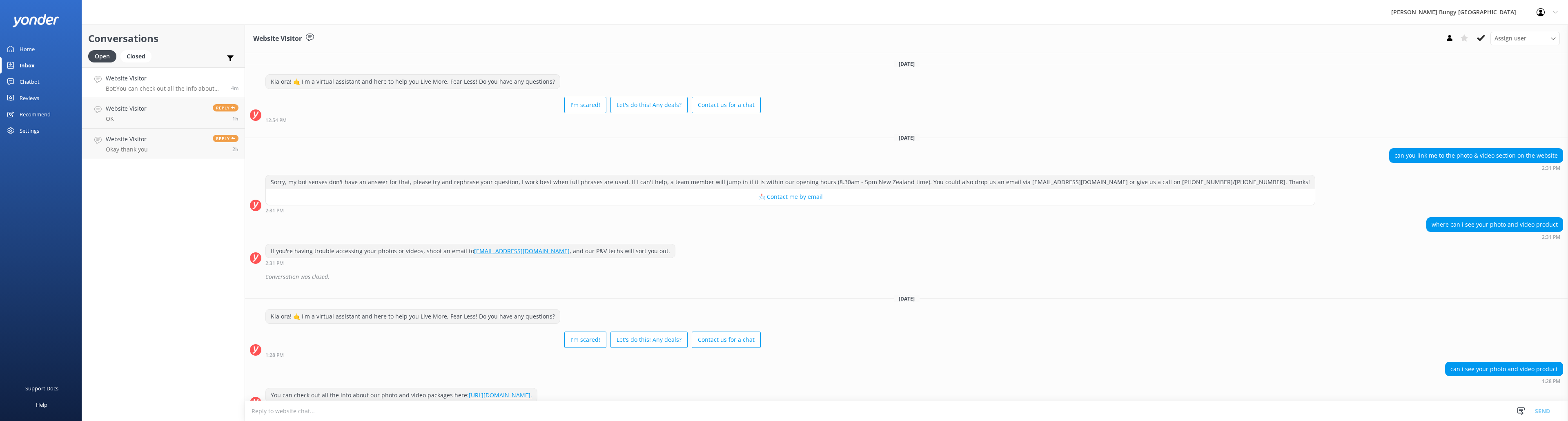
scroll to position [14, 0]
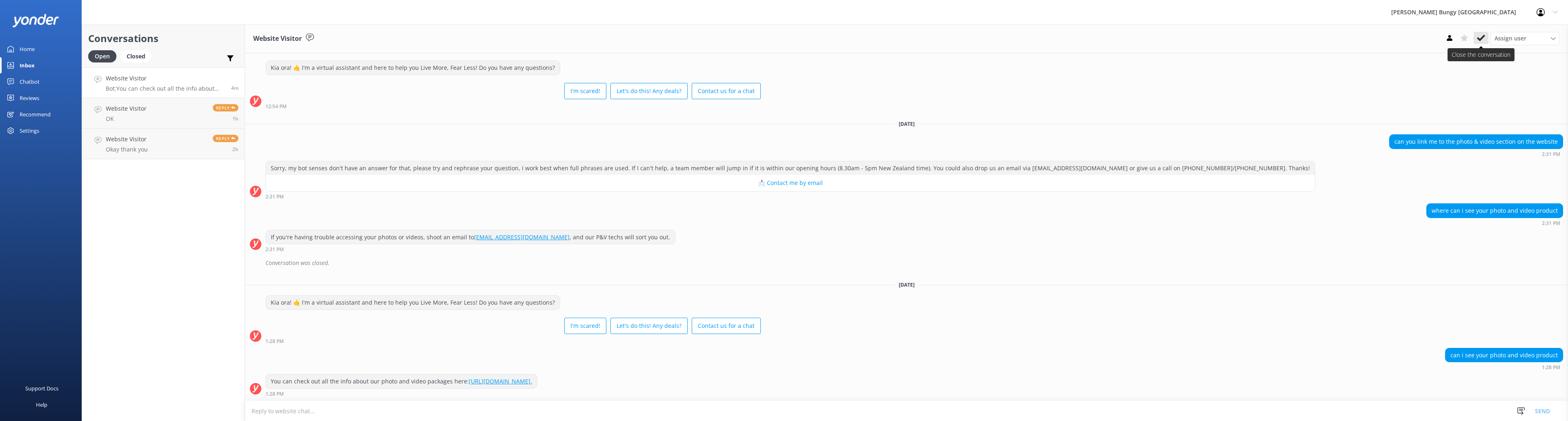
click at [1485, 36] on button at bounding box center [1481, 38] width 15 height 12
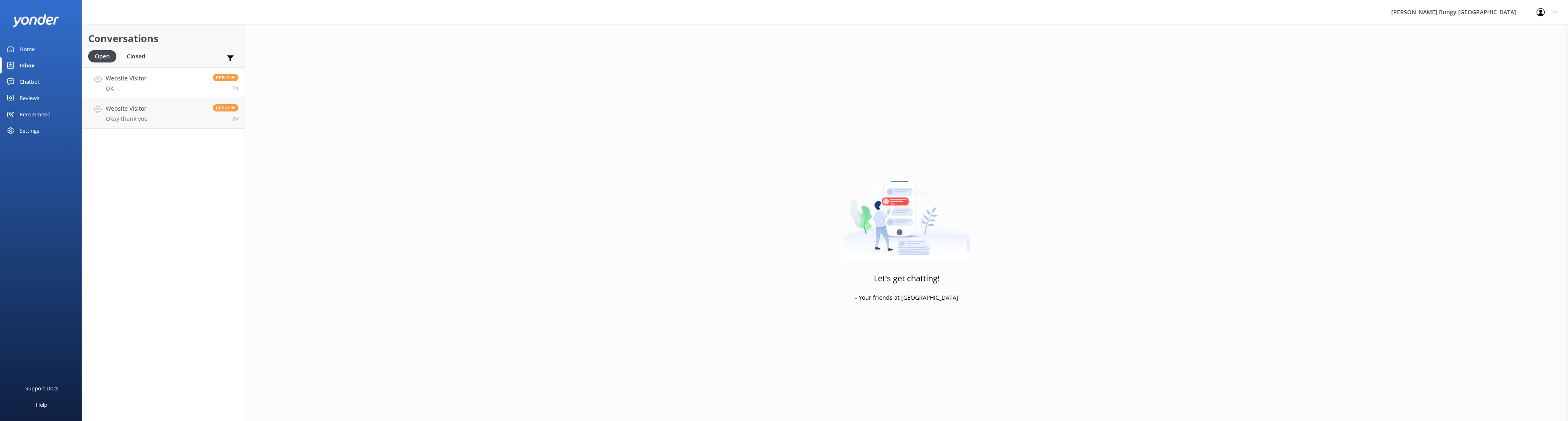
click at [131, 78] on h4 "Website Visitor" at bounding box center [126, 78] width 41 height 9
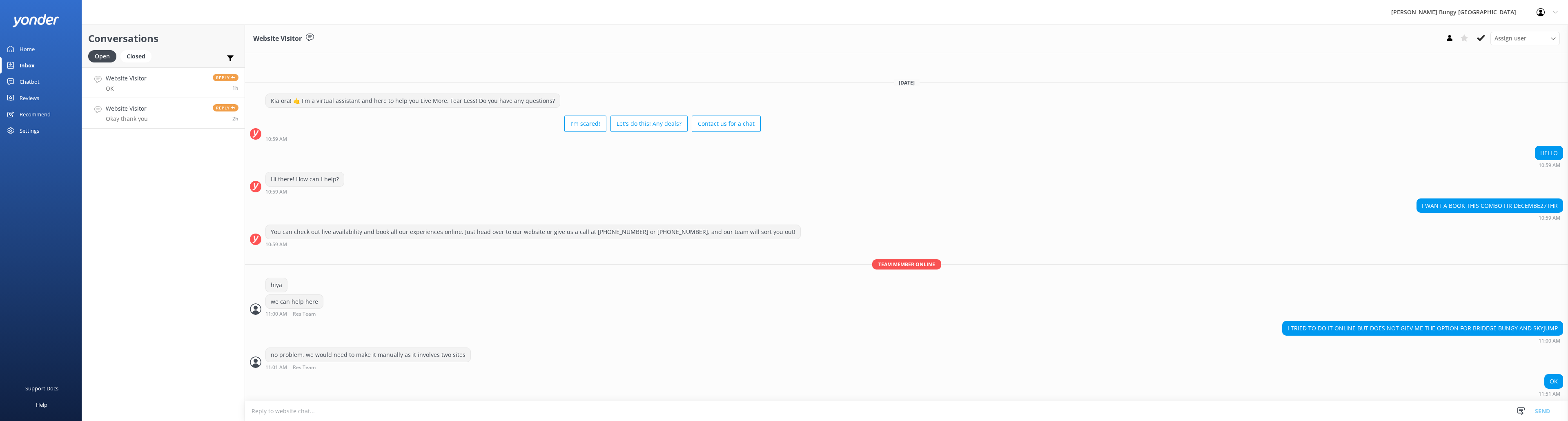
click at [150, 116] on link "Website Visitor Okay thank you Reply 2h" at bounding box center [163, 113] width 163 height 30
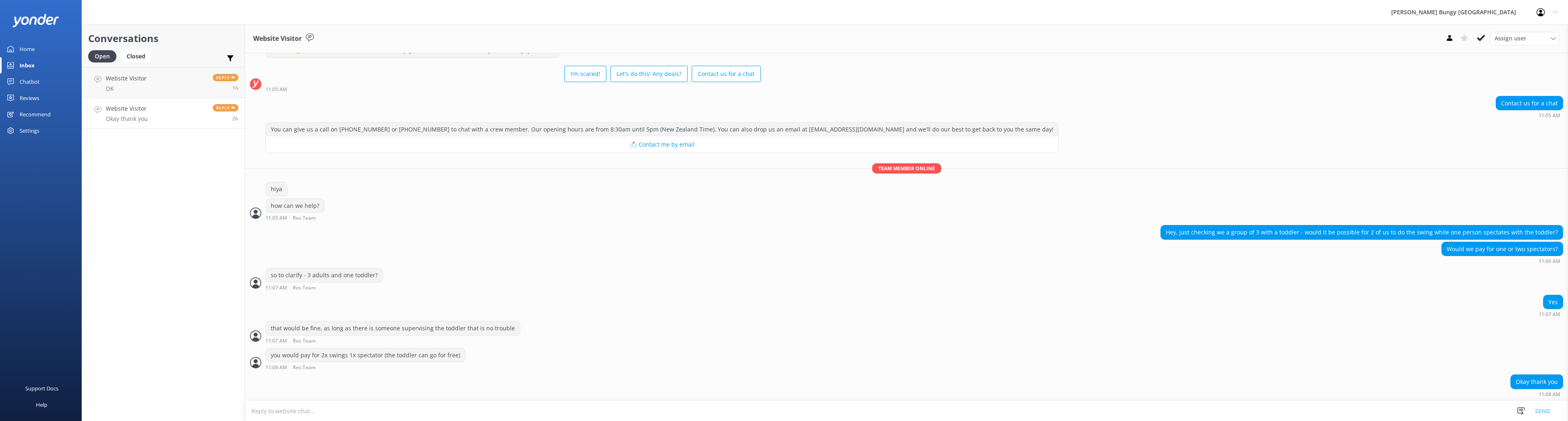
scroll to position [32, 0]
click at [165, 108] on link "Website Visitor Okay thank you Reply 2h" at bounding box center [163, 113] width 163 height 30
click at [169, 83] on link "Website Visitor OK Reply 1h" at bounding box center [163, 83] width 163 height 30
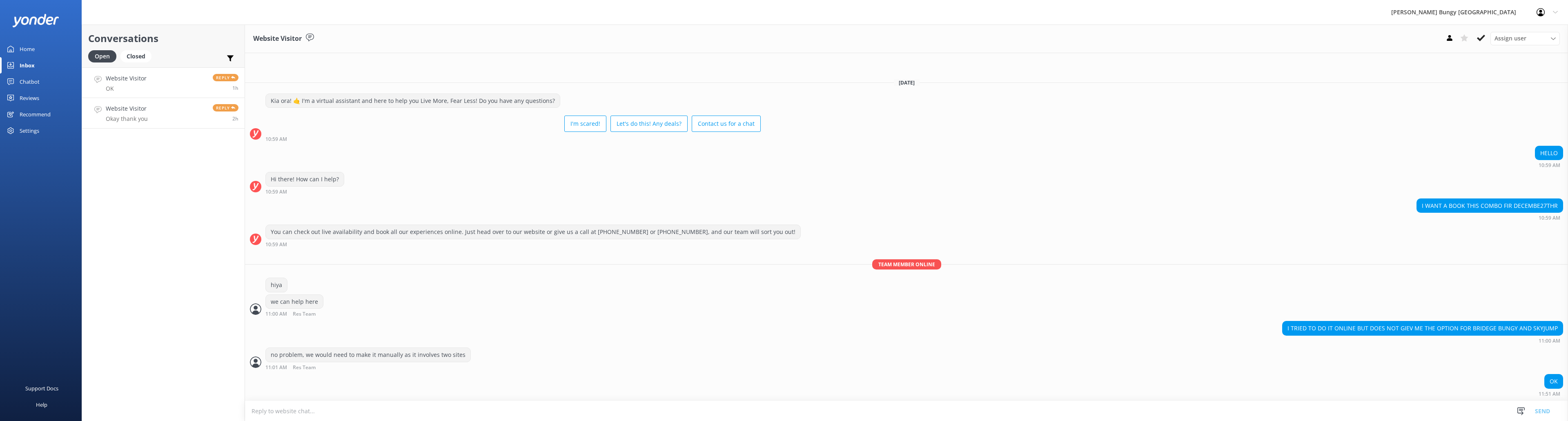
click at [161, 116] on link "Website Visitor Okay thank you Reply 2h" at bounding box center [163, 113] width 163 height 30
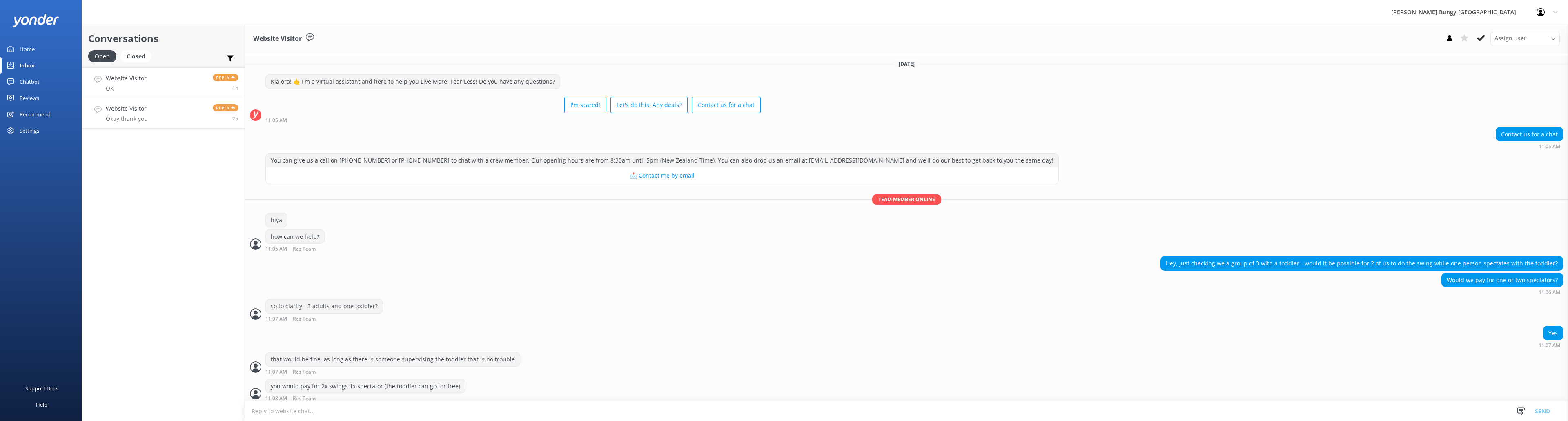
click at [161, 85] on link "Website Visitor OK Reply 1h" at bounding box center [163, 83] width 163 height 30
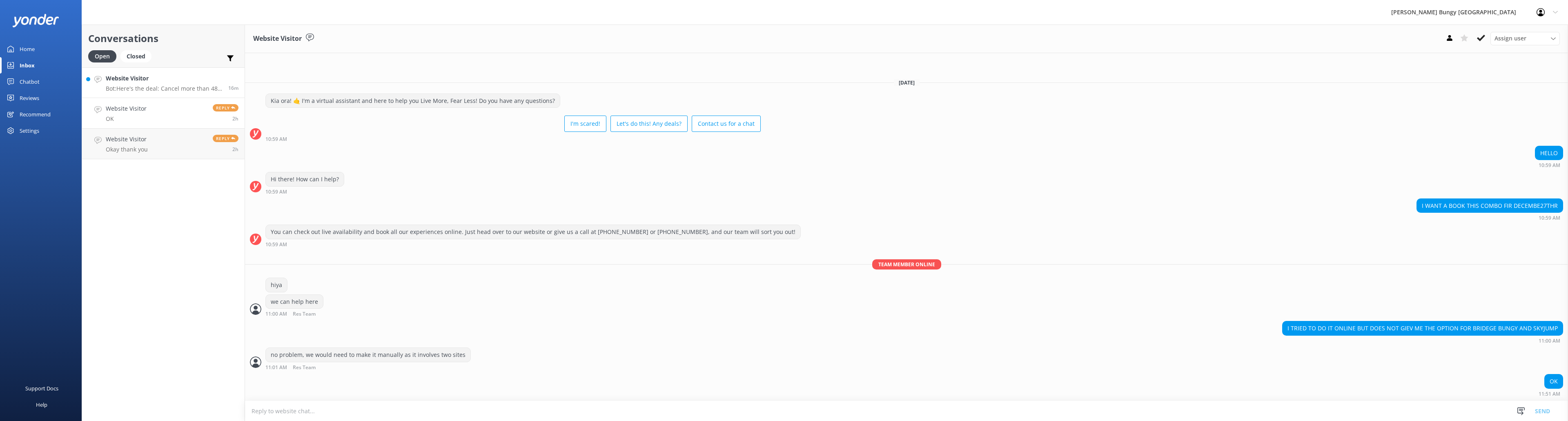
click at [159, 83] on h4 "Website Visitor" at bounding box center [164, 78] width 116 height 9
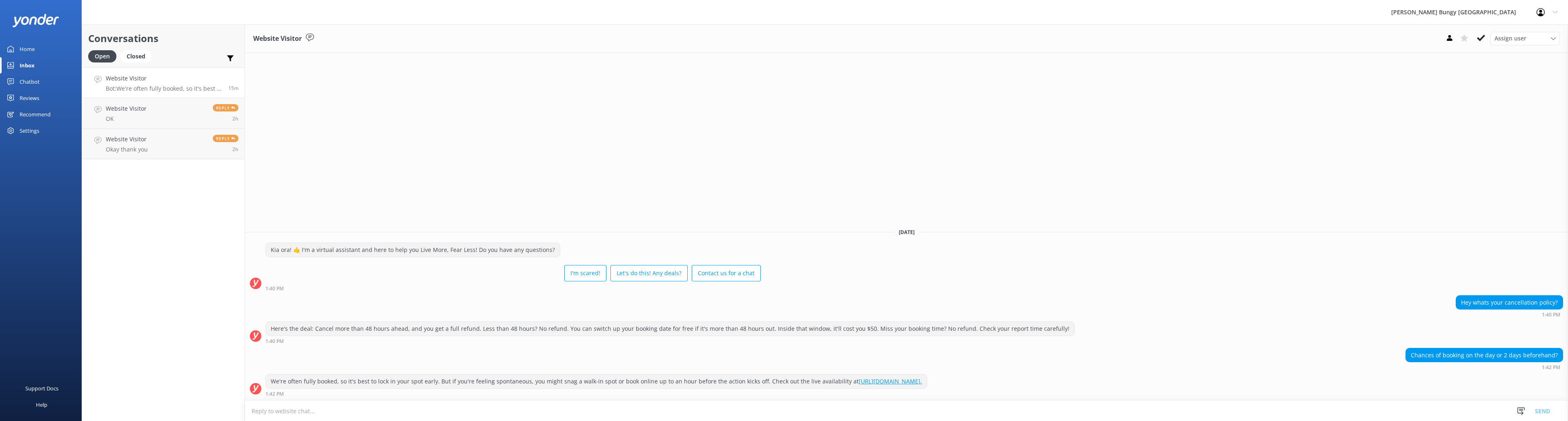
click at [1102, 343] on div "Here's the deal: Cancel more than 48 hours ahead, and you get a full refund. Le…" at bounding box center [906, 332] width 1323 height 23
click at [186, 83] on h4 "Website Visitor" at bounding box center [164, 78] width 116 height 9
click at [144, 79] on h4 "Website Visitor" at bounding box center [164, 78] width 116 height 9
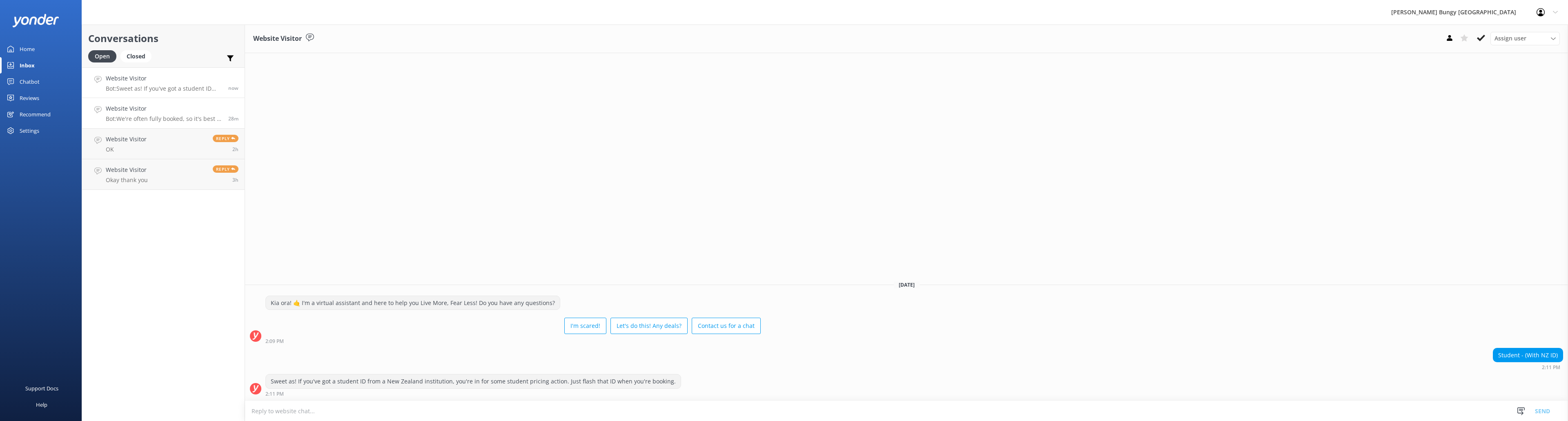
click at [170, 113] on h4 "Website Visitor" at bounding box center [164, 108] width 116 height 9
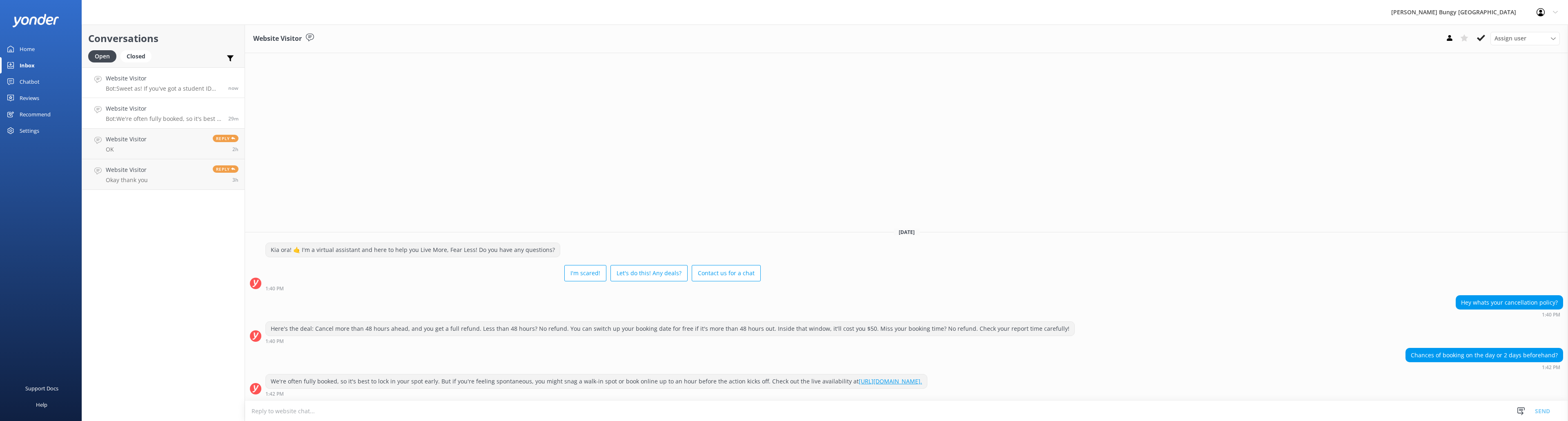
click at [163, 86] on p "Bot: Sweet as! If you've got a student ID from a New Zealand institution, you'r…" at bounding box center [164, 89] width 116 height 7
